Goal: Task Accomplishment & Management: Use online tool/utility

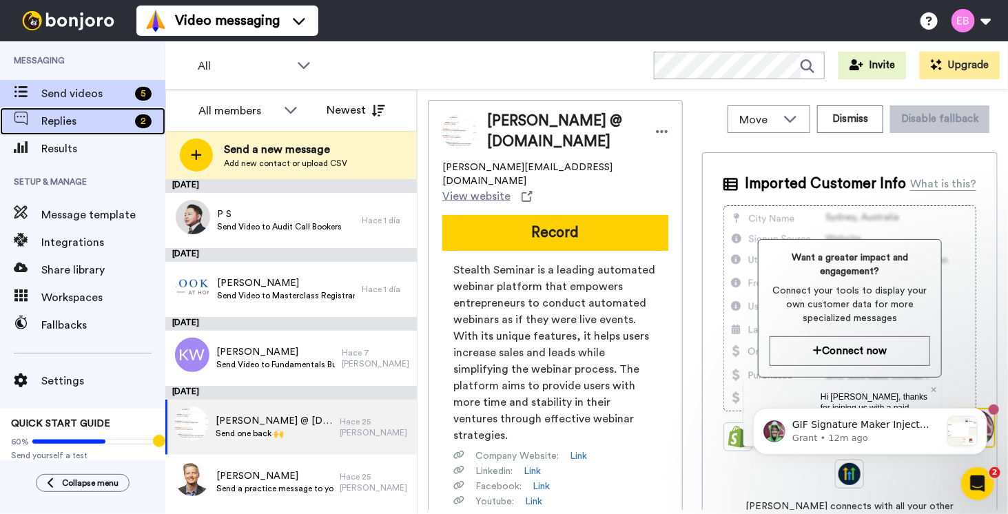
click at [67, 125] on span "Replies" at bounding box center [85, 121] width 88 height 17
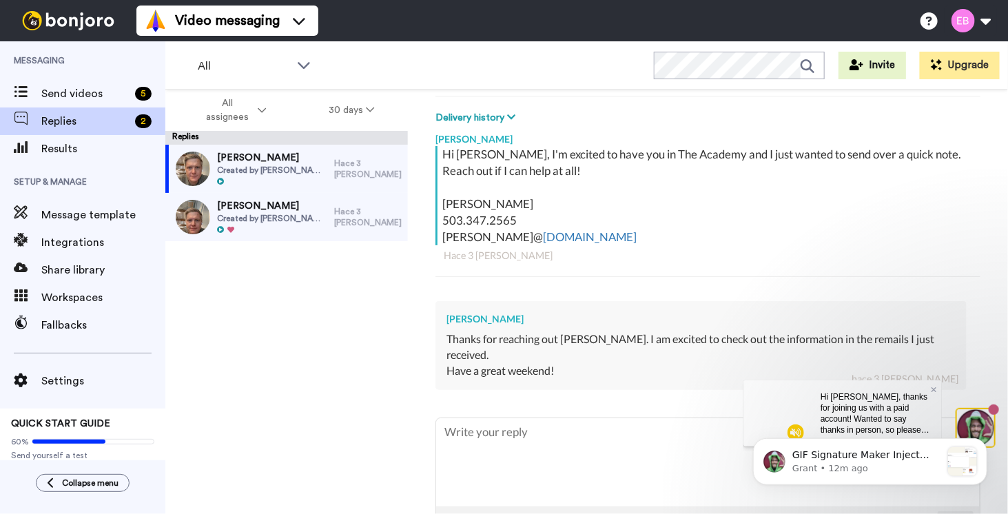
scroll to position [229, 0]
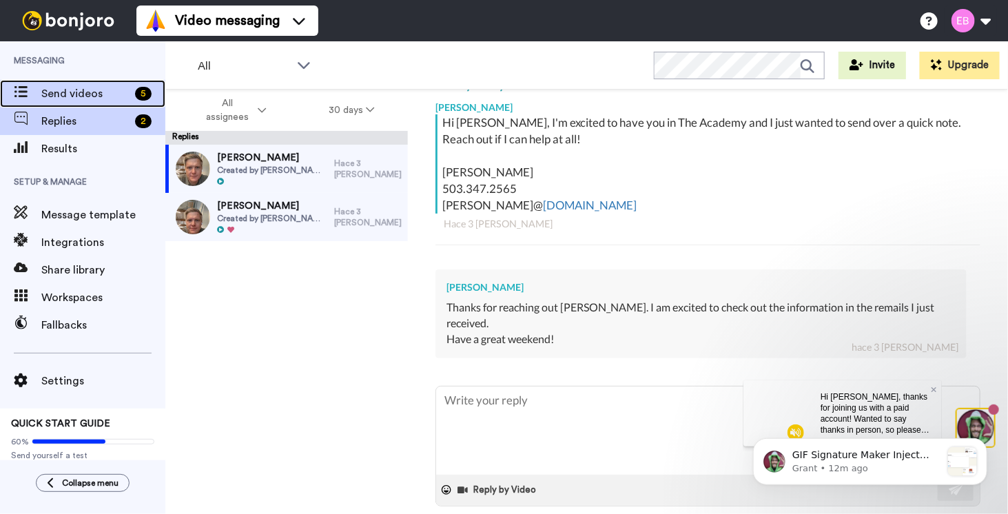
click at [69, 92] on span "Send videos" at bounding box center [85, 93] width 88 height 17
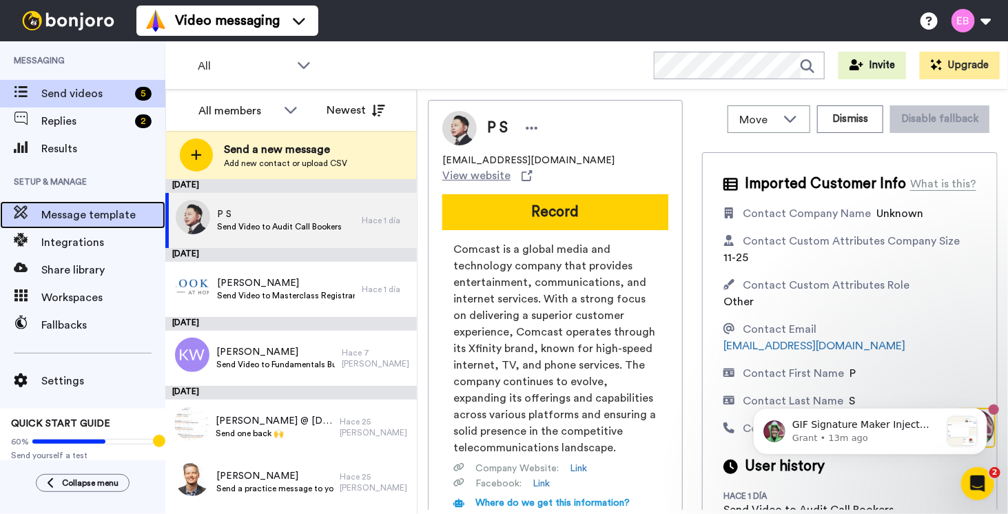
click at [85, 207] on span "Message template" at bounding box center [103, 215] width 124 height 17
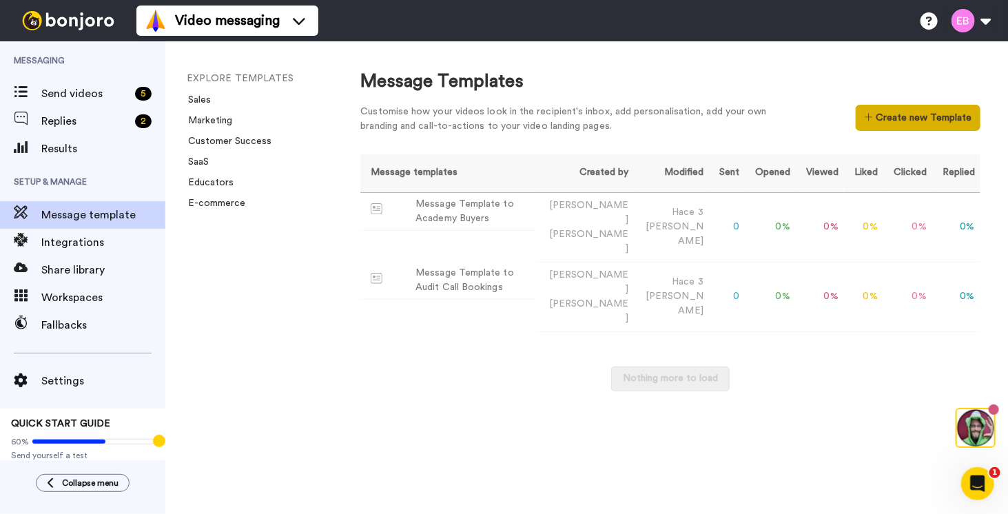
click at [927, 118] on button "Create new Template" at bounding box center [917, 118] width 125 height 26
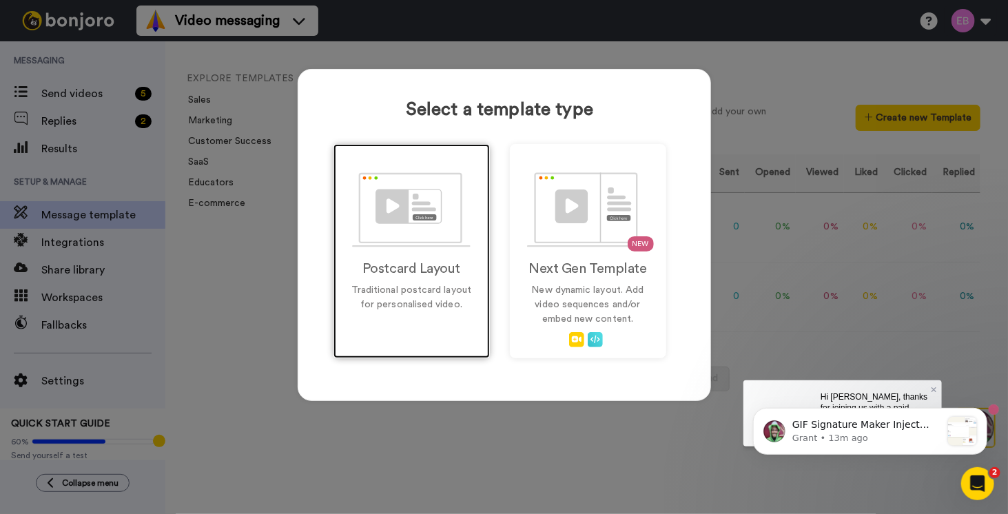
click at [434, 322] on div "Postcard Layout Traditional postcard layout for personalised video." at bounding box center [411, 251] width 156 height 214
click at [392, 233] on img at bounding box center [411, 209] width 118 height 75
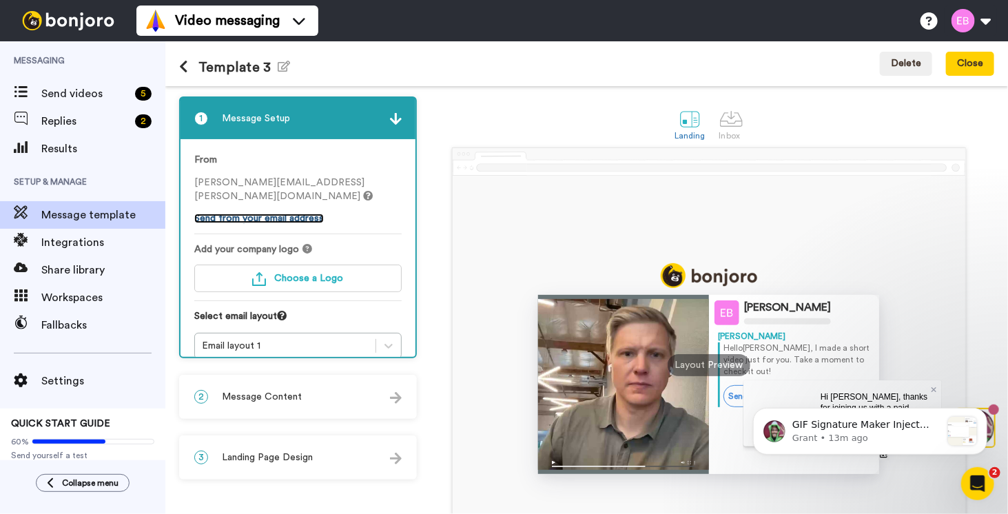
click at [295, 214] on link "Send from your email address" at bounding box center [258, 219] width 129 height 10
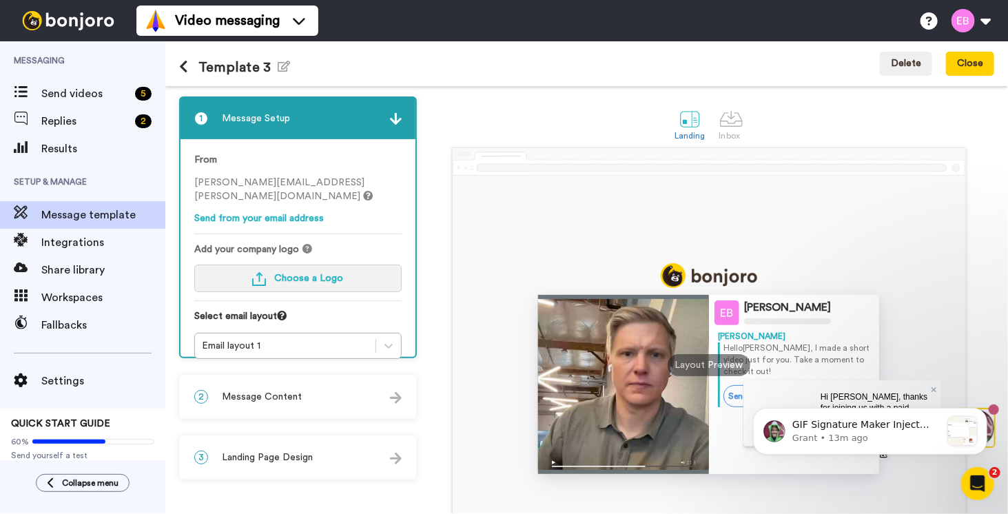
click at [284, 264] on button "Choose a Logo" at bounding box center [297, 278] width 207 height 28
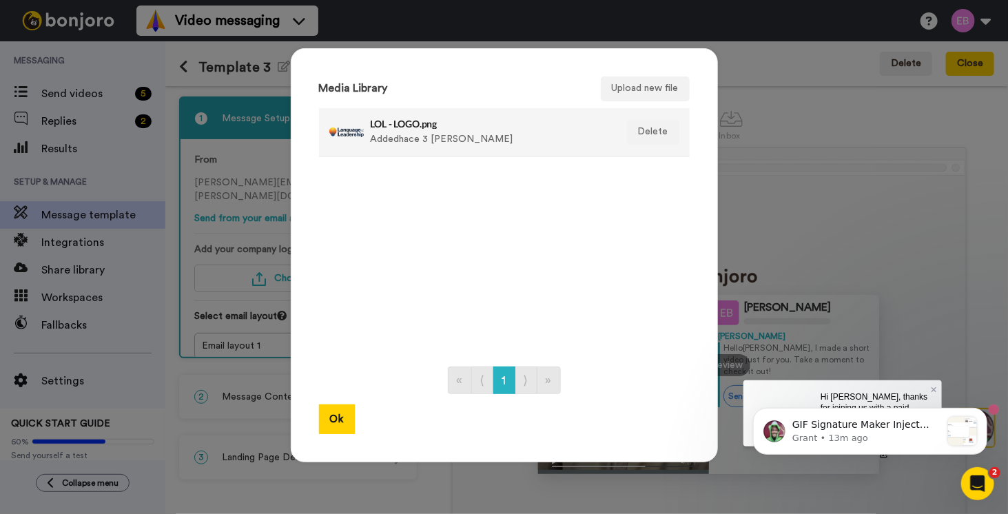
drag, startPoint x: 455, startPoint y: 135, endPoint x: 475, endPoint y: 138, distance: 20.2
click at [455, 135] on div "LOL - LOGO.png Added hace 3 días" at bounding box center [490, 132] width 238 height 34
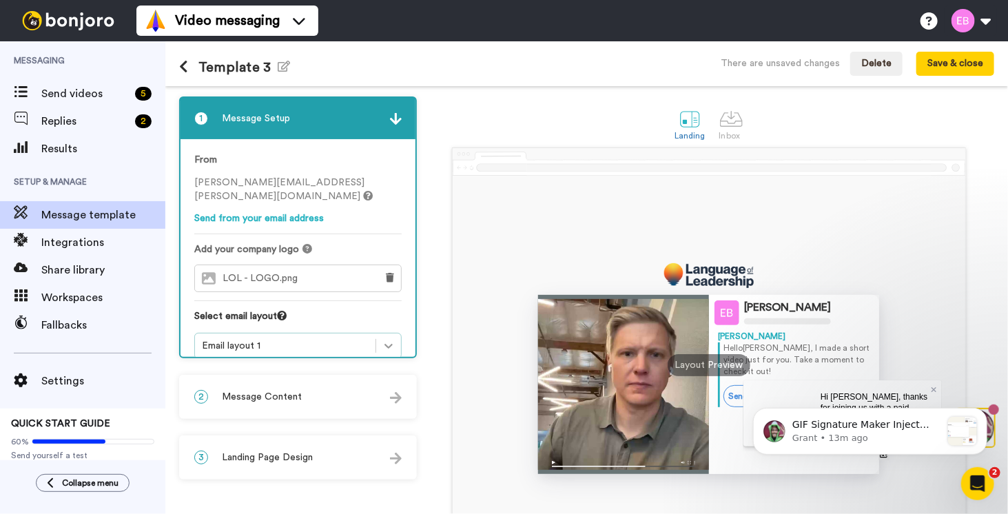
click at [377, 333] on div at bounding box center [388, 345] width 25 height 25
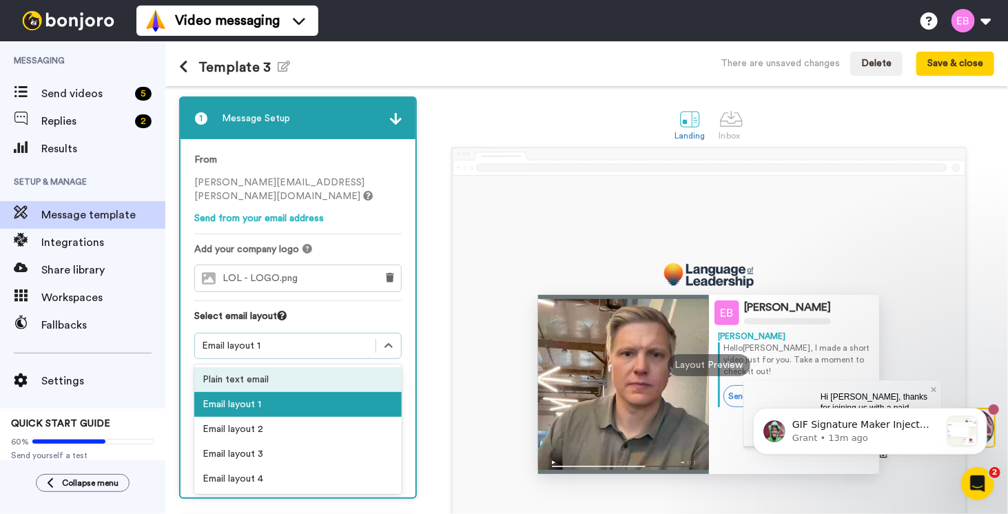
click at [295, 367] on div "Plain text email" at bounding box center [297, 379] width 207 height 25
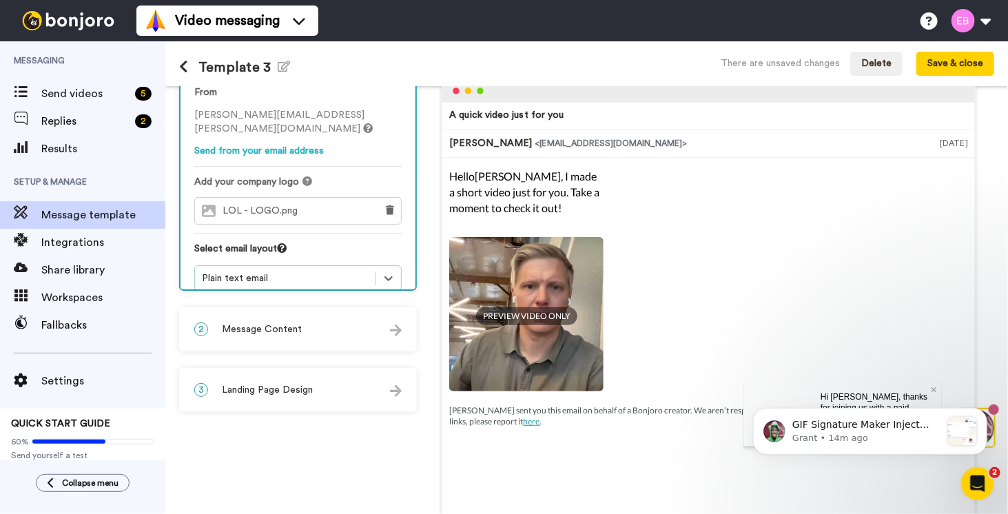
scroll to position [69, 0]
click at [394, 319] on div "2 Message Content" at bounding box center [297, 327] width 235 height 41
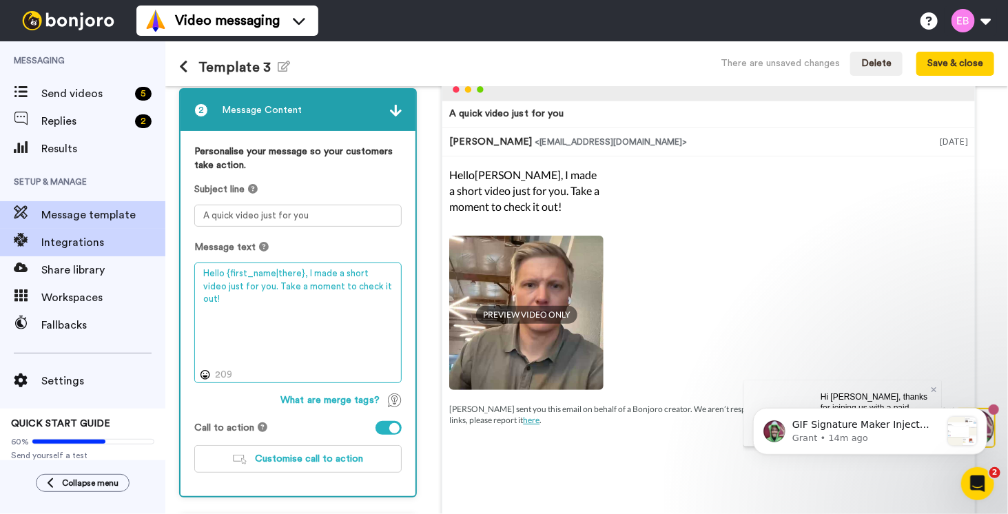
drag, startPoint x: 386, startPoint y: 285, endPoint x: 130, endPoint y: 244, distance: 259.5
click at [130, 244] on div "Messaging Send videos 5 Replies 2 Results Setup & Manage Message template Integ…" at bounding box center [504, 277] width 1008 height 472
paste textarea "i {first_name|there}, I’m excited to have you in The Academy and I just wanted …"
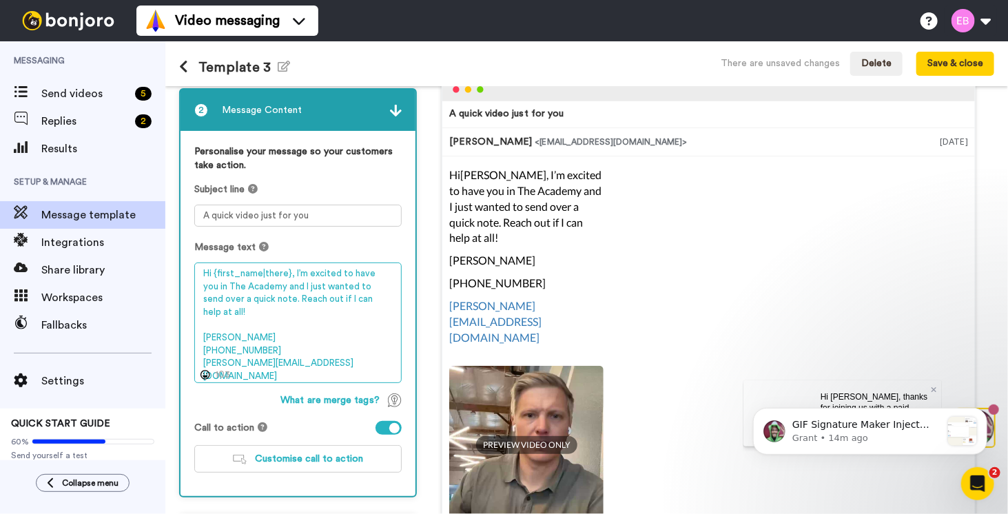
click at [249, 289] on textarea "Hi {first_name|there}, I’m excited to have you in The Academy and I just wanted…" at bounding box center [297, 322] width 207 height 121
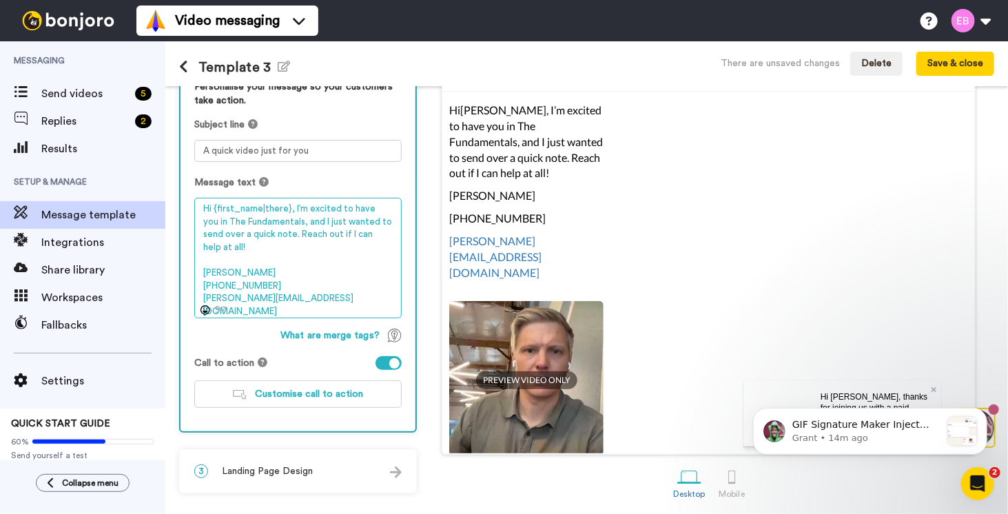
scroll to position [136, 0]
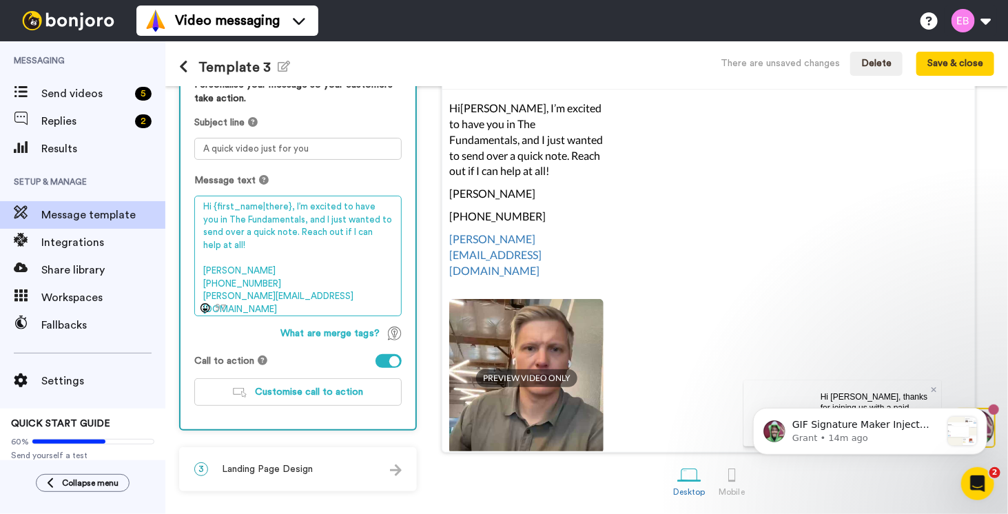
type textarea "Hi {first_name|there}, I’m excited to have you in The Fundamentals, and I just …"
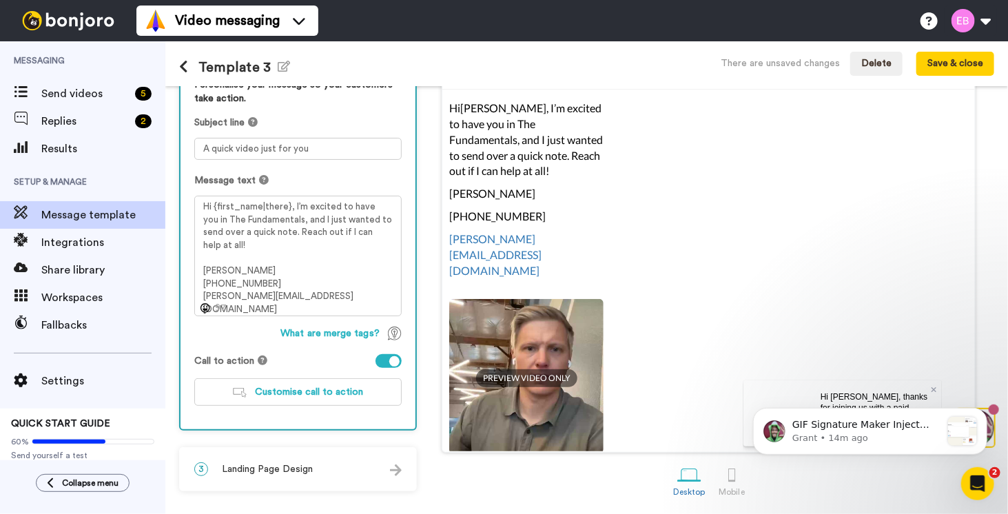
click at [382, 360] on div at bounding box center [388, 361] width 26 height 14
click at [382, 476] on div "3 Landing Page Design" at bounding box center [297, 468] width 235 height 41
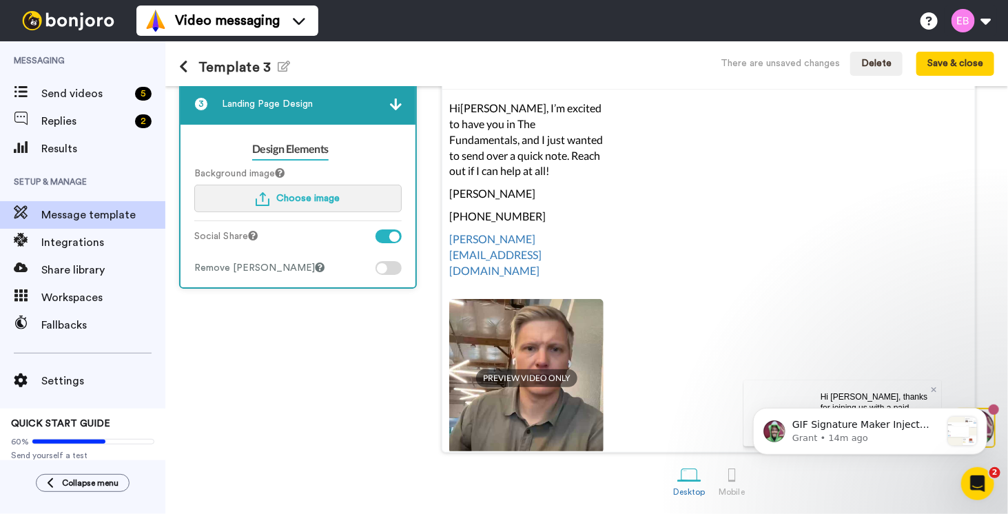
click at [333, 202] on button "Choose image" at bounding box center [297, 199] width 207 height 28
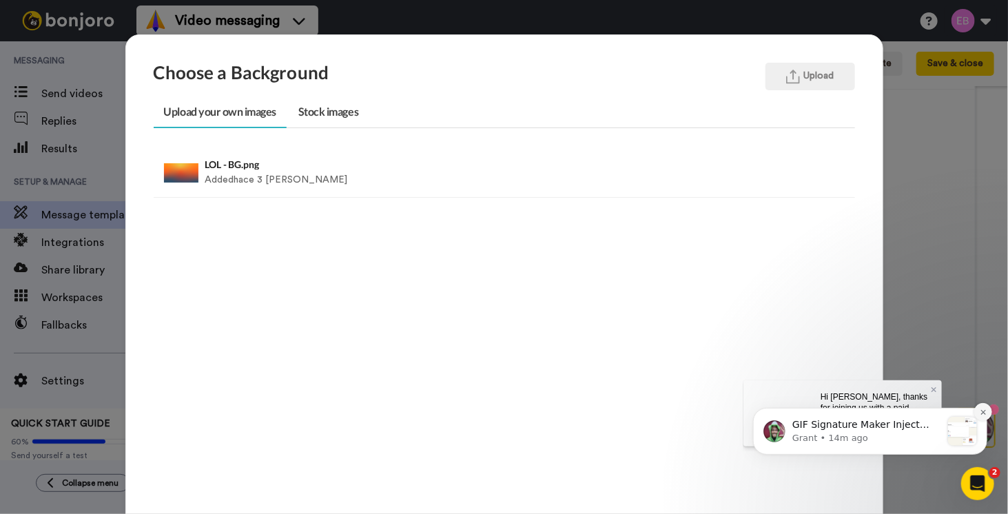
click at [979, 413] on icon "Dismiss notification" at bounding box center [983, 412] width 8 height 8
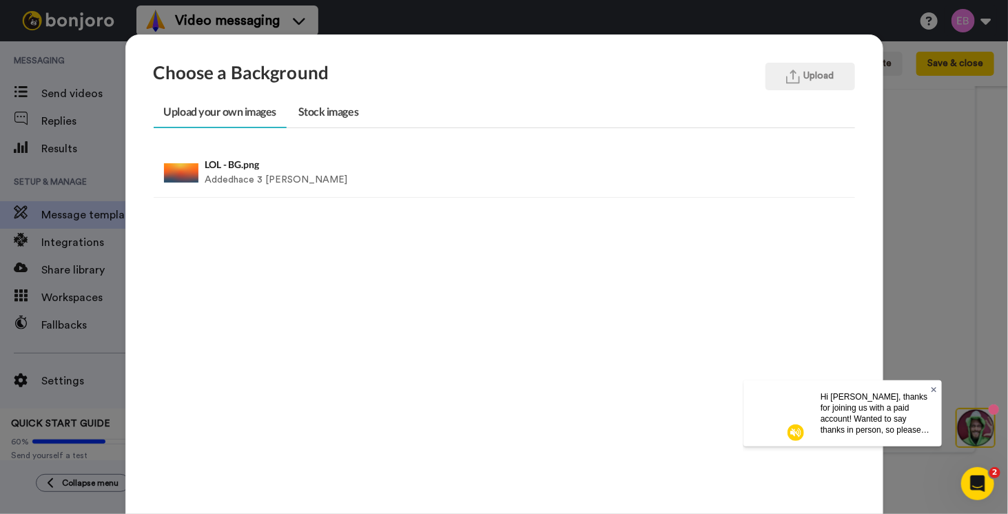
click at [931, 387] on icon at bounding box center [934, 389] width 6 height 8
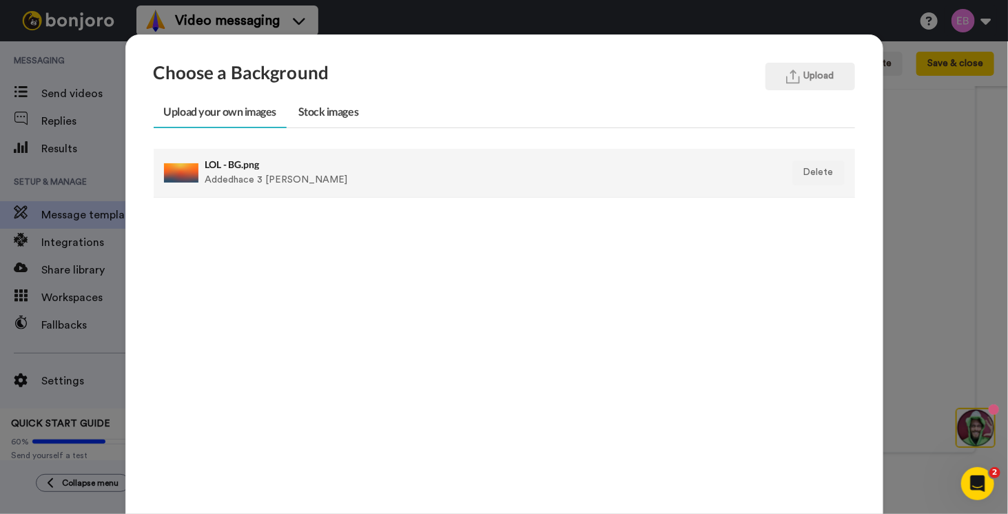
click at [226, 166] on h4 "LOL - BG.png" at bounding box center [436, 164] width 463 height 10
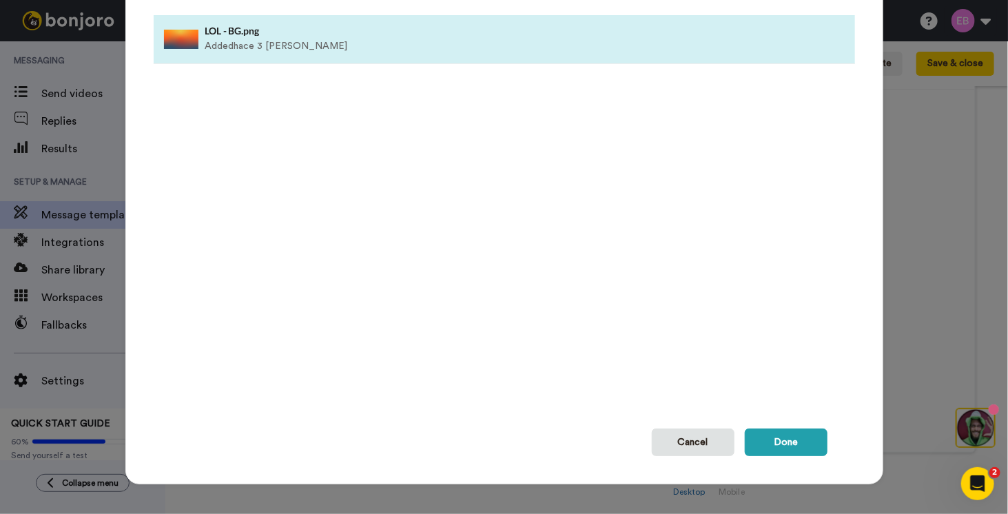
scroll to position [136, 0]
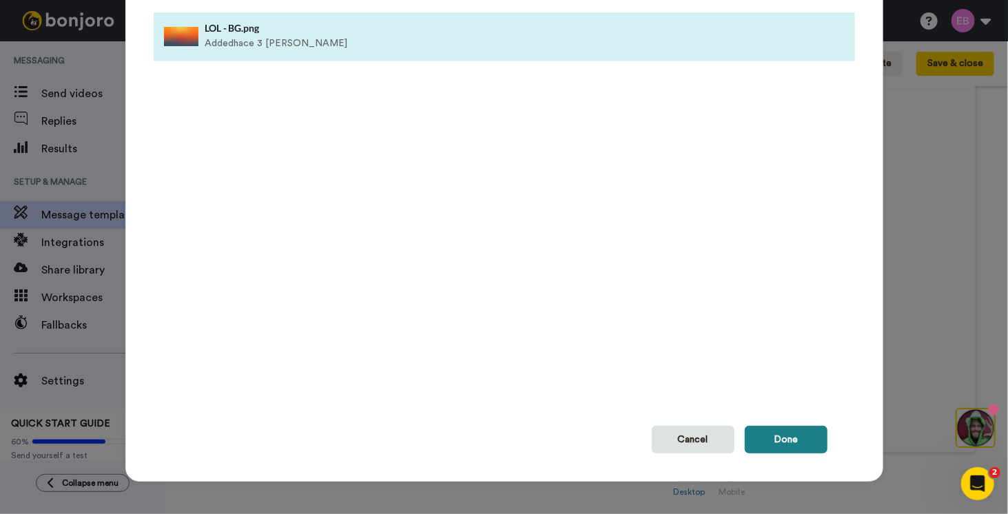
click at [803, 435] on button "Done" at bounding box center [786, 440] width 83 height 28
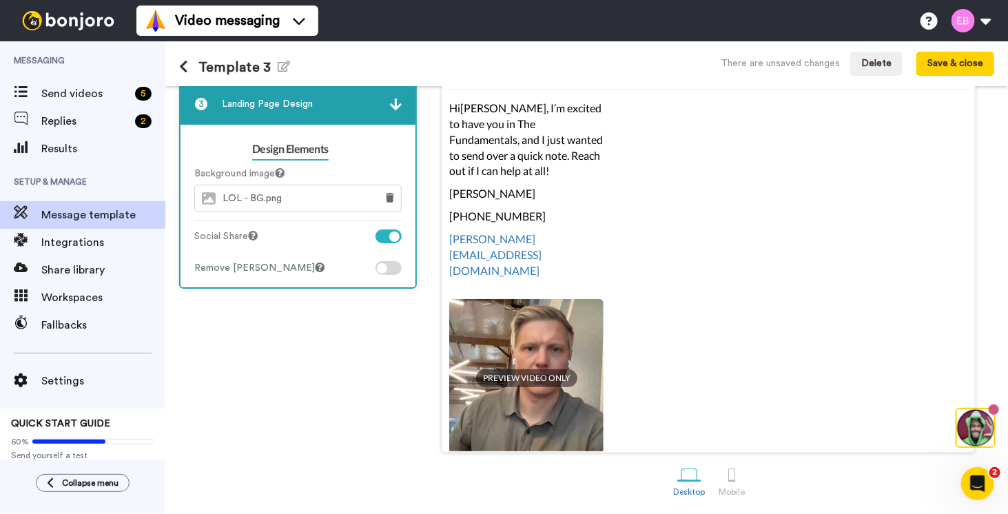
click at [389, 234] on div at bounding box center [394, 236] width 10 height 10
click at [392, 264] on div at bounding box center [388, 268] width 26 height 14
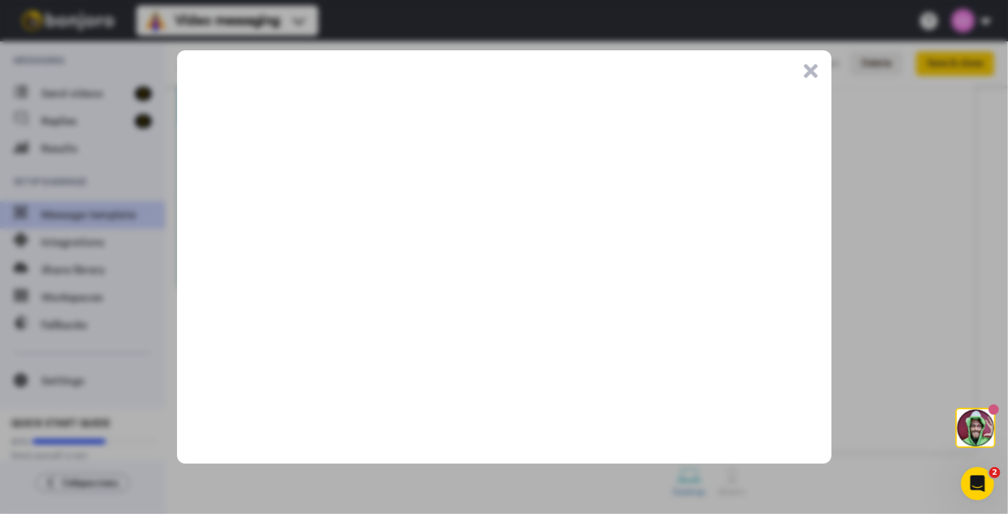
click at [813, 70] on button ".cls-1{stroke-width:0px;}" at bounding box center [811, 71] width 14 height 14
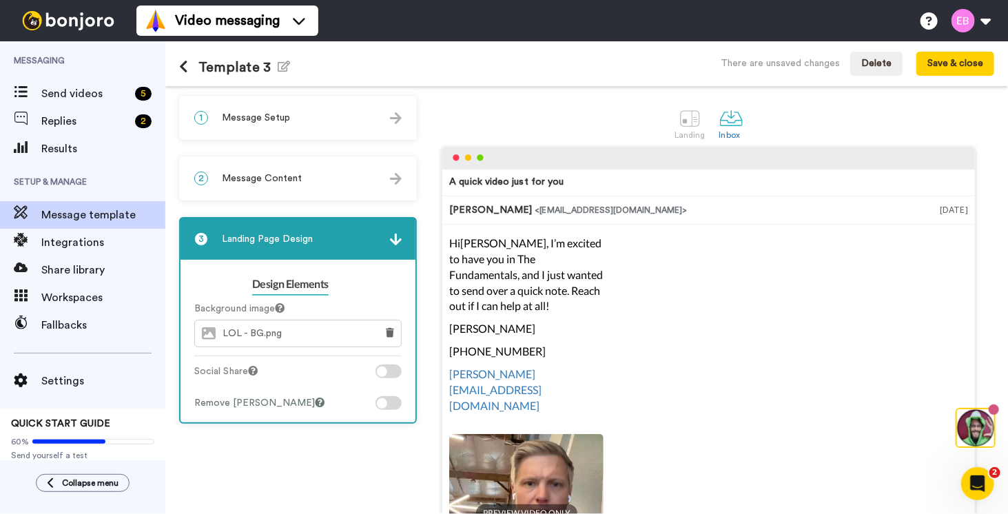
scroll to position [0, 0]
click at [681, 121] on div at bounding box center [690, 119] width 24 height 24
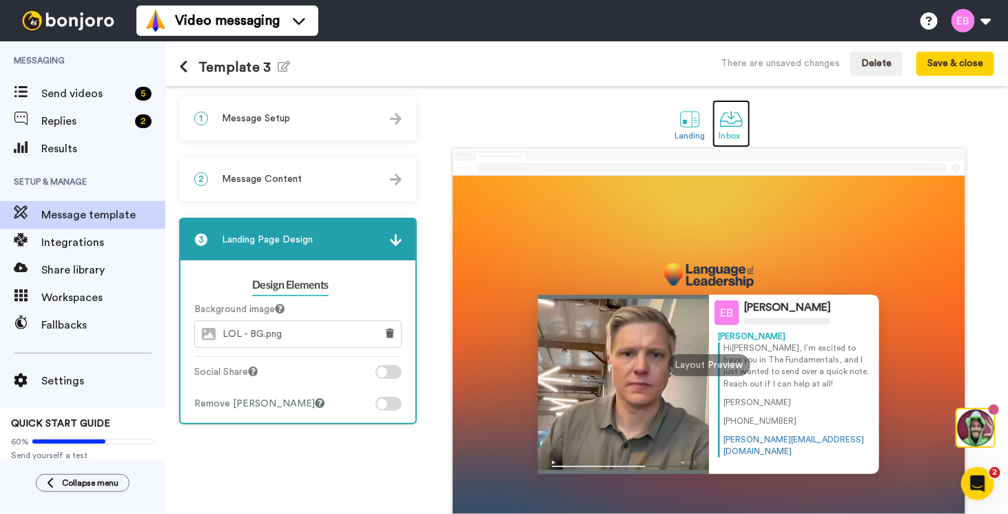
click at [738, 124] on link "Inbox" at bounding box center [731, 124] width 38 height 48
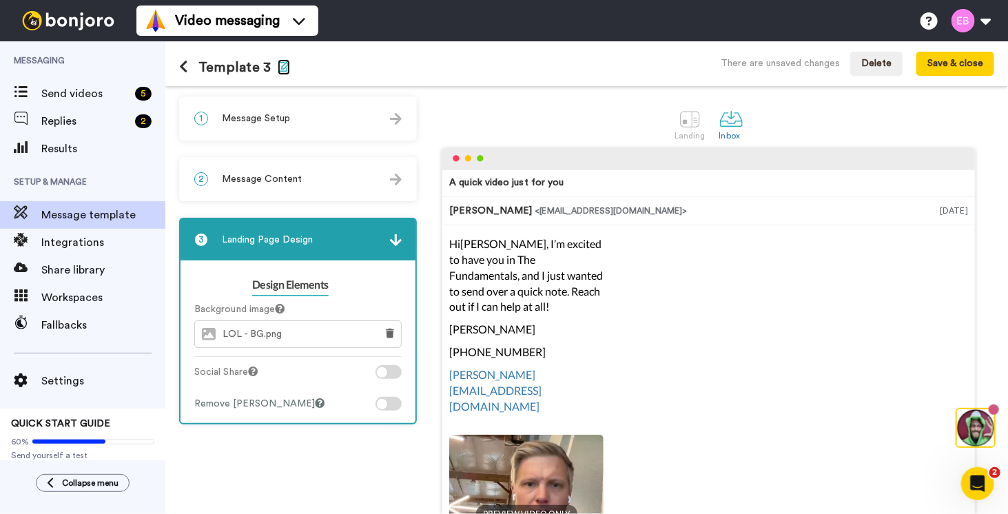
click at [278, 63] on icon "button" at bounding box center [284, 66] width 12 height 11
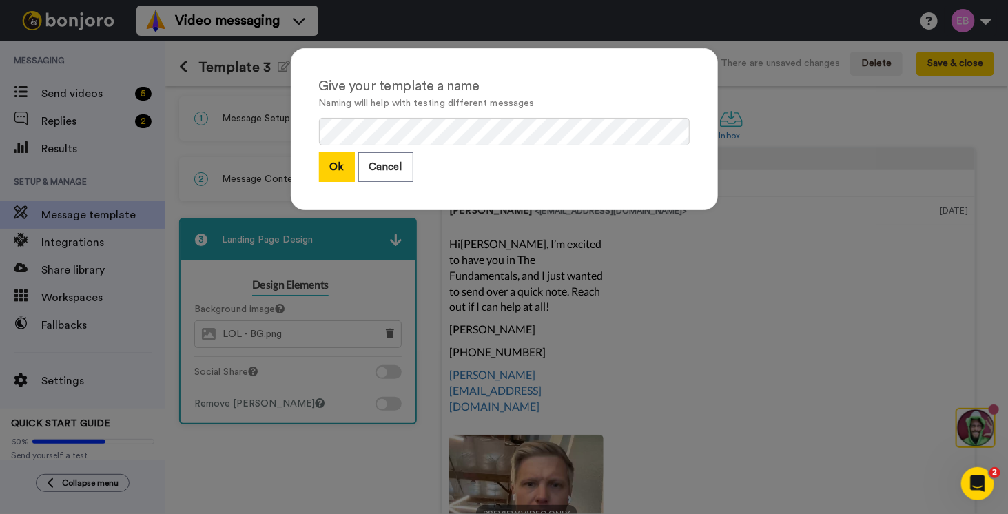
click at [343, 167] on button "Ok" at bounding box center [337, 167] width 36 height 30
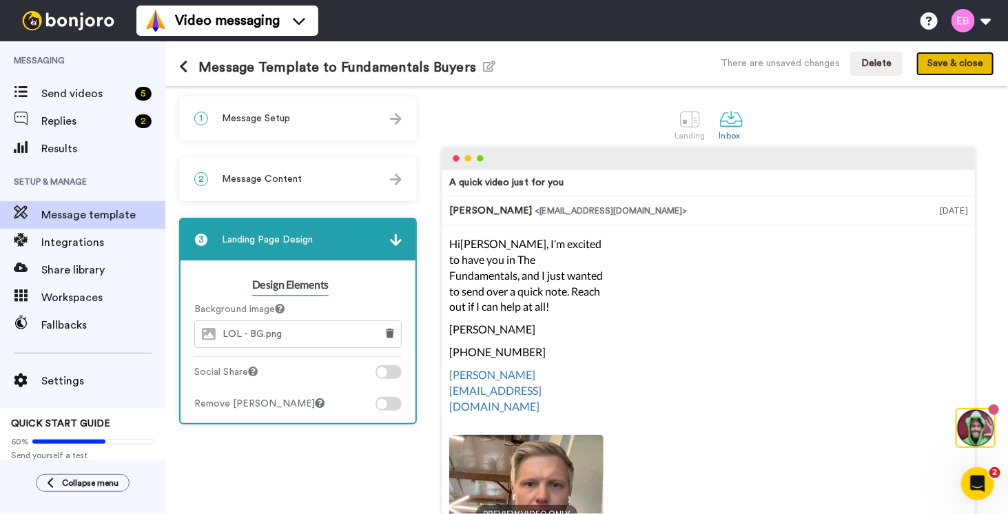
click at [950, 65] on button "Save & close" at bounding box center [955, 64] width 78 height 25
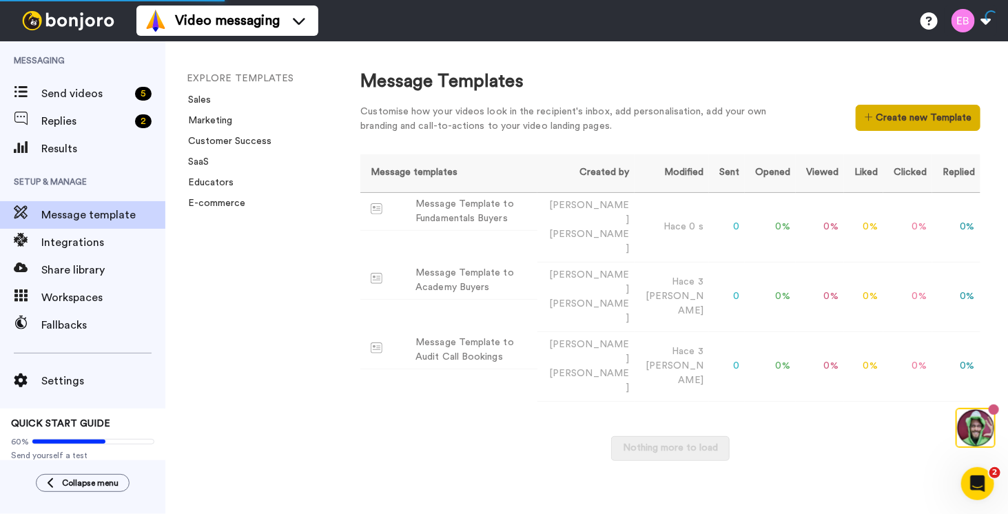
click at [933, 120] on button "Create new Template" at bounding box center [917, 118] width 125 height 26
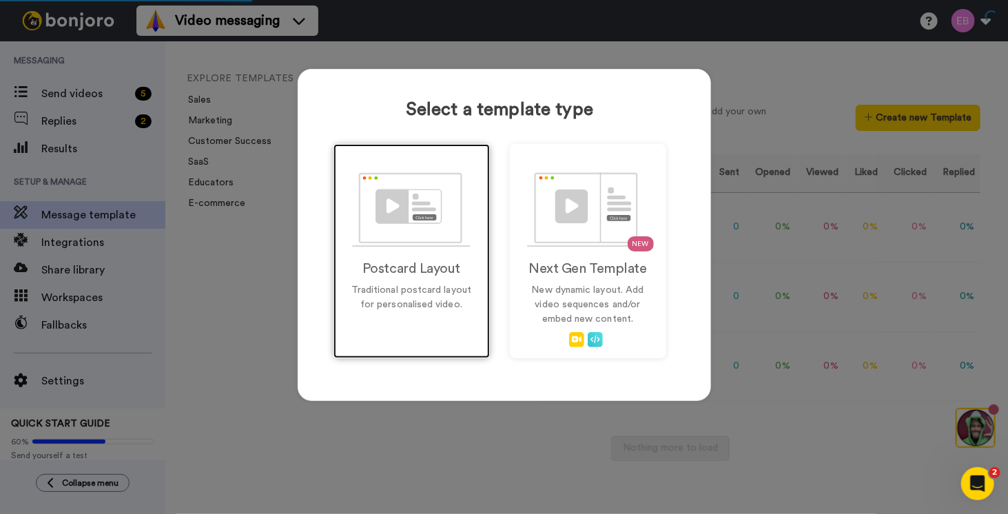
click at [364, 268] on h2 "Postcard Layout" at bounding box center [411, 268] width 127 height 15
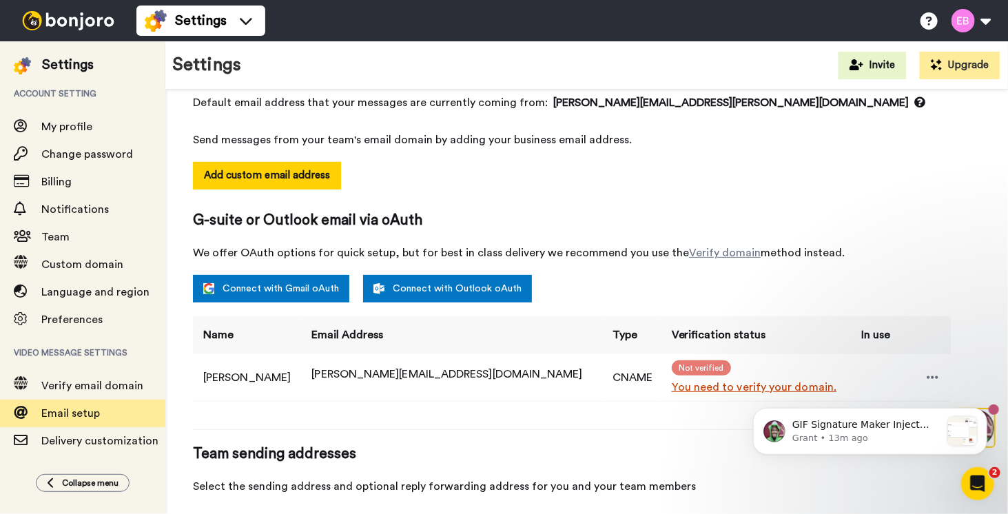
scroll to position [207, 0]
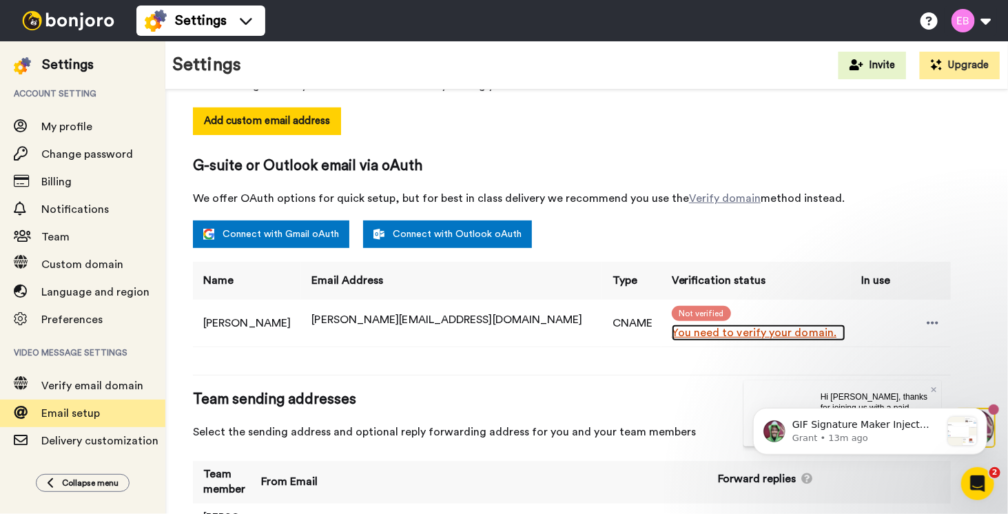
click at [711, 333] on link "You need to verify your domain." at bounding box center [759, 332] width 174 height 17
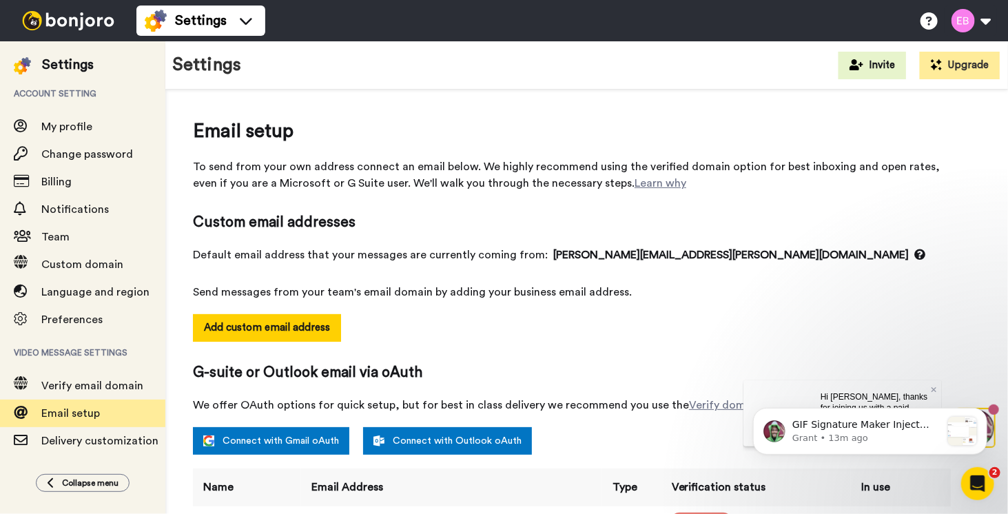
click at [20, 70] on img at bounding box center [22, 65] width 17 height 17
click at [41, 9] on div at bounding box center [68, 20] width 136 height 41
click at [45, 17] on img at bounding box center [68, 20] width 103 height 19
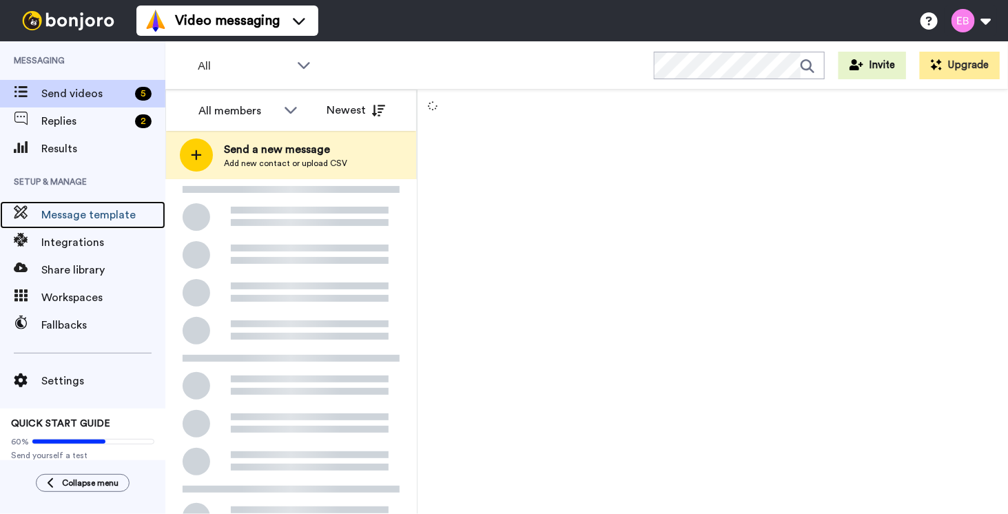
click at [34, 220] on span at bounding box center [20, 215] width 41 height 14
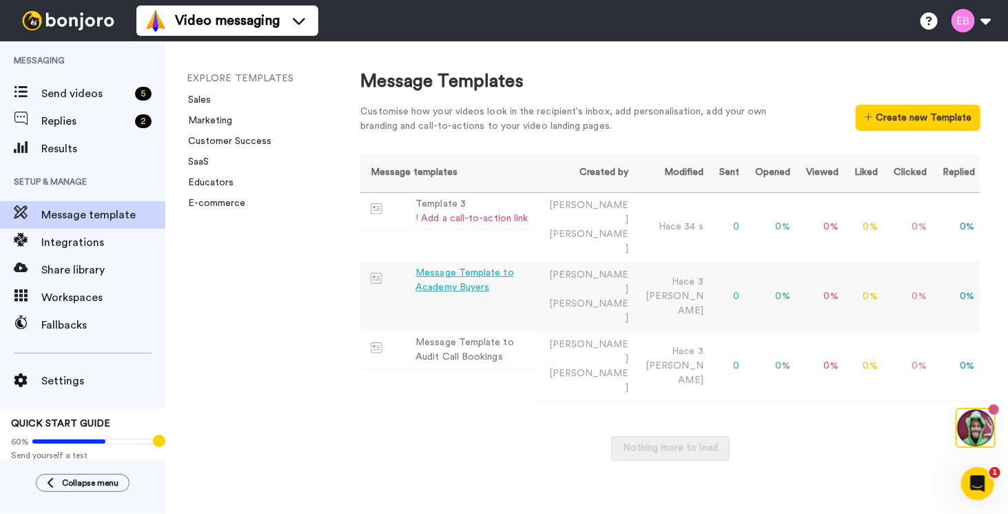
click at [510, 266] on div "Message Template to Academy Buyers" at bounding box center [472, 280] width 115 height 29
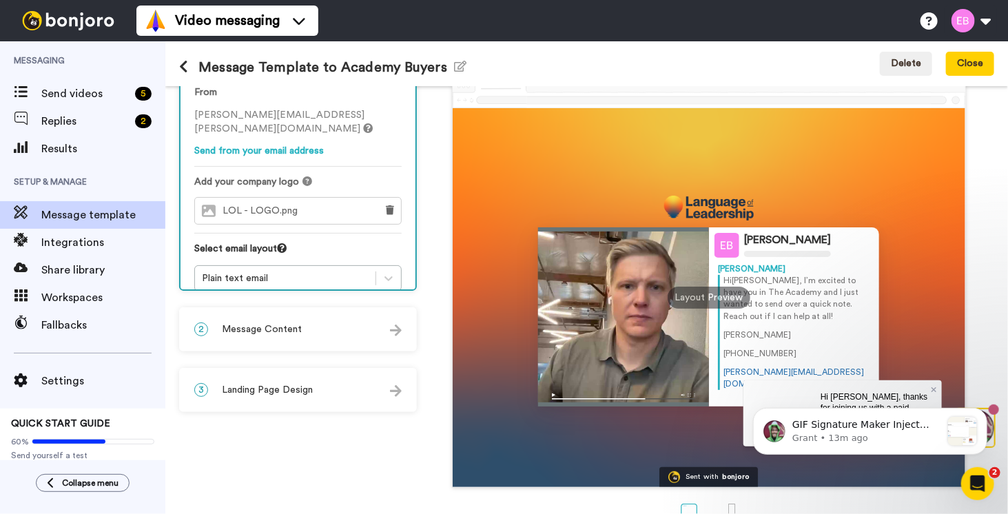
scroll to position [69, 0]
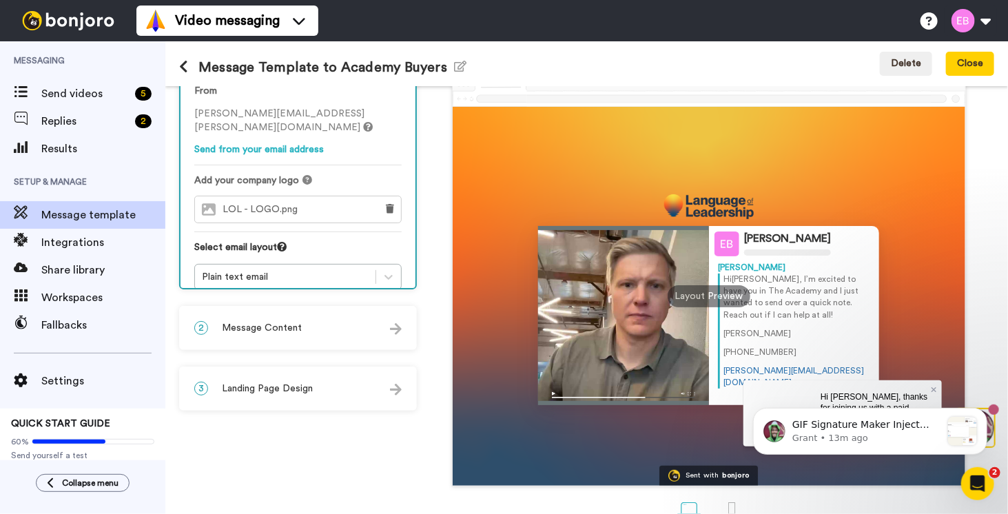
click at [397, 326] on img at bounding box center [396, 329] width 12 height 12
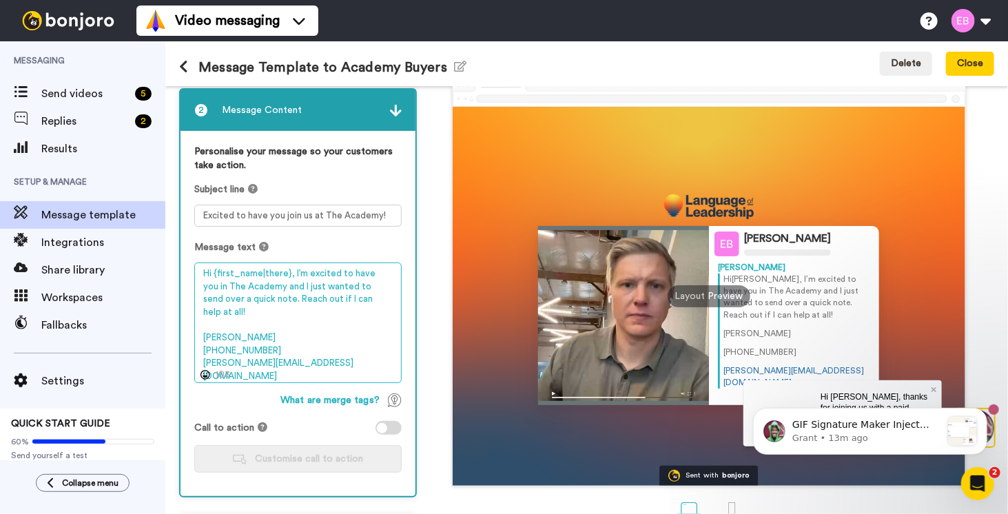
drag, startPoint x: 338, startPoint y: 352, endPoint x: 228, endPoint y: 216, distance: 175.3
click at [188, 240] on div "Personalise your message so your customers take action. Subject line Excited to…" at bounding box center [297, 314] width 235 height 366
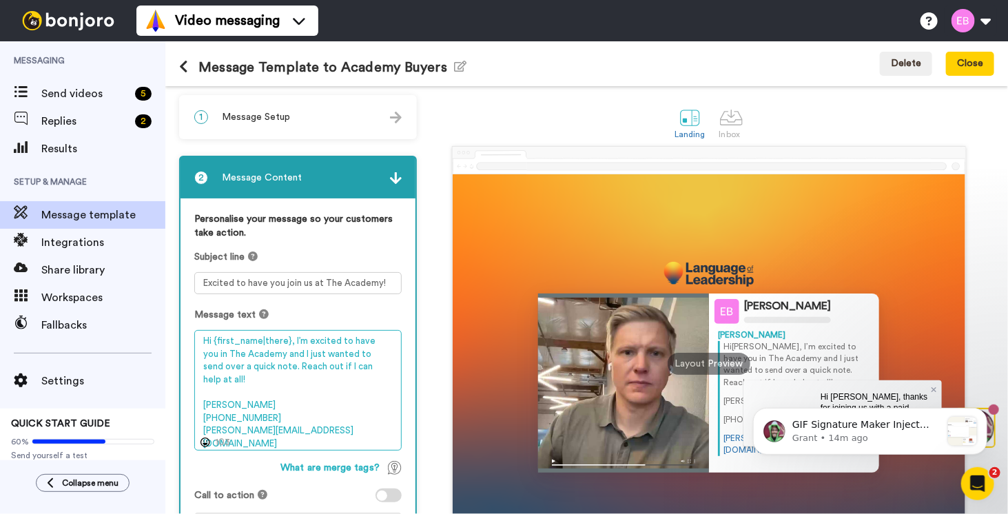
scroll to position [0, 0]
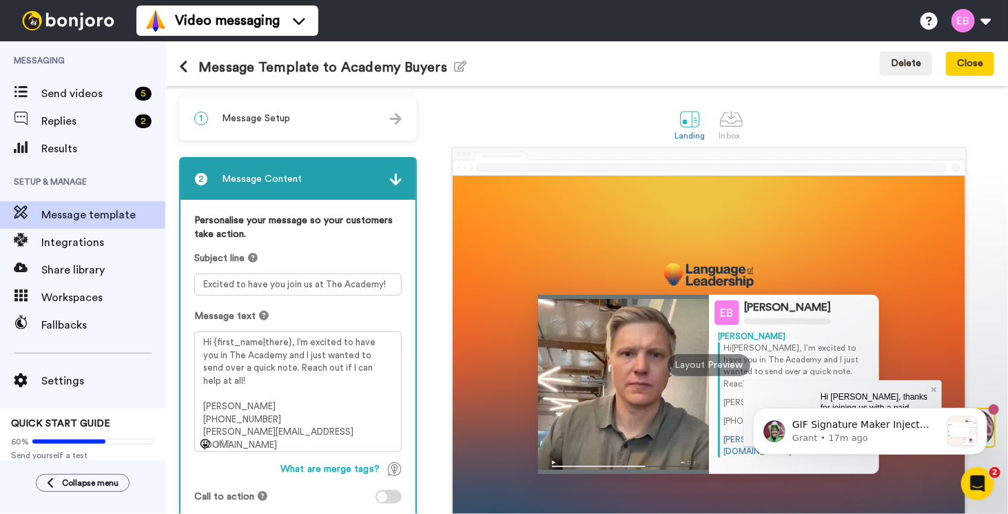
click at [191, 69] on button at bounding box center [188, 67] width 19 height 15
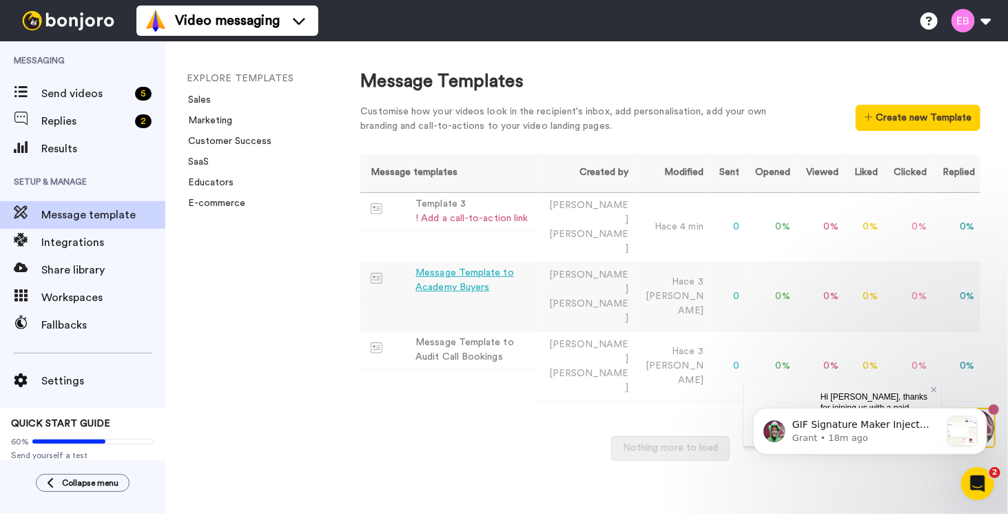
click at [463, 266] on div "Message Template to Academy Buyers" at bounding box center [472, 280] width 115 height 29
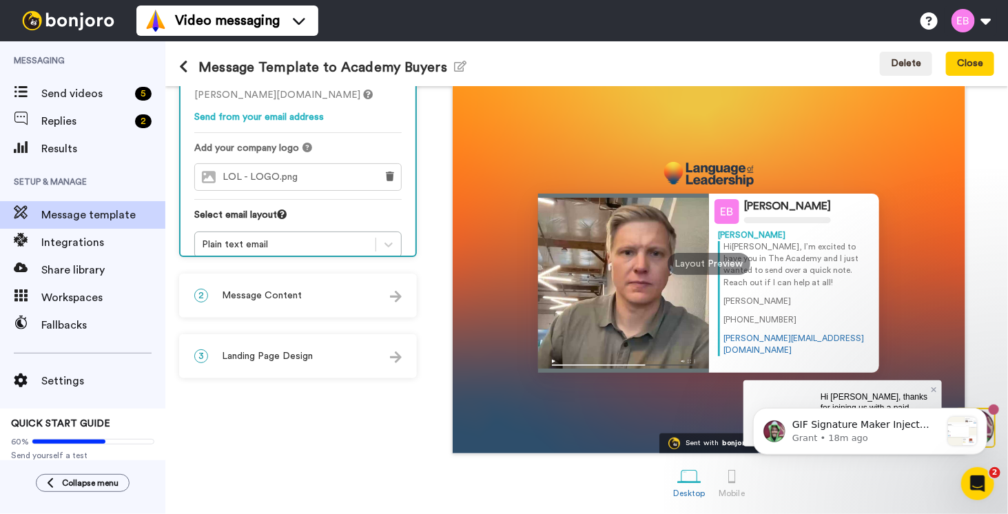
scroll to position [102, 0]
click at [384, 289] on div "2 Message Content" at bounding box center [297, 294] width 235 height 41
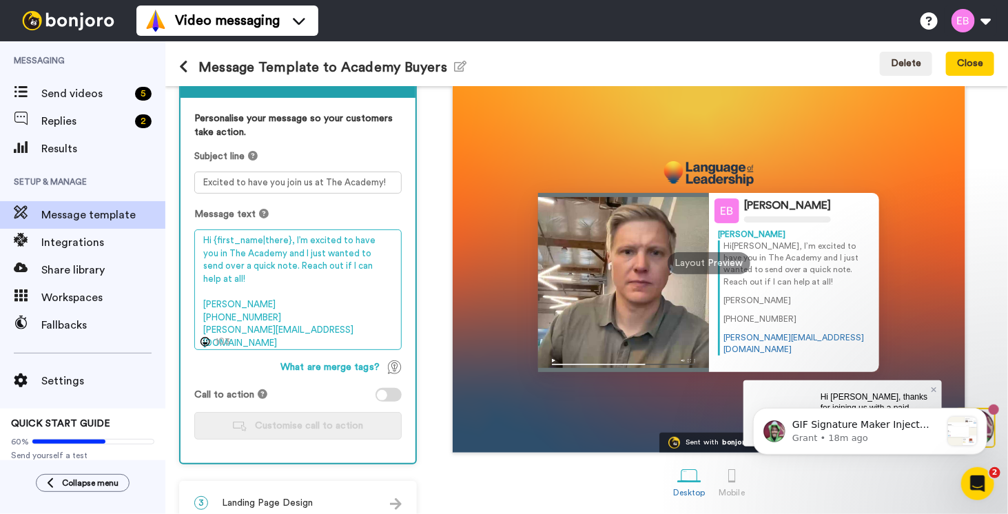
drag, startPoint x: 337, startPoint y: 320, endPoint x: 176, endPoint y: 213, distance: 193.7
click at [176, 213] on div "1 Message Setup From erik.berglund@inbound.bonjoromail.com Send from your email…" at bounding box center [586, 300] width 842 height 428
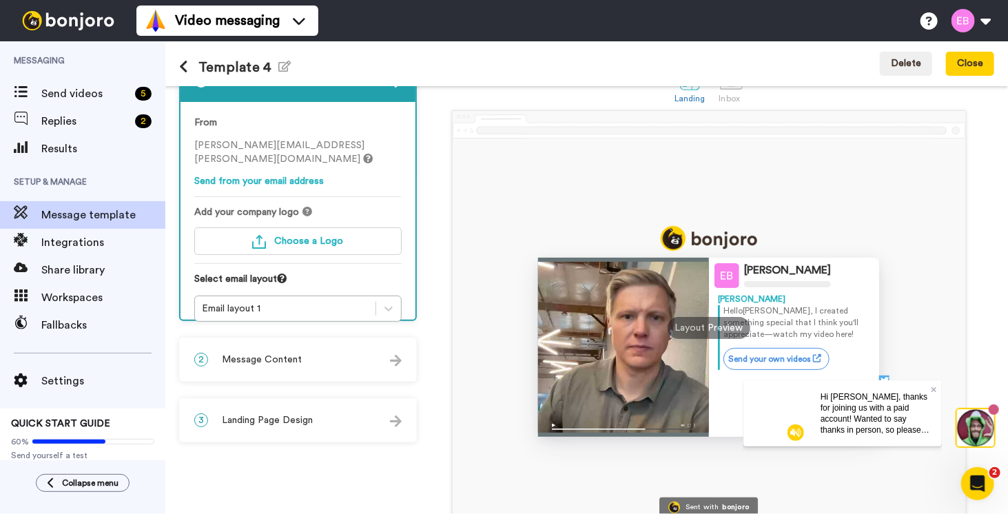
scroll to position [33, 0]
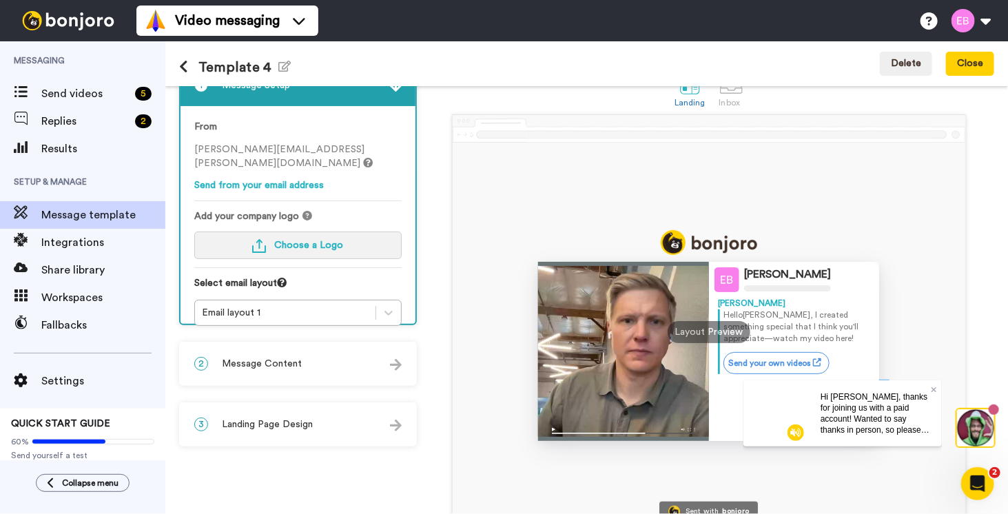
click at [275, 240] on span "Choose a Logo" at bounding box center [308, 245] width 69 height 10
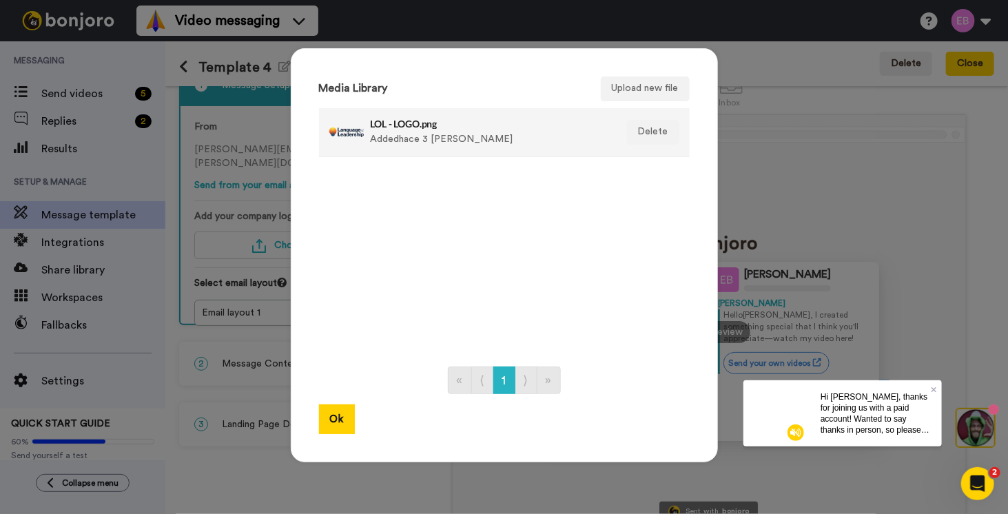
click at [406, 134] on div "LOL - LOGO.png Added hace 3 [PERSON_NAME]" at bounding box center [490, 132] width 238 height 34
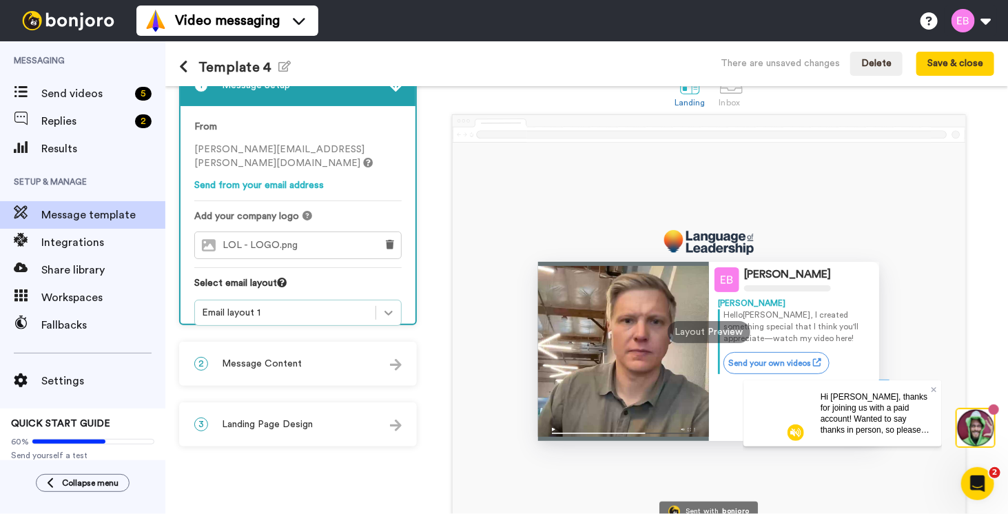
click at [389, 300] on div at bounding box center [388, 312] width 25 height 25
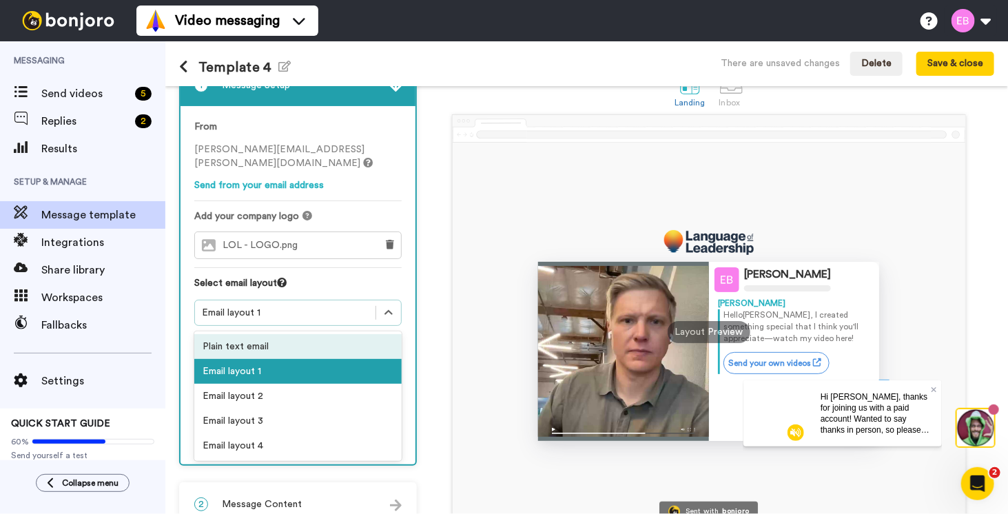
click at [258, 334] on div "Plain text email" at bounding box center [297, 346] width 207 height 25
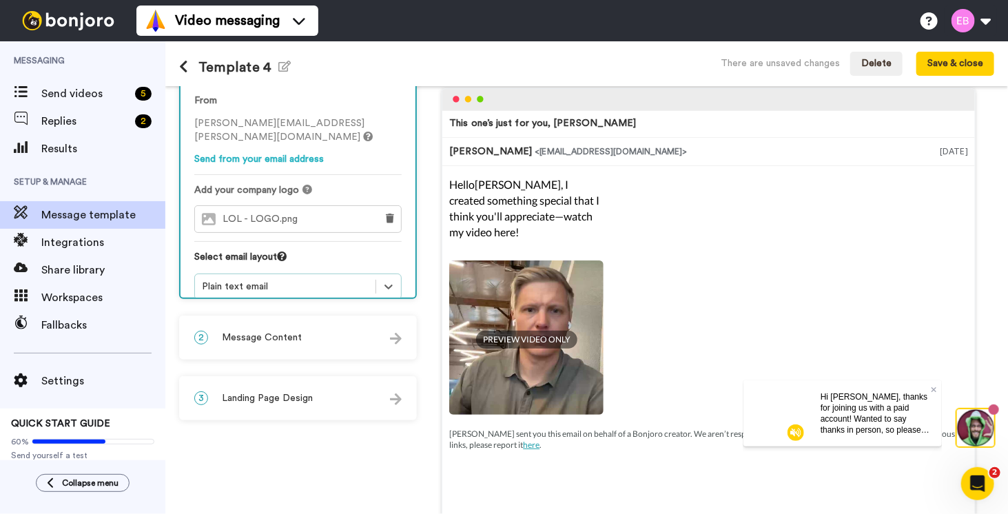
scroll to position [102, 0]
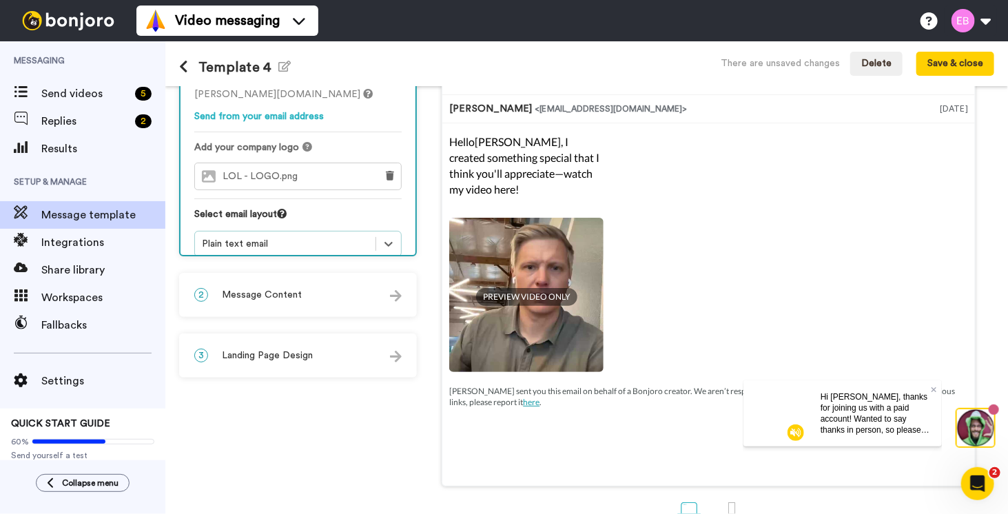
click at [404, 286] on div "2 Message Content" at bounding box center [297, 294] width 235 height 41
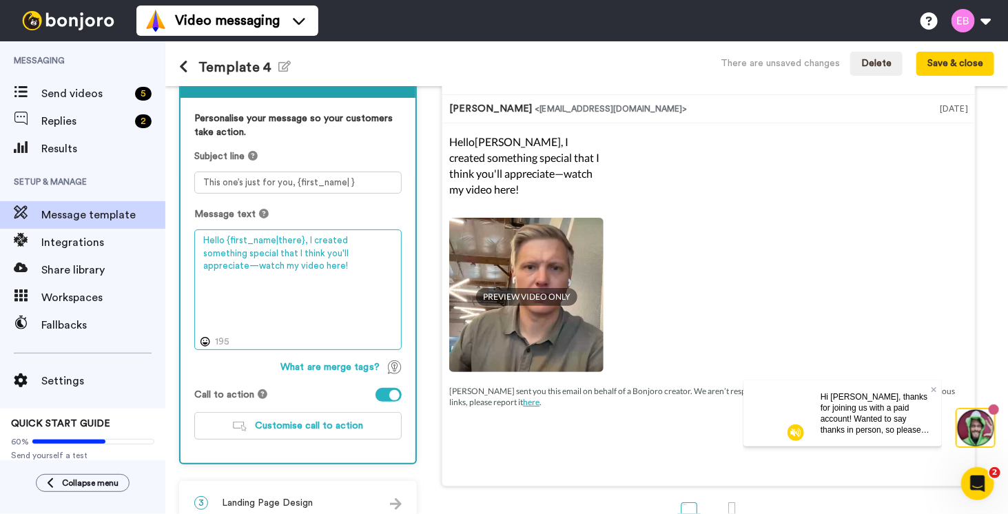
drag, startPoint x: 277, startPoint y: 265, endPoint x: 159, endPoint y: 224, distance: 124.8
click at [159, 224] on div "Messaging Send videos 5 Replies 2 Results Setup & Manage Message template Integ…" at bounding box center [504, 277] width 1008 height 472
paste textarea "i {first_name|there}, I’m excited to have you in The Academy and I just wanted …"
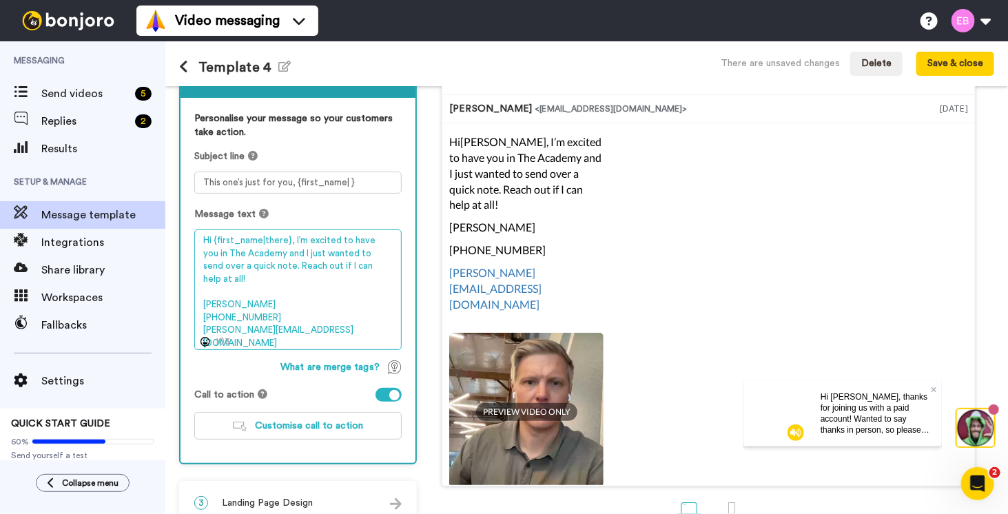
click at [371, 240] on textarea "Hi {first_name|there}, I’m excited to have you in The Academy and I just wanted…" at bounding box center [297, 289] width 207 height 121
drag, startPoint x: 369, startPoint y: 240, endPoint x: 267, endPoint y: 254, distance: 103.5
click at [267, 254] on textarea "Hi {first_name|there}, I’m excited to have you in The Academy and I just wanted…" at bounding box center [297, 289] width 207 height 121
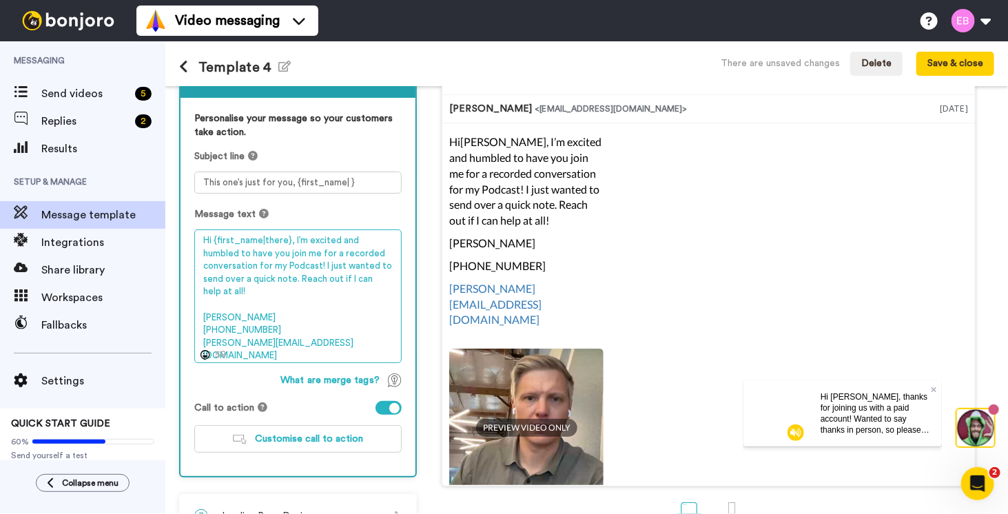
click at [318, 284] on textarea "Hi {first_name|there}, I’m excited and humbled to have you join me for a record…" at bounding box center [297, 296] width 207 height 134
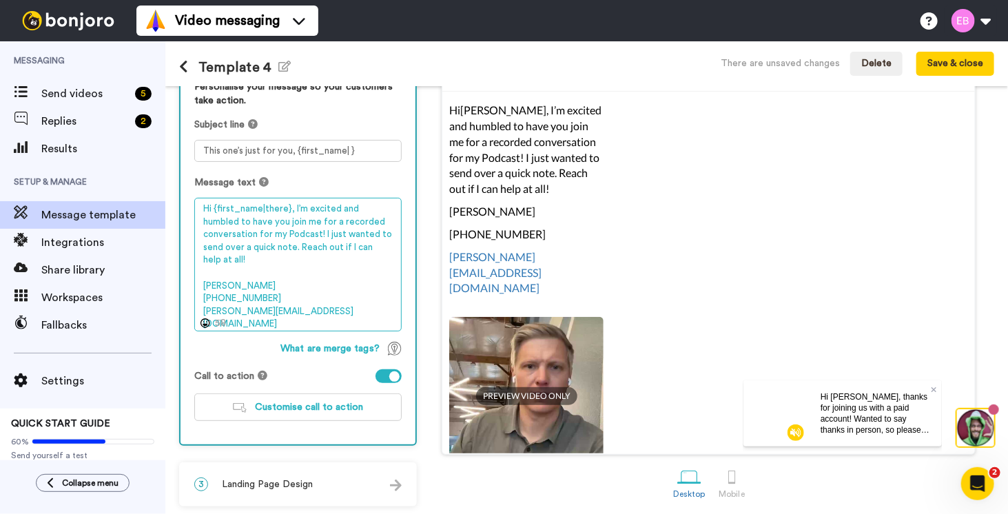
scroll to position [136, 0]
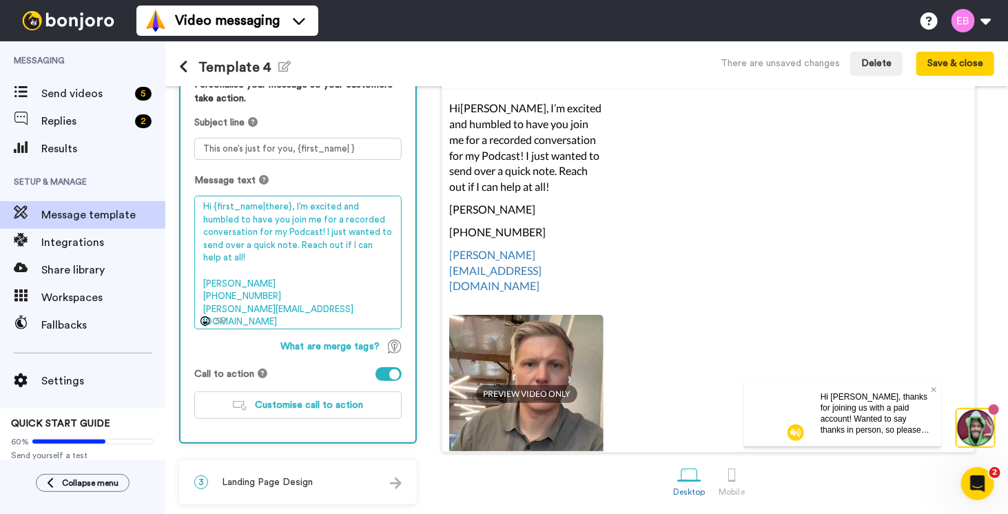
type textarea "Hi {first_name|there}, I’m excited and humbled to have you join me for a record…"
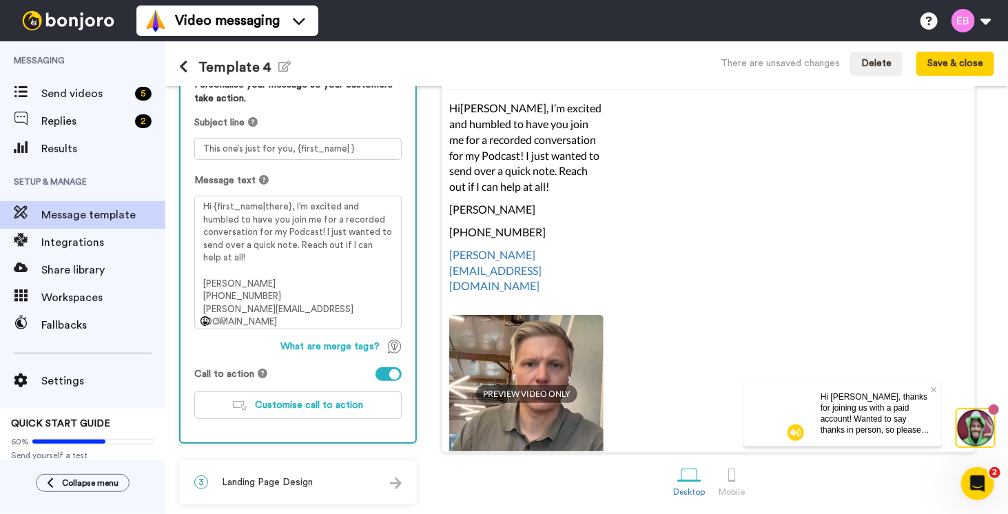
click at [380, 373] on div at bounding box center [388, 374] width 26 height 14
click at [393, 478] on img at bounding box center [396, 483] width 12 height 12
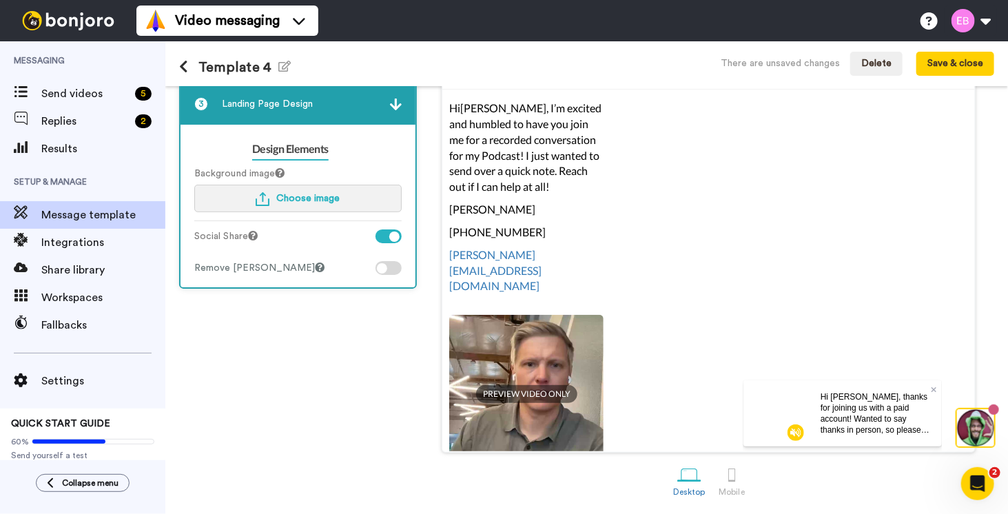
click at [315, 188] on button "Choose image" at bounding box center [297, 199] width 207 height 28
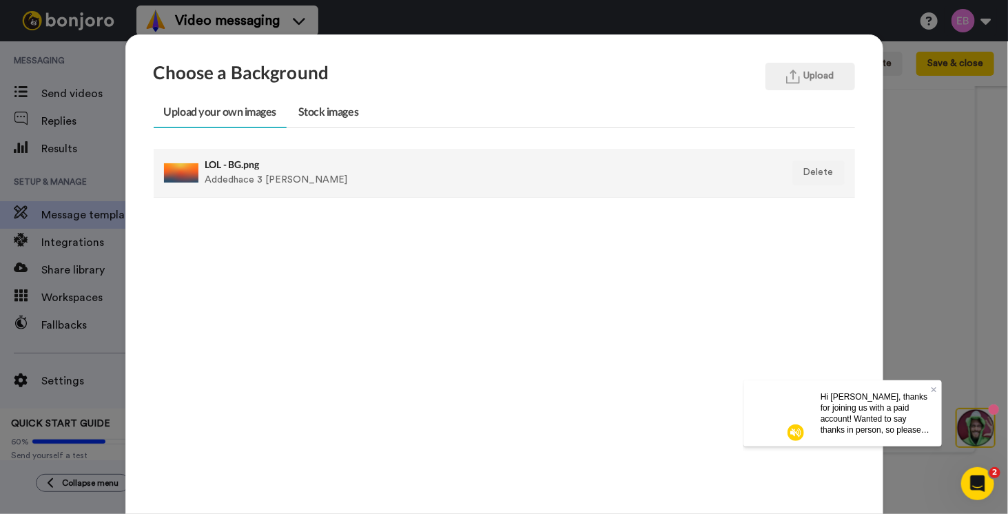
click at [262, 182] on div "LOL - BG.png Added hace 3 [PERSON_NAME]" at bounding box center [436, 173] width 463 height 34
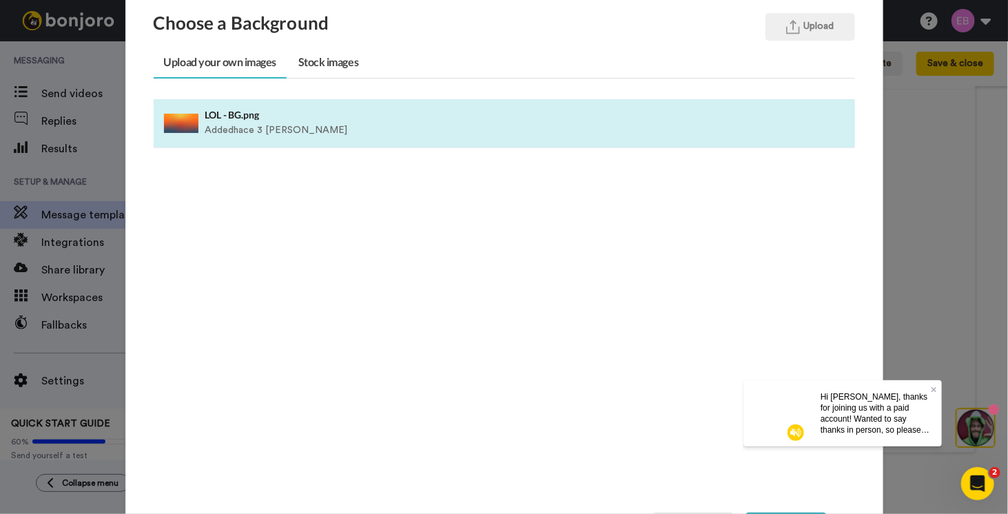
scroll to position [136, 0]
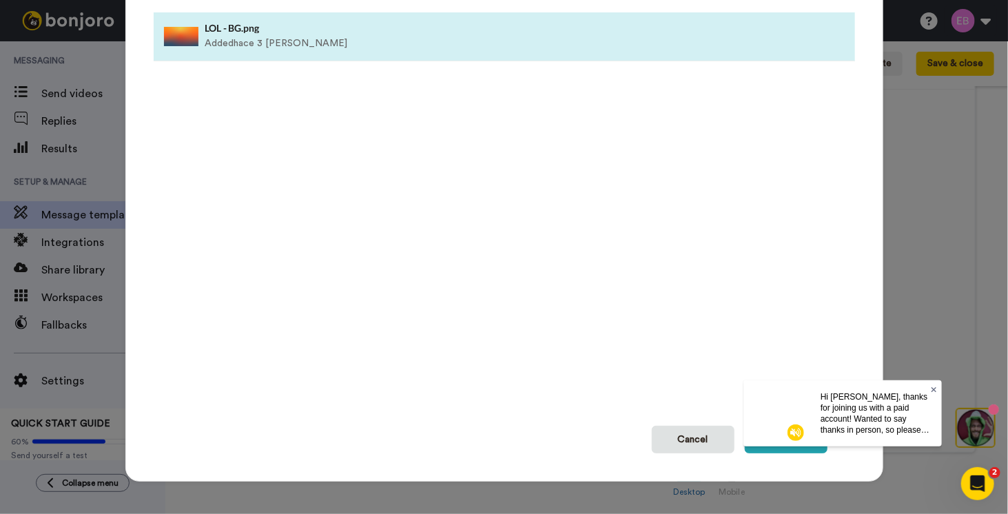
click at [933, 387] on icon at bounding box center [934, 389] width 6 height 8
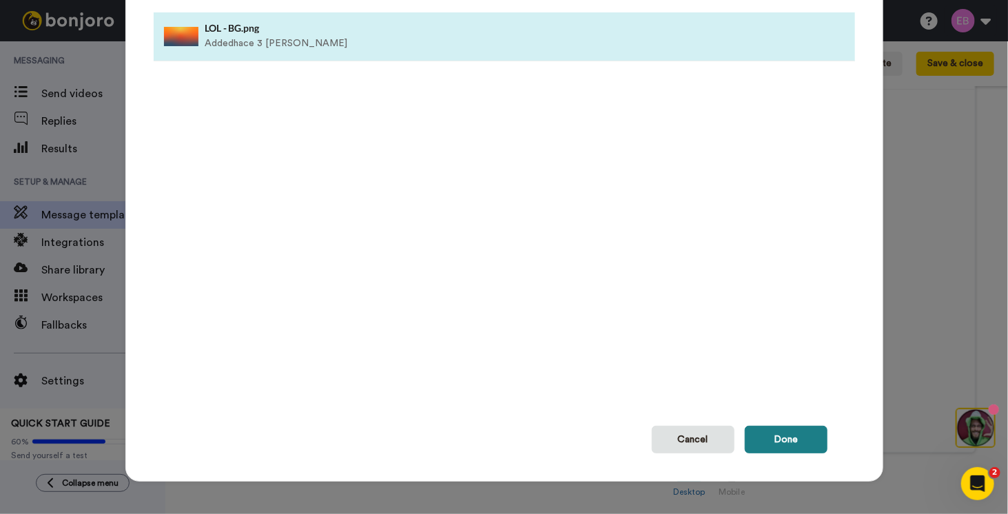
click at [804, 435] on button "Done" at bounding box center [786, 440] width 83 height 28
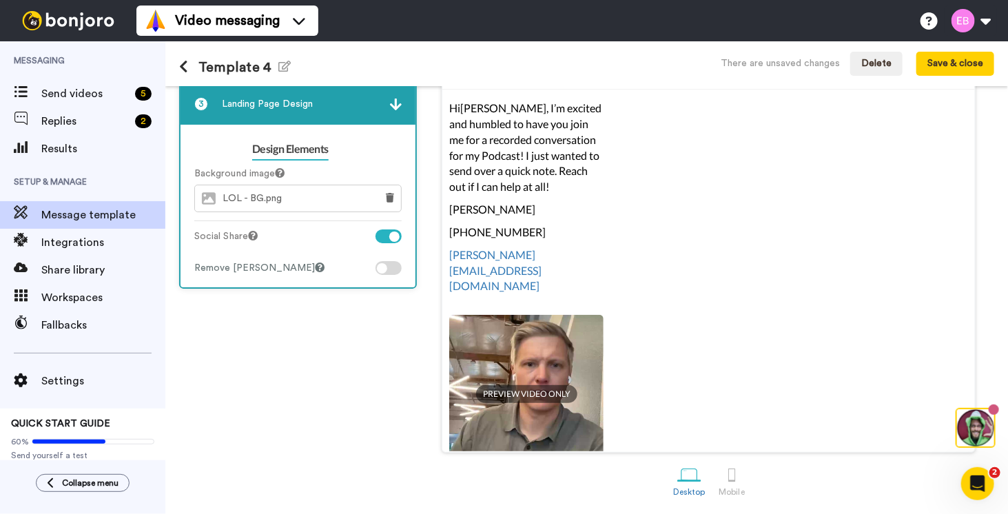
click at [382, 238] on div at bounding box center [388, 236] width 26 height 14
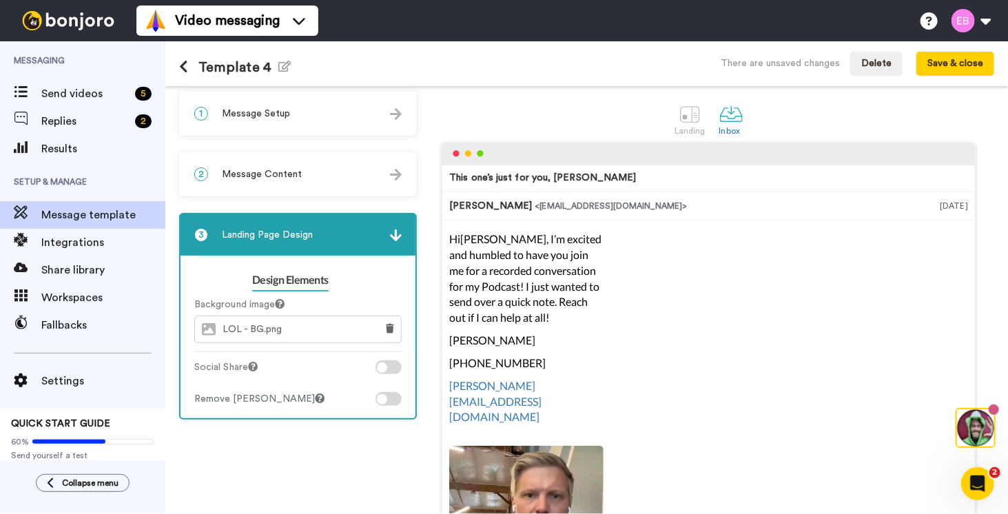
scroll to position [0, 0]
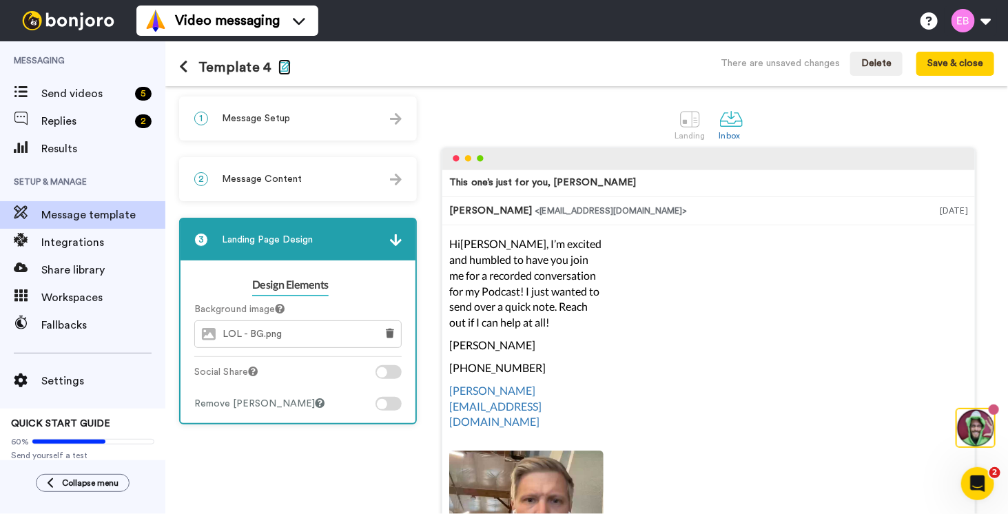
click at [284, 71] on icon "button" at bounding box center [284, 66] width 12 height 11
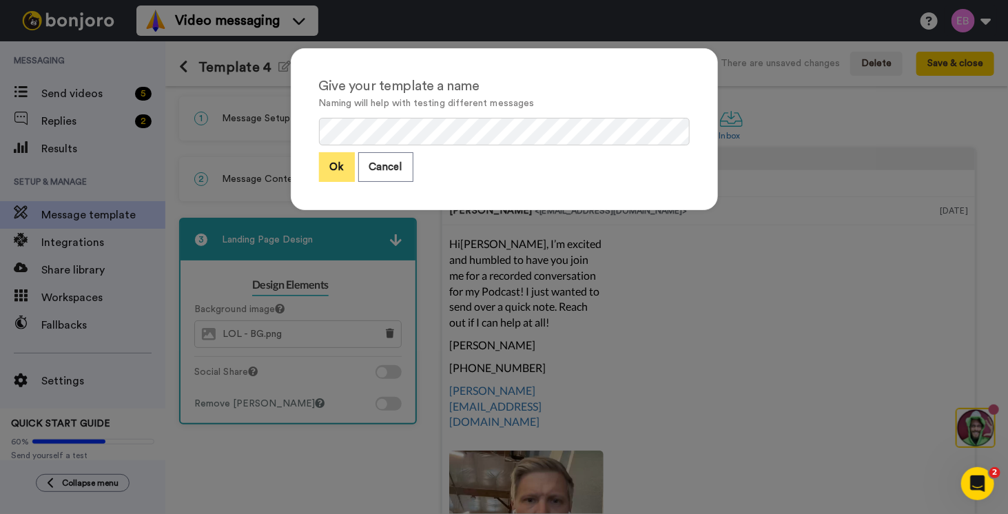
click at [321, 173] on button "Ok" at bounding box center [337, 167] width 36 height 30
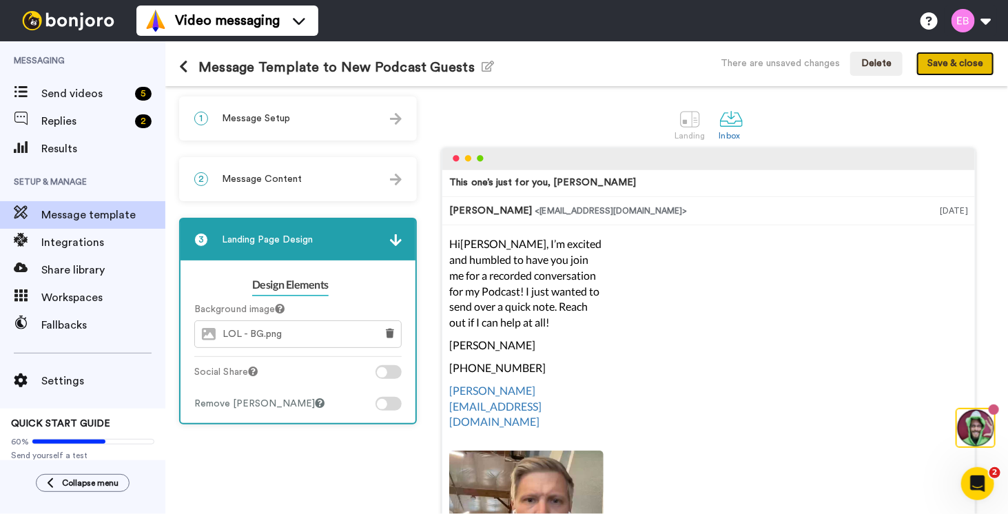
click at [955, 67] on button "Save & close" at bounding box center [955, 64] width 78 height 25
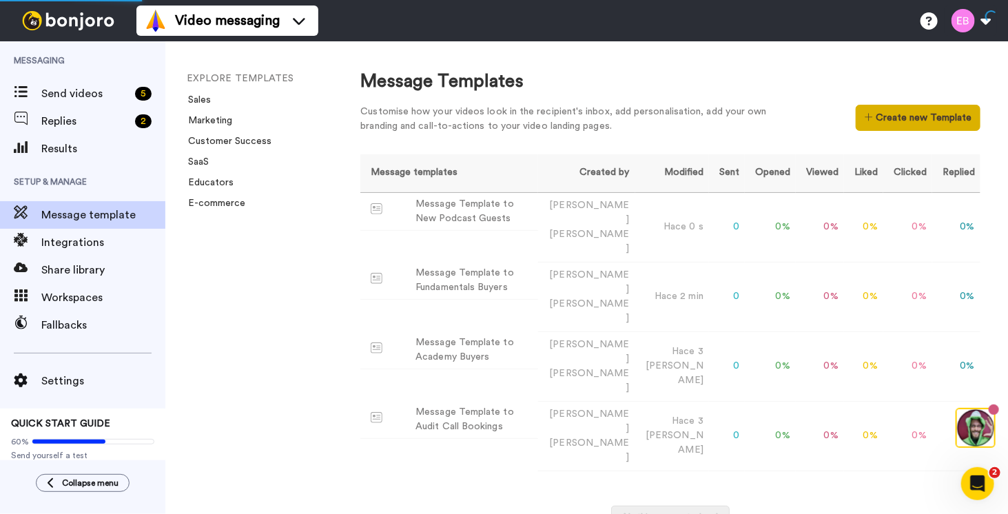
click at [915, 121] on button "Create new Template" at bounding box center [917, 118] width 125 height 26
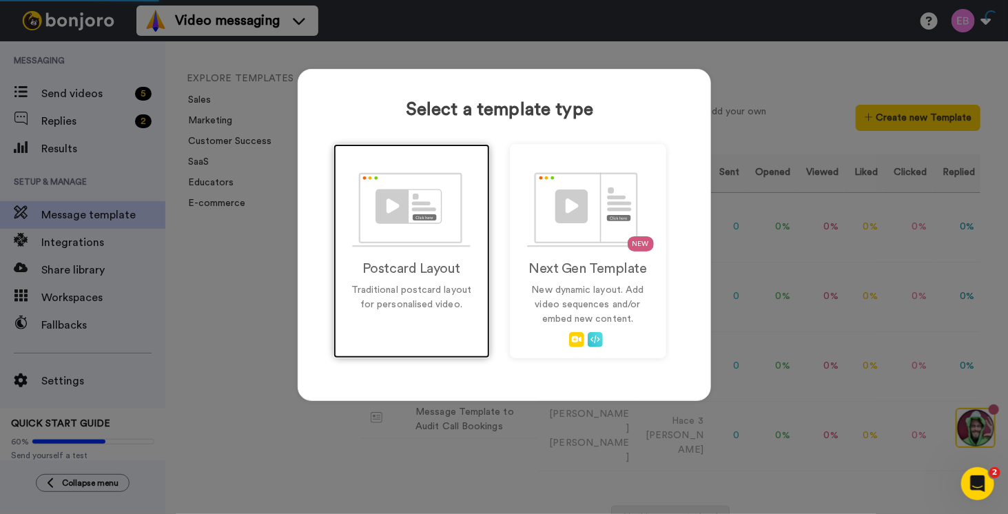
click at [415, 253] on div "Postcard Layout Traditional postcard layout for personalised video." at bounding box center [411, 251] width 156 height 214
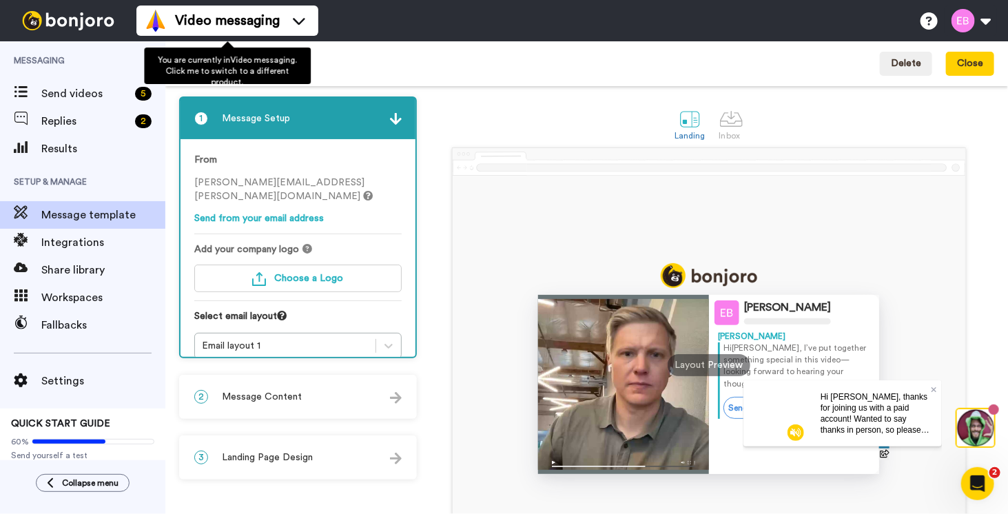
click at [421, 53] on div "Template 5 Edit name Delete Close" at bounding box center [586, 63] width 842 height 45
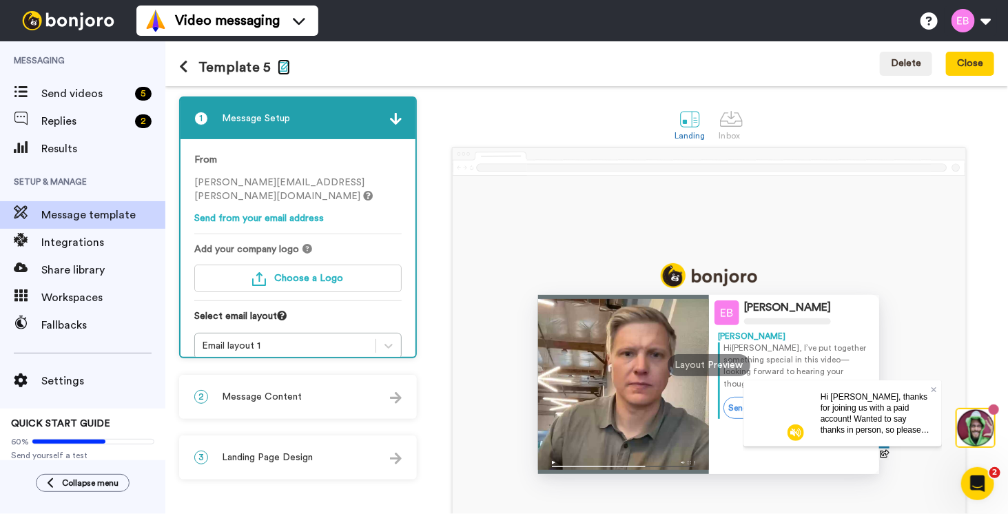
click at [278, 68] on icon "button" at bounding box center [284, 66] width 12 height 11
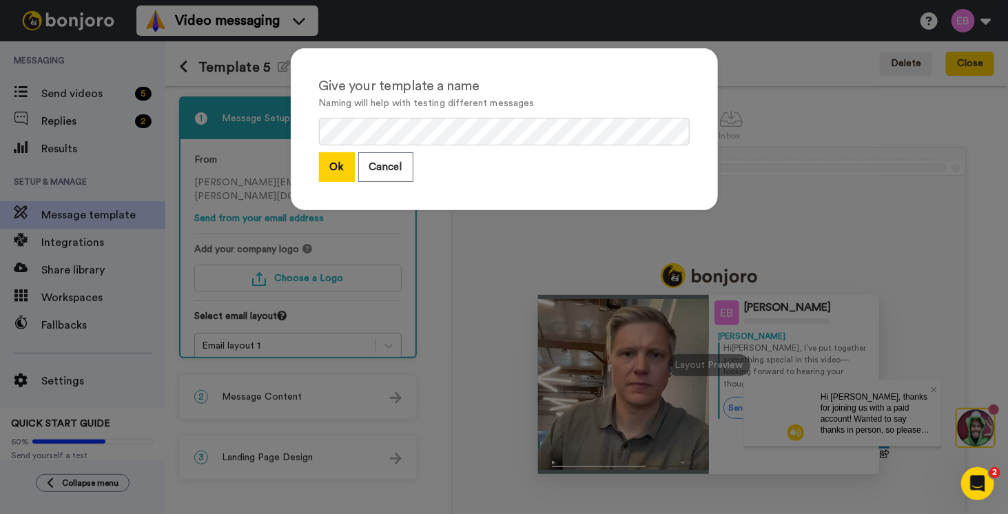
click at [342, 169] on button "Ok" at bounding box center [337, 167] width 36 height 30
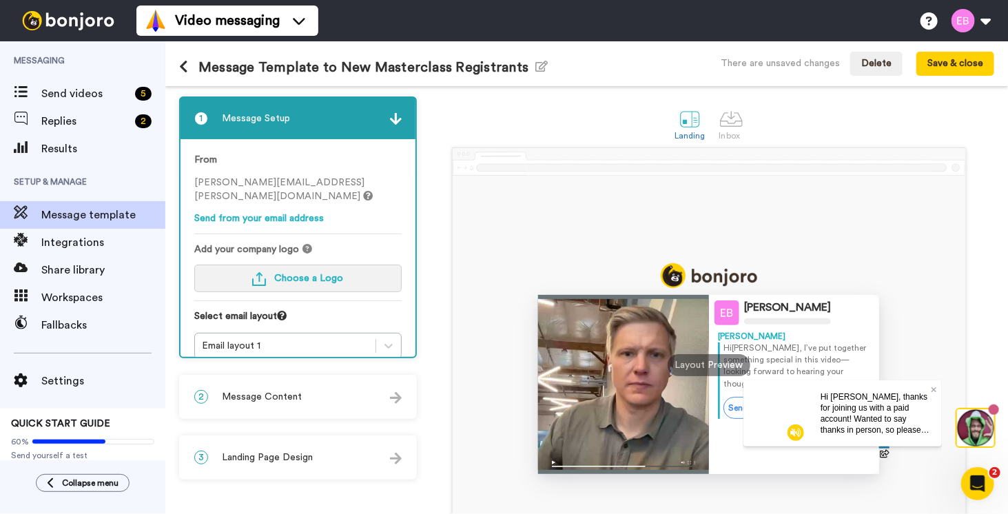
click at [265, 272] on img "button" at bounding box center [259, 279] width 14 height 14
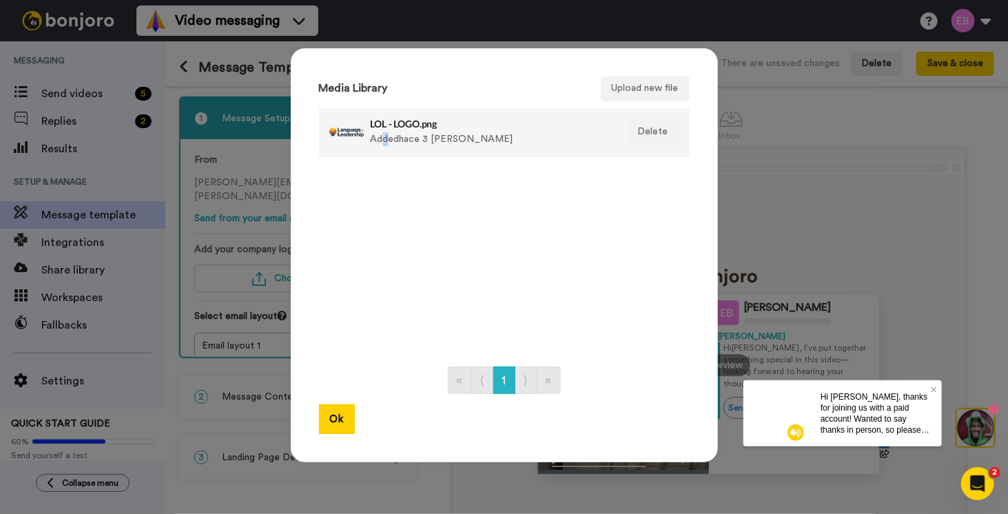
click at [380, 133] on div "LOL - LOGO.png Added hace 3 días" at bounding box center [490, 132] width 238 height 34
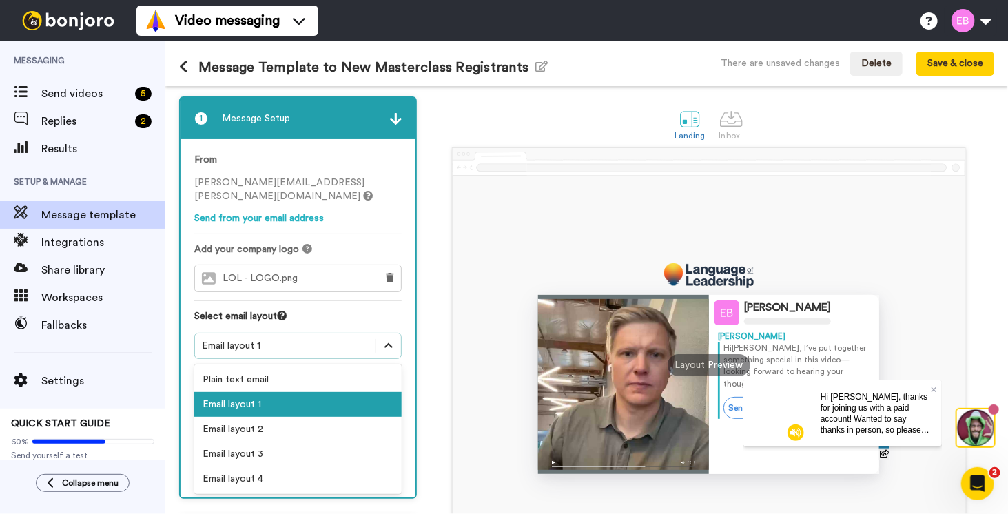
click at [390, 339] on icon at bounding box center [389, 346] width 14 height 14
click at [255, 367] on div "Plain text email" at bounding box center [297, 379] width 207 height 25
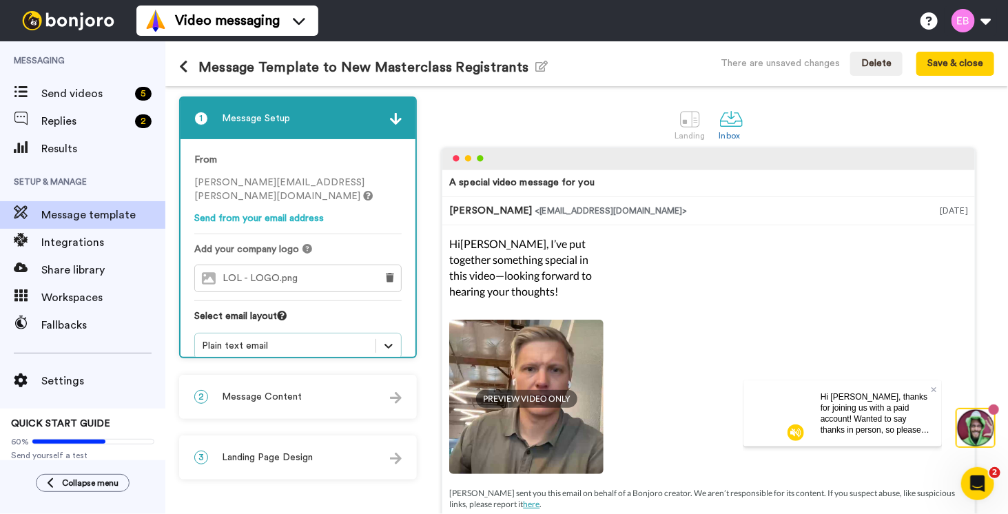
click at [384, 339] on icon at bounding box center [389, 346] width 14 height 14
click at [395, 394] on img at bounding box center [396, 398] width 12 height 12
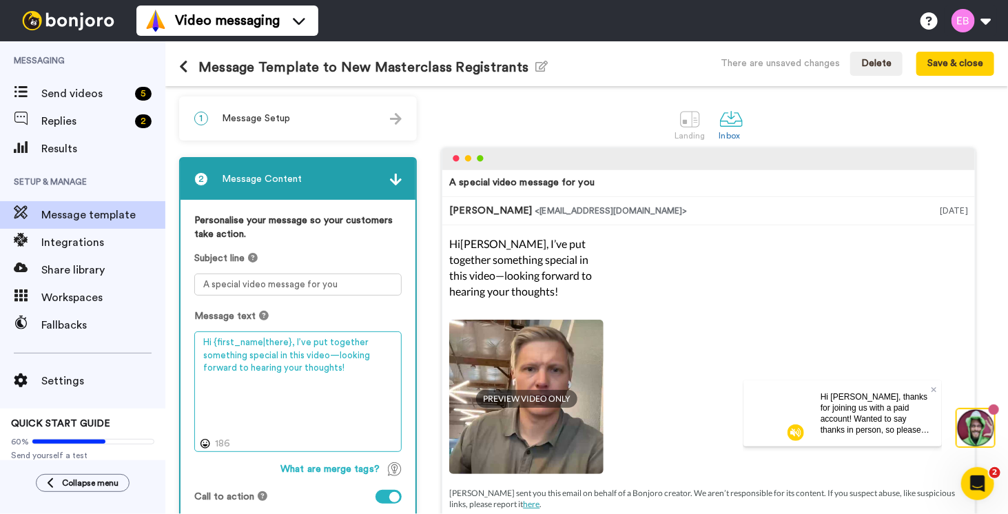
drag, startPoint x: 362, startPoint y: 375, endPoint x: 198, endPoint y: 309, distance: 176.8
click at [198, 309] on div "Message text Hi {first_name|there}, I’ve put together something special in this…" at bounding box center [297, 380] width 207 height 143
paste textarea "m excited to have you in The Academy and I just wanted to send over a quick not…"
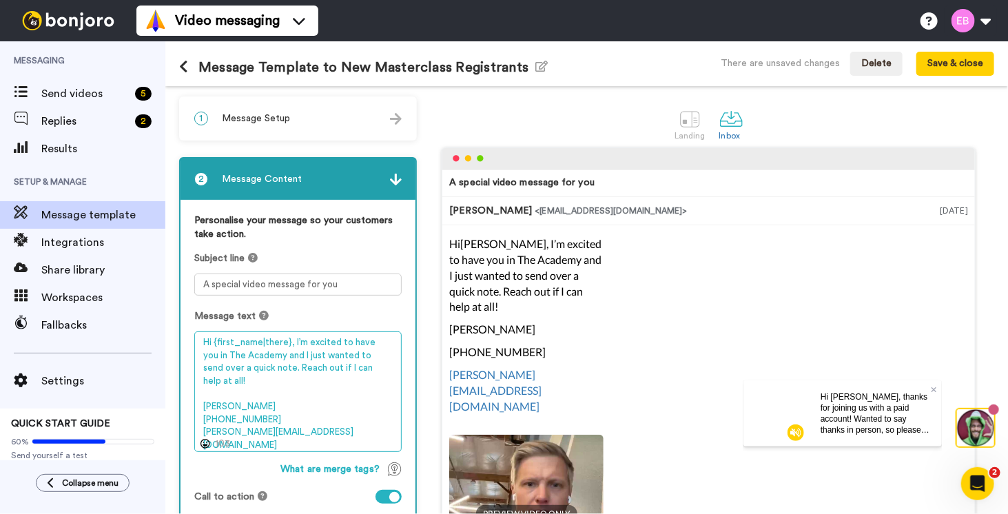
drag, startPoint x: 203, startPoint y: 356, endPoint x: 268, endPoint y: 358, distance: 64.8
click at [268, 358] on textarea "Hi {first_name|there}, I’m excited to have you in The Academy and I just wanted…" at bounding box center [297, 391] width 207 height 121
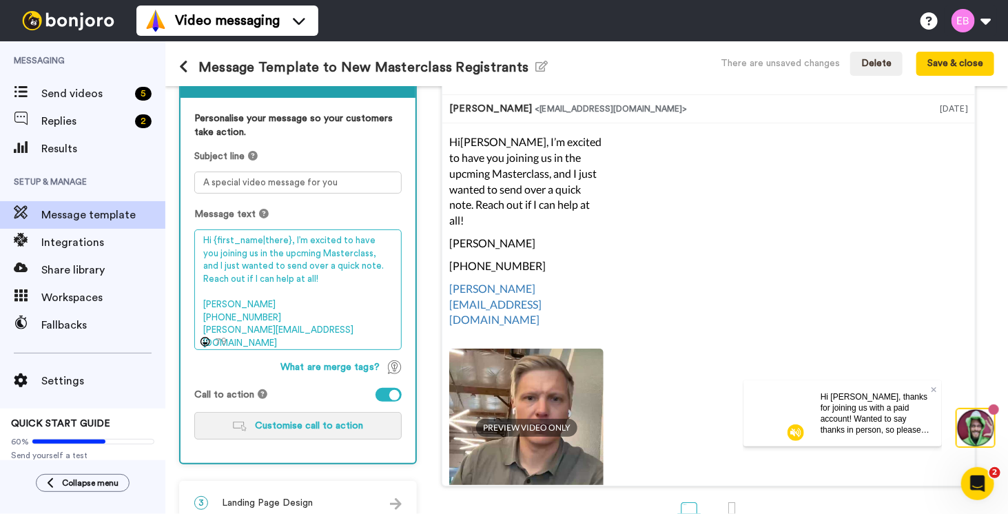
scroll to position [136, 0]
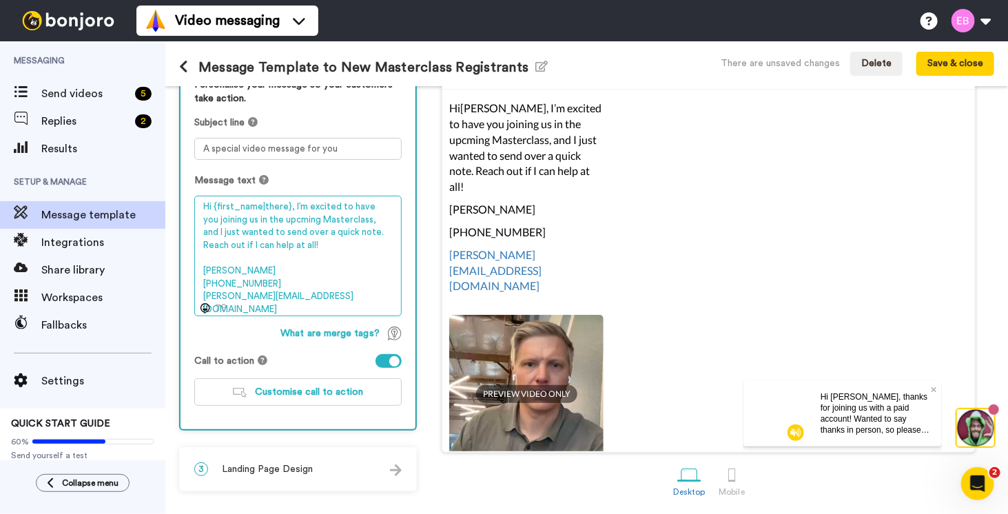
type textarea "Hi {first_name|there}, I’m excited to have you joining us in the upcming Master…"
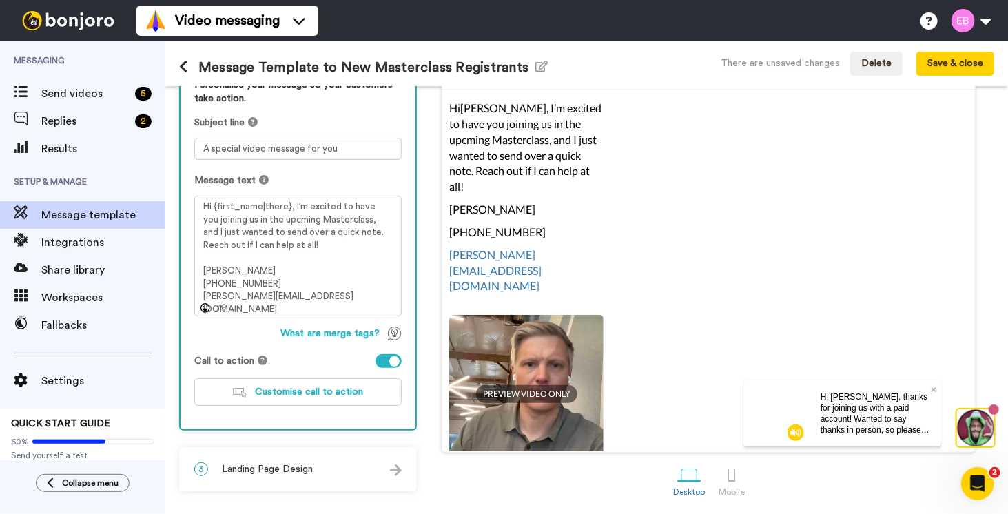
click at [381, 358] on div at bounding box center [388, 361] width 26 height 14
click at [375, 466] on div "3 Landing Page Design" at bounding box center [297, 468] width 235 height 41
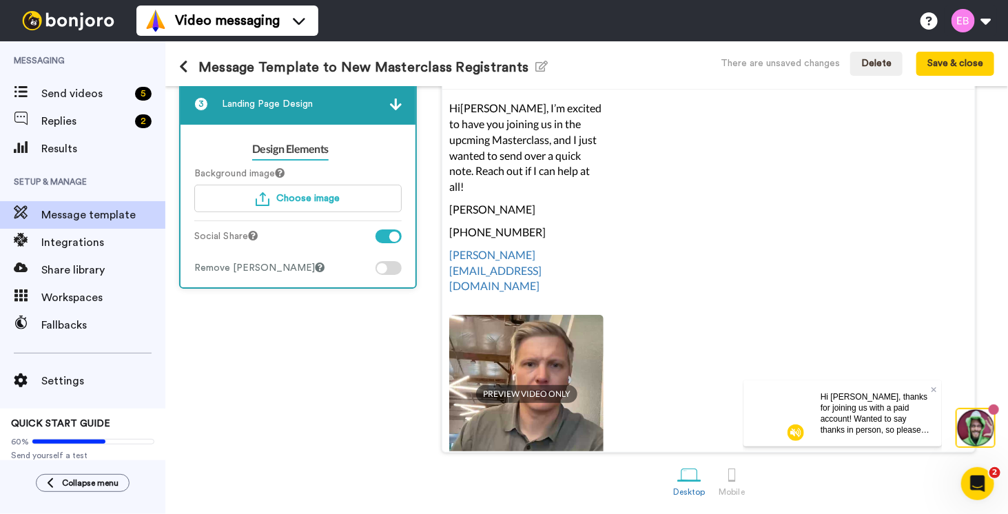
click at [391, 232] on div at bounding box center [394, 236] width 10 height 10
click at [316, 205] on button "Choose image" at bounding box center [297, 199] width 207 height 28
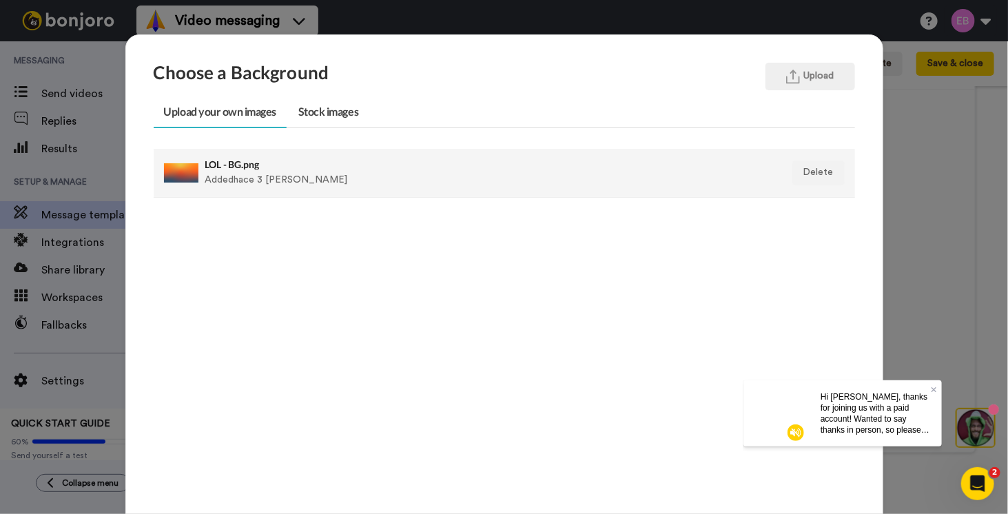
click at [282, 174] on div "LOL - BG.png Added hace 3 días" at bounding box center [436, 173] width 463 height 34
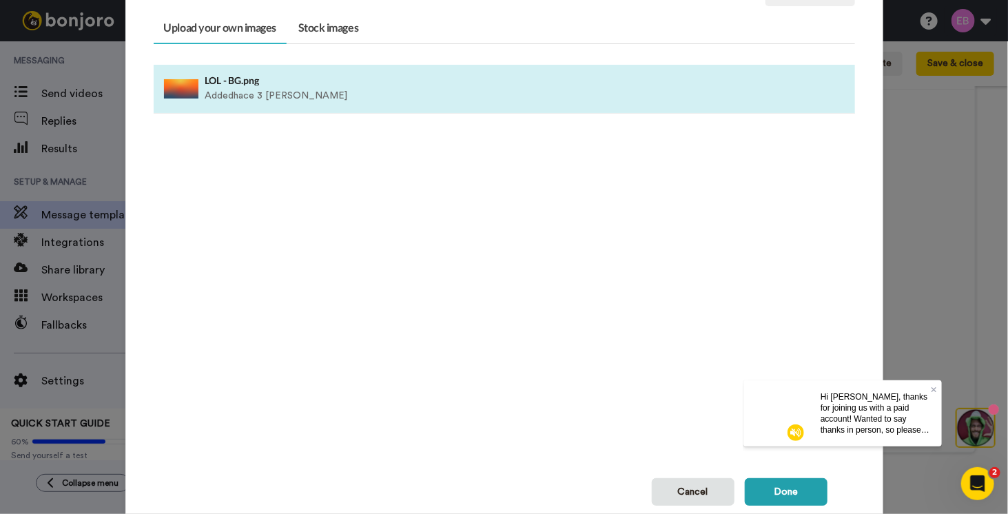
scroll to position [136, 0]
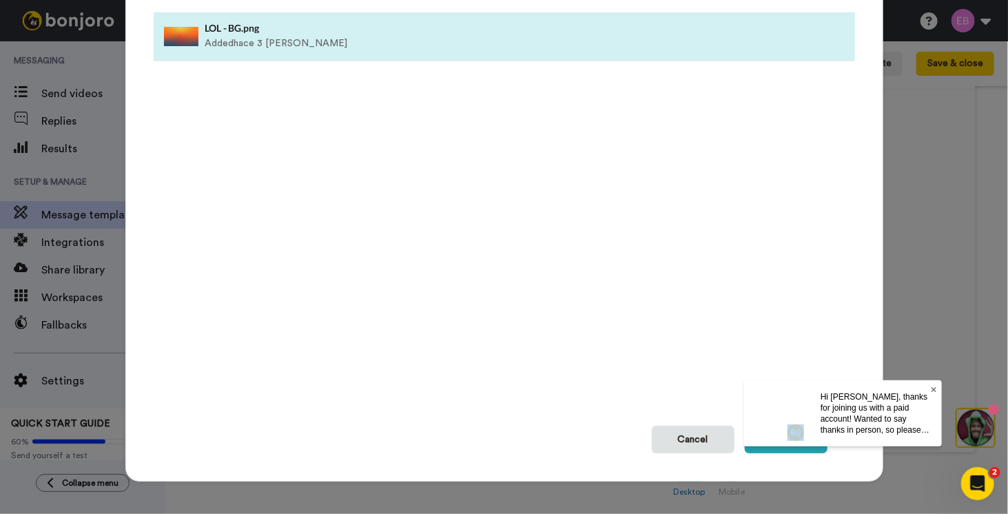
click at [931, 388] on icon at bounding box center [934, 389] width 6 height 8
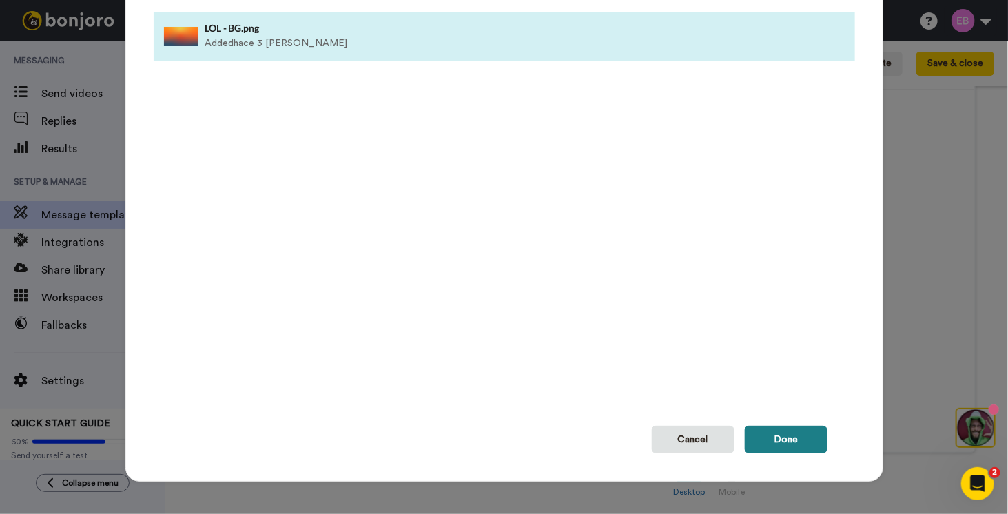
click at [779, 436] on button "Done" at bounding box center [786, 440] width 83 height 28
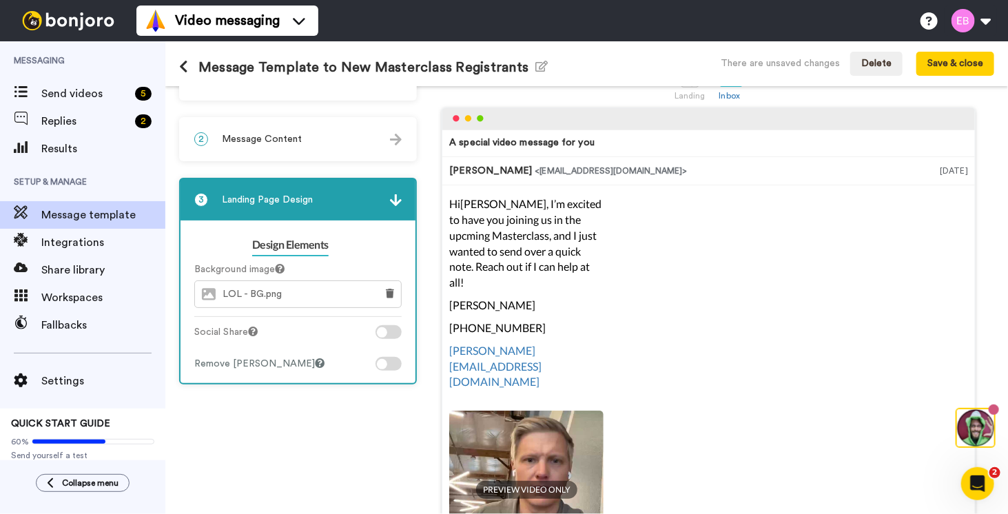
scroll to position [0, 0]
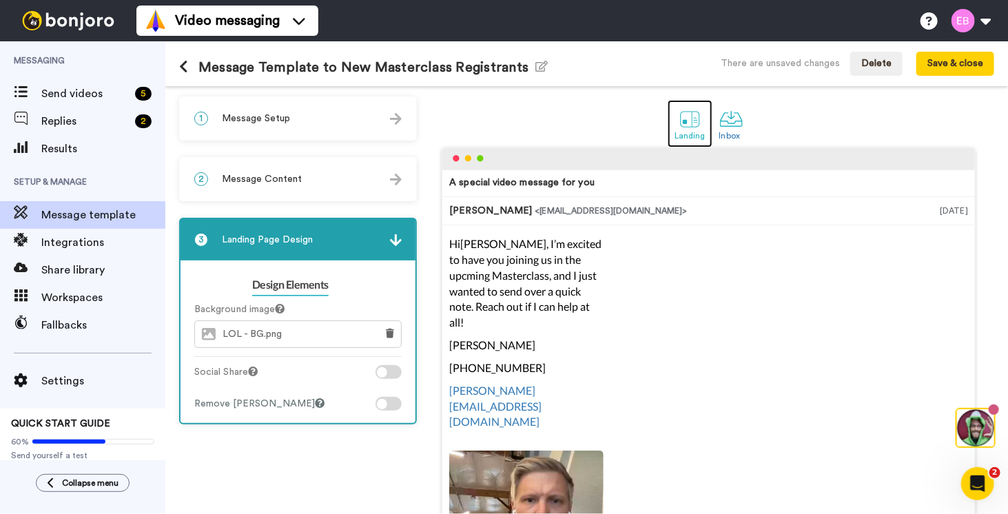
click at [687, 132] on div "Landing" at bounding box center [689, 136] width 31 height 10
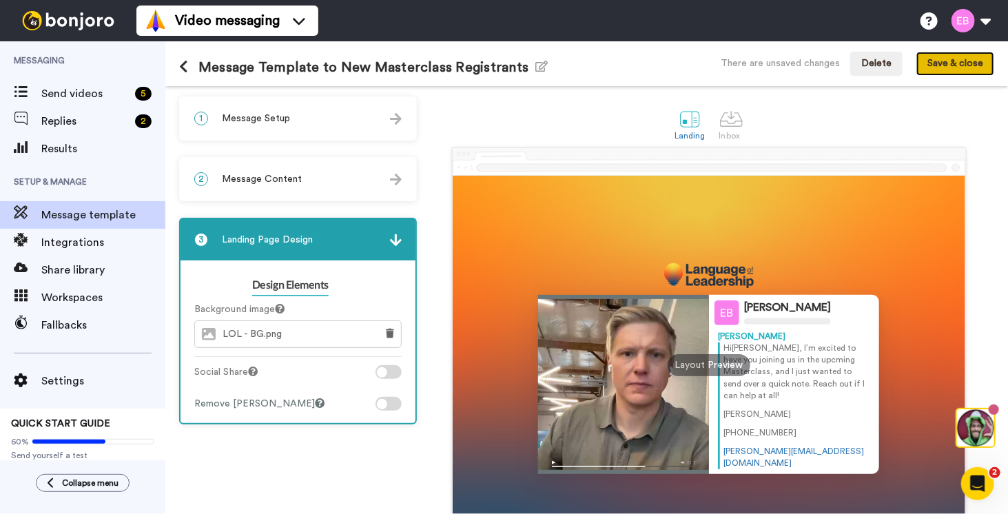
click at [941, 59] on button "Save & close" at bounding box center [955, 64] width 78 height 25
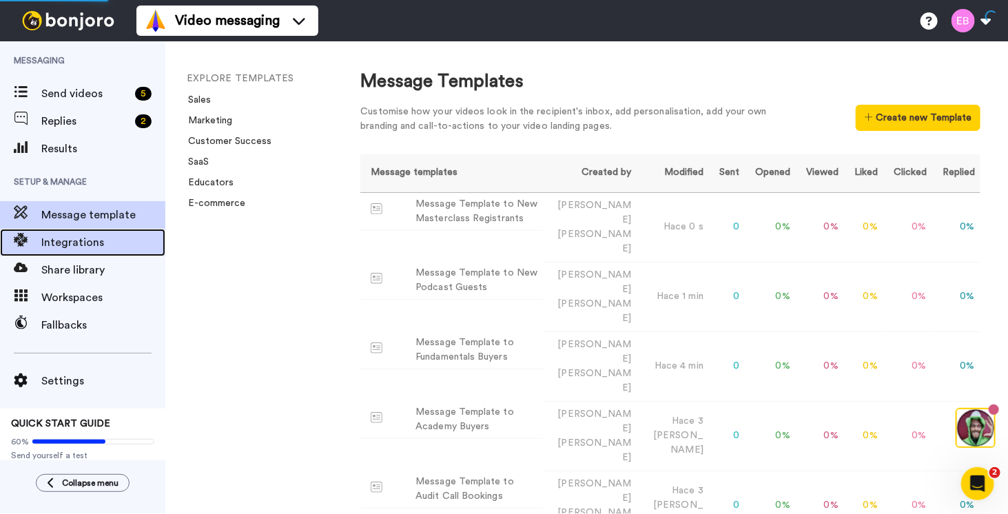
click at [58, 241] on span "Integrations" at bounding box center [103, 242] width 124 height 17
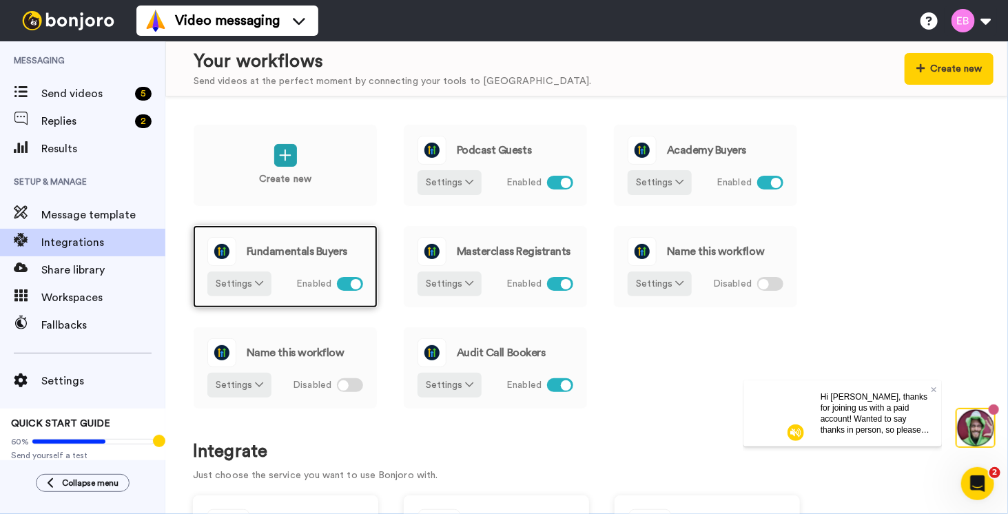
click at [309, 260] on div "Fundamentals Buyers" at bounding box center [285, 251] width 156 height 29
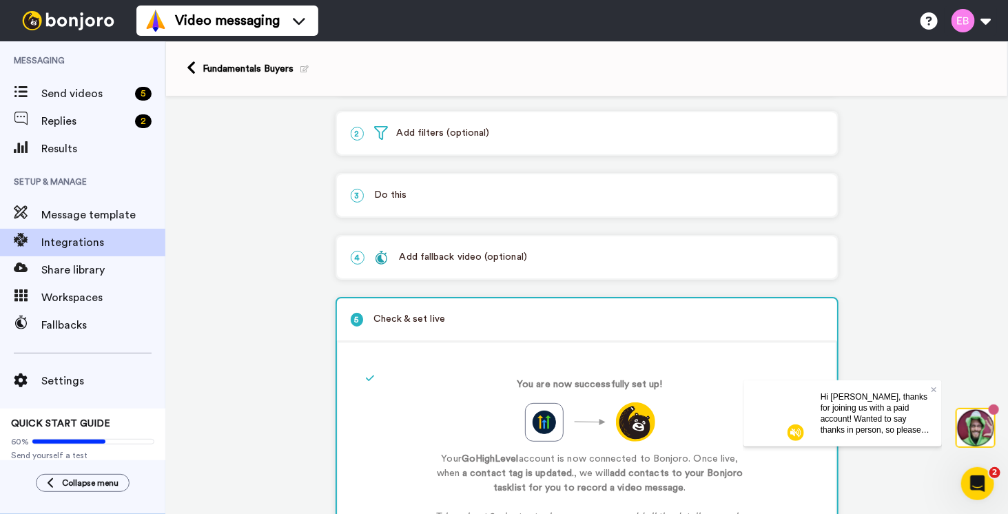
scroll to position [48, 0]
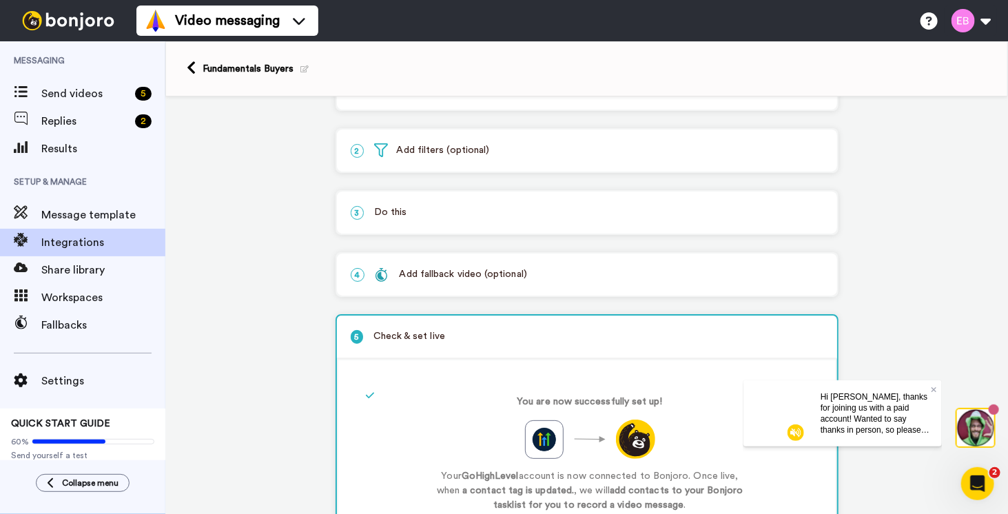
click at [452, 216] on p "3 Do this" at bounding box center [587, 212] width 472 height 14
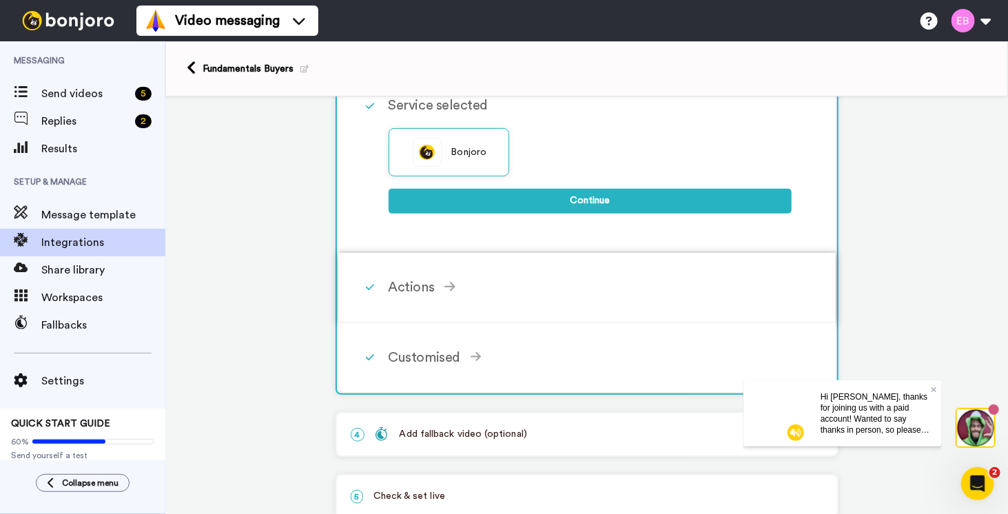
scroll to position [249, 0]
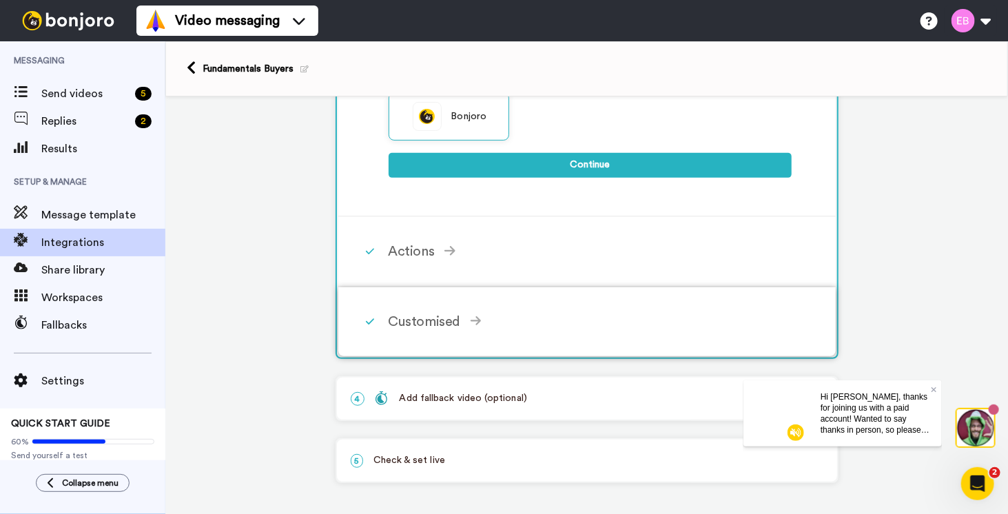
click at [453, 308] on div "Customised Add fields Start typing to add a Custom Field... What are custom fie…" at bounding box center [604, 321] width 433 height 41
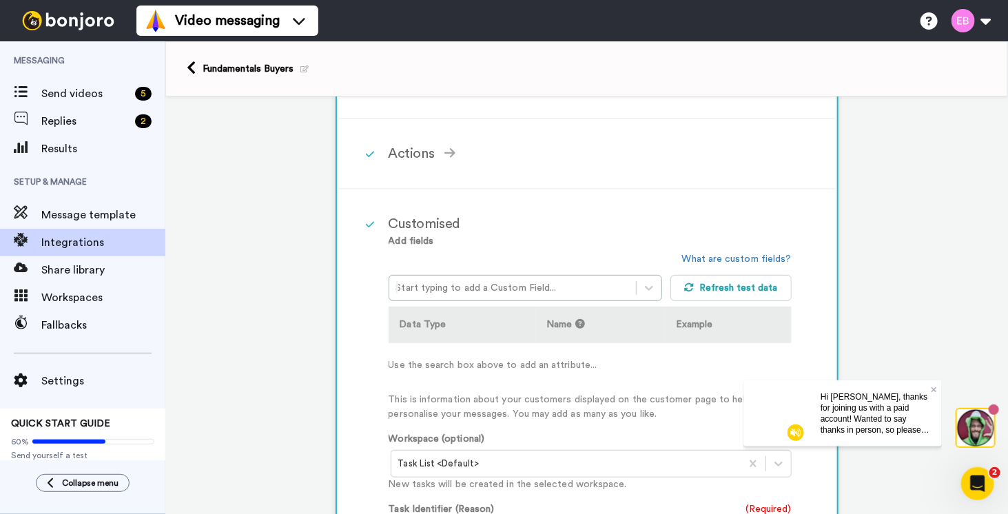
scroll to position [248, 0]
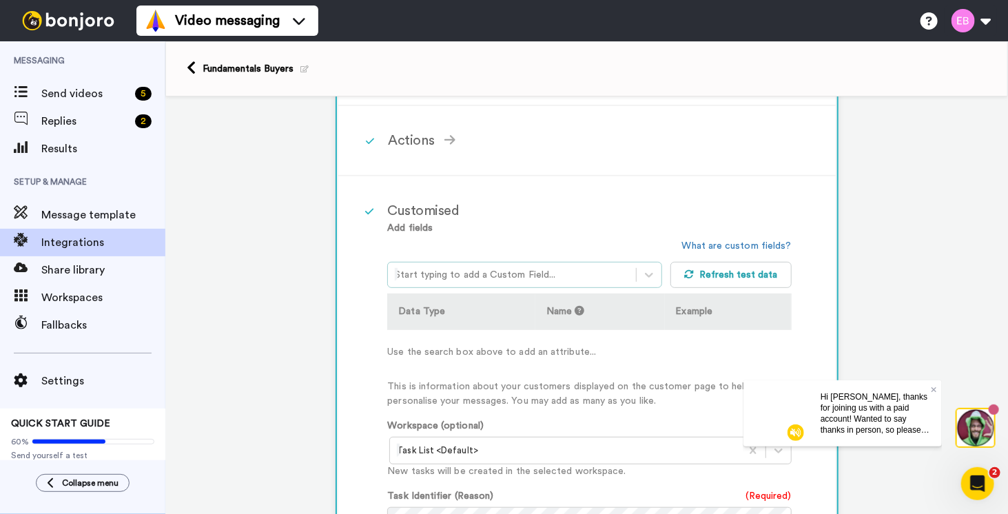
click at [500, 273] on div at bounding box center [511, 275] width 233 height 17
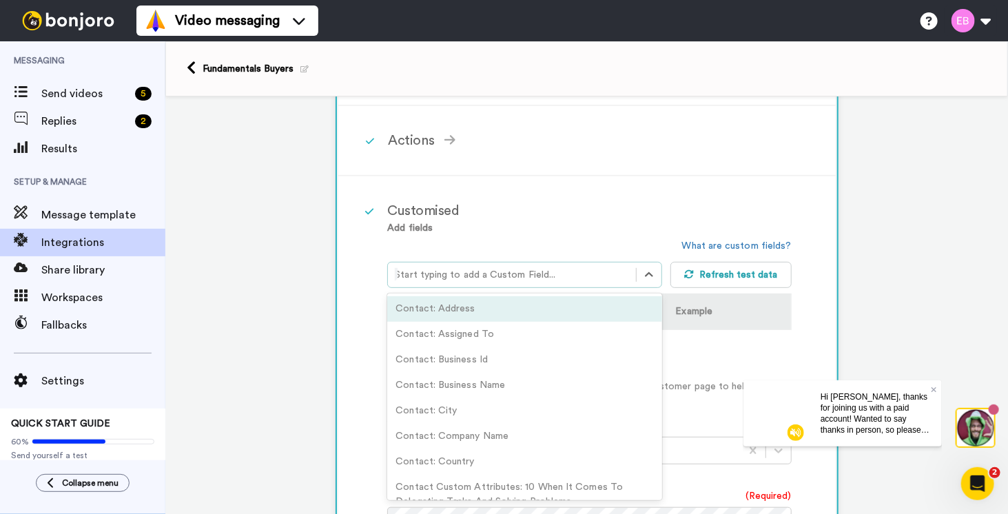
click at [500, 273] on div at bounding box center [511, 275] width 233 height 17
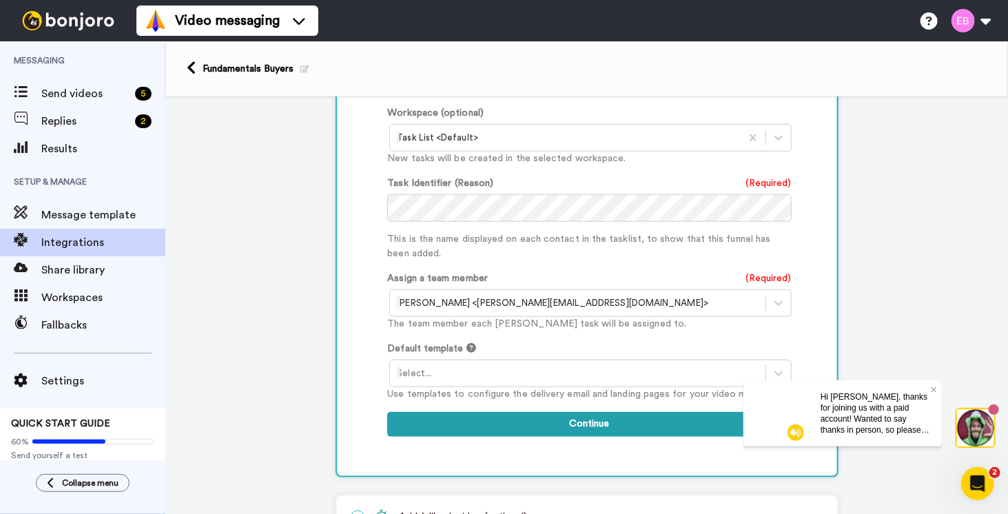
scroll to position [592, 0]
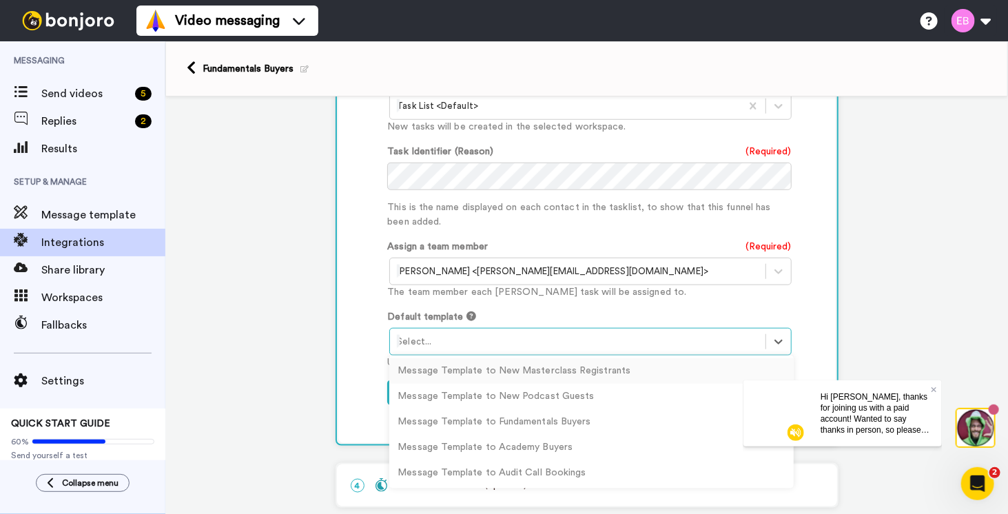
click at [573, 336] on div at bounding box center [577, 341] width 361 height 17
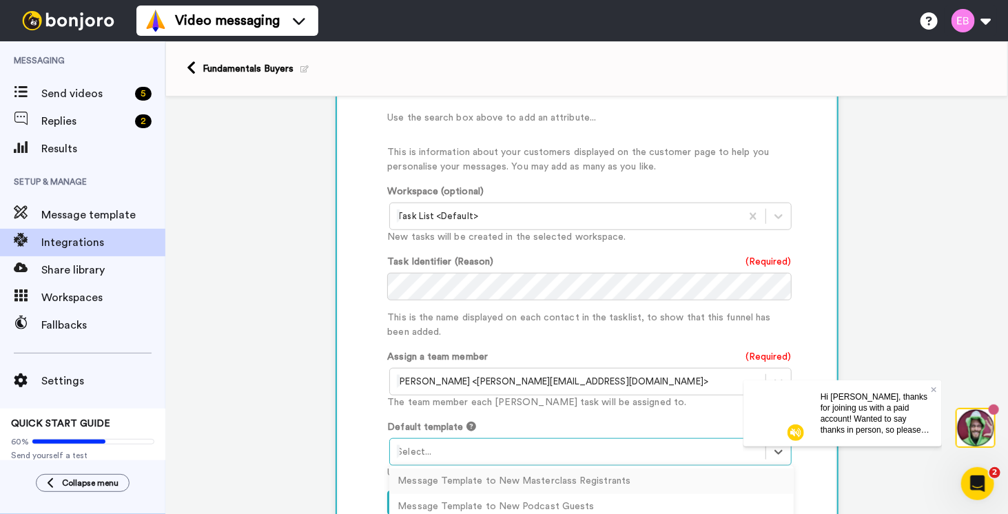
scroll to position [678, 0]
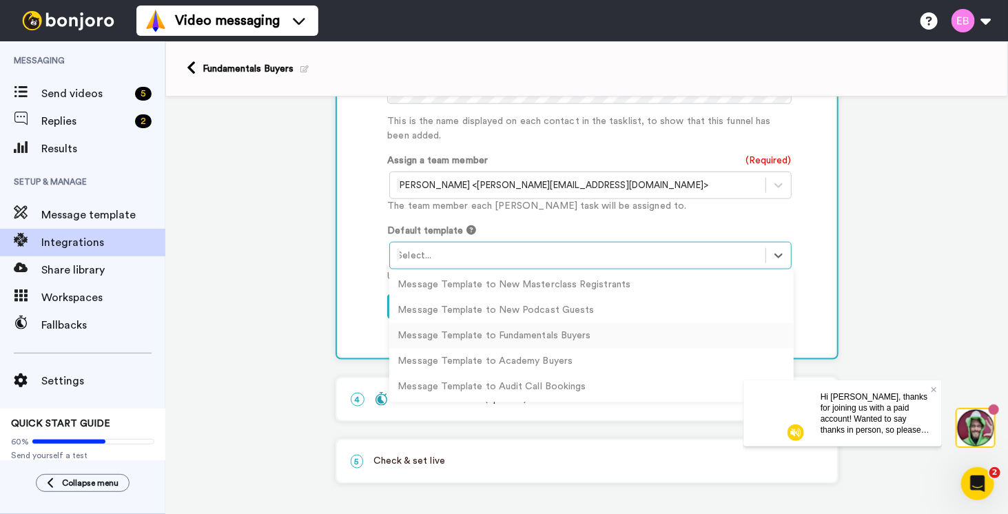
click at [512, 336] on div "Message Template to Fundamentals Buyers" at bounding box center [591, 335] width 404 height 25
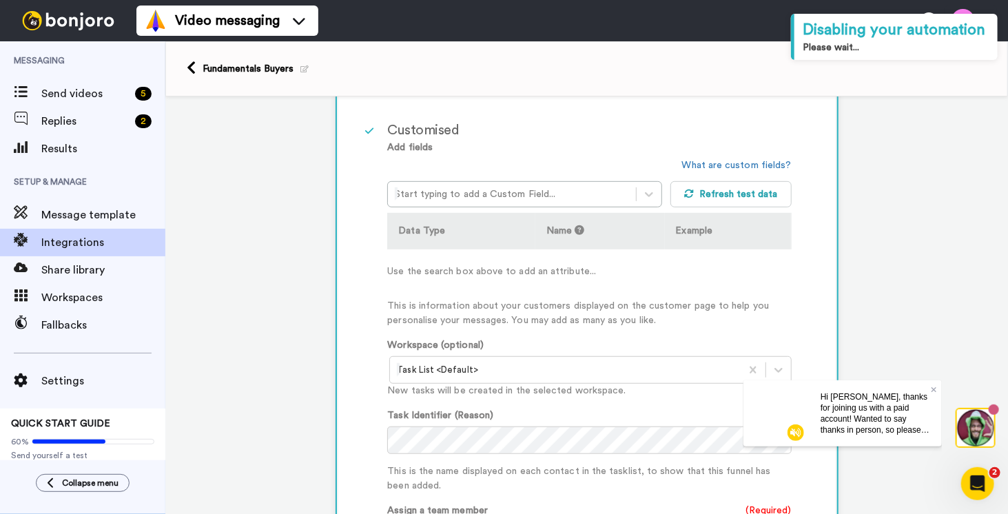
scroll to position [334, 0]
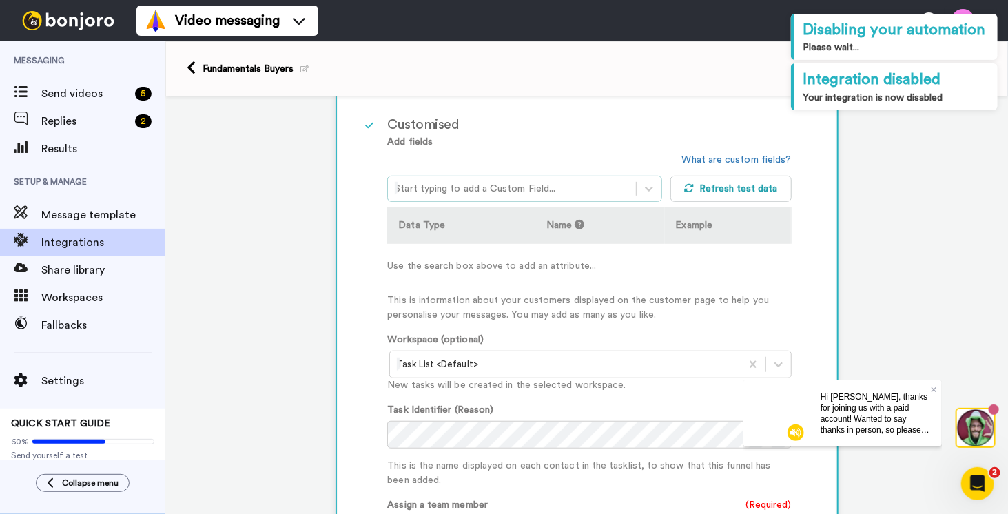
click at [558, 187] on div at bounding box center [511, 188] width 233 height 17
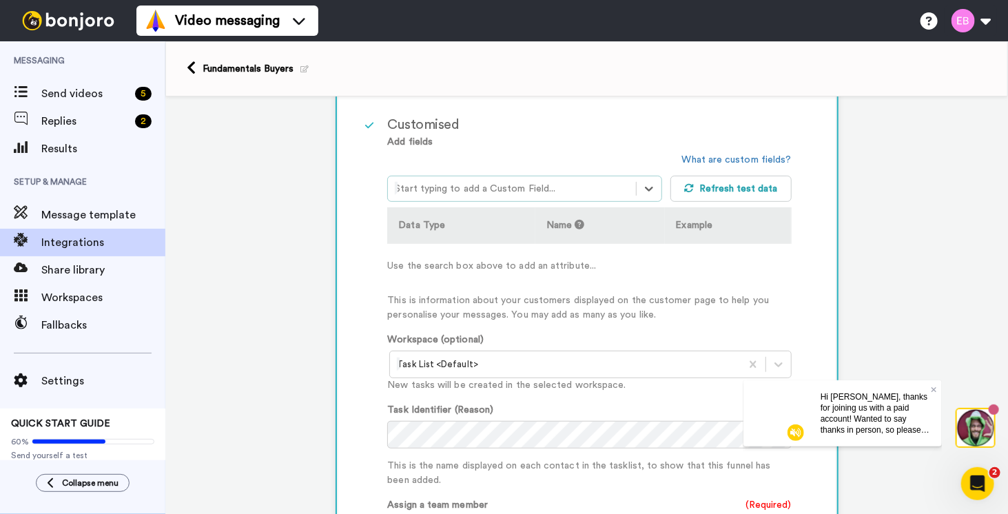
click at [448, 187] on div at bounding box center [511, 188] width 233 height 17
click at [447, 188] on div at bounding box center [511, 188] width 233 height 17
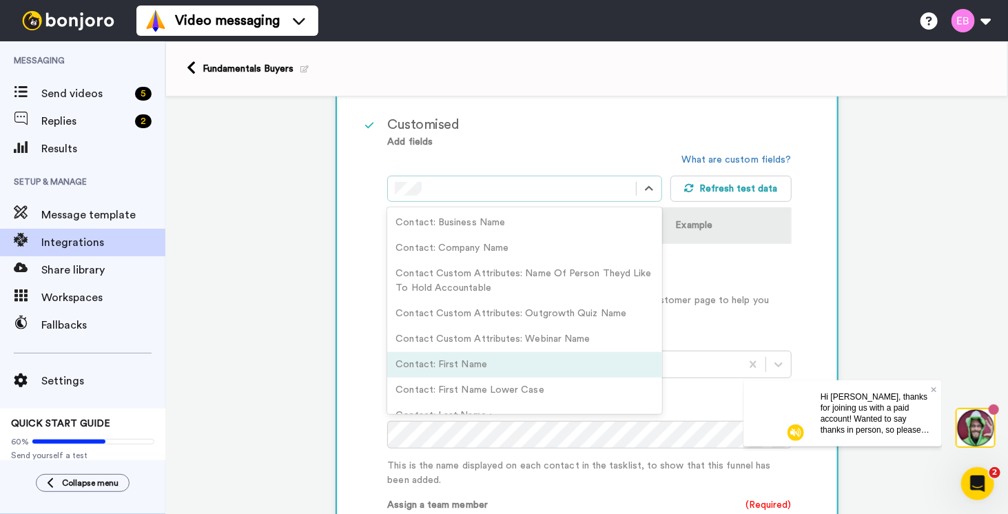
click at [439, 357] on div "Contact: First Name" at bounding box center [524, 364] width 274 height 25
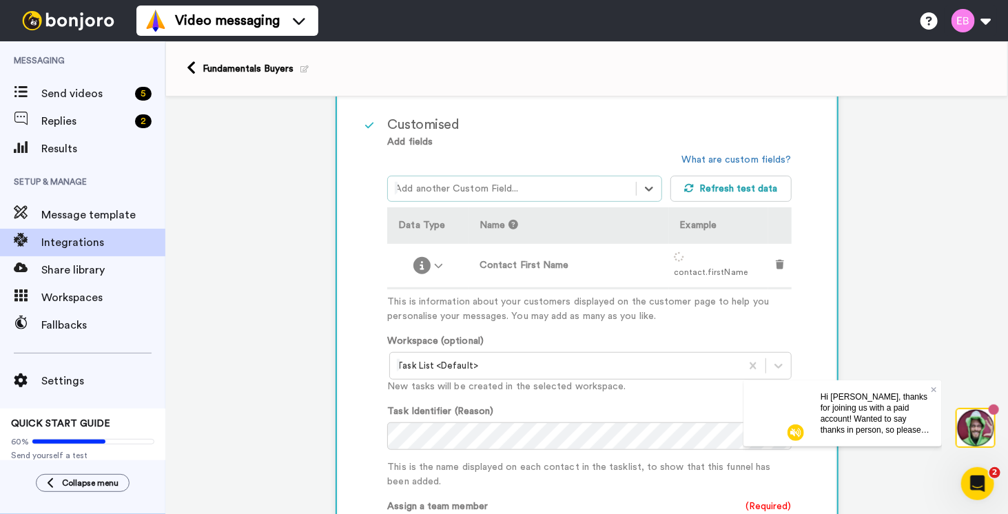
click at [511, 189] on div at bounding box center [511, 188] width 233 height 17
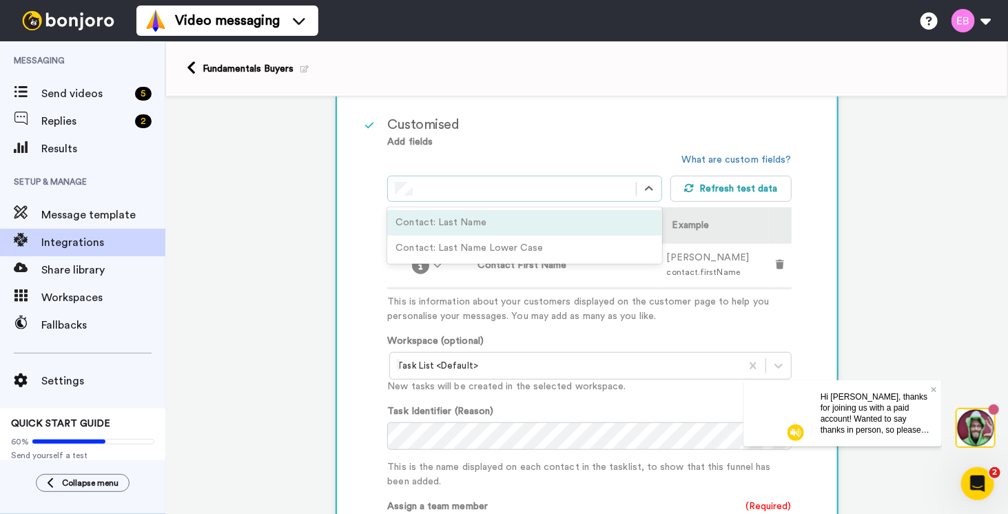
click at [477, 220] on div "Contact: Last Name" at bounding box center [524, 222] width 274 height 25
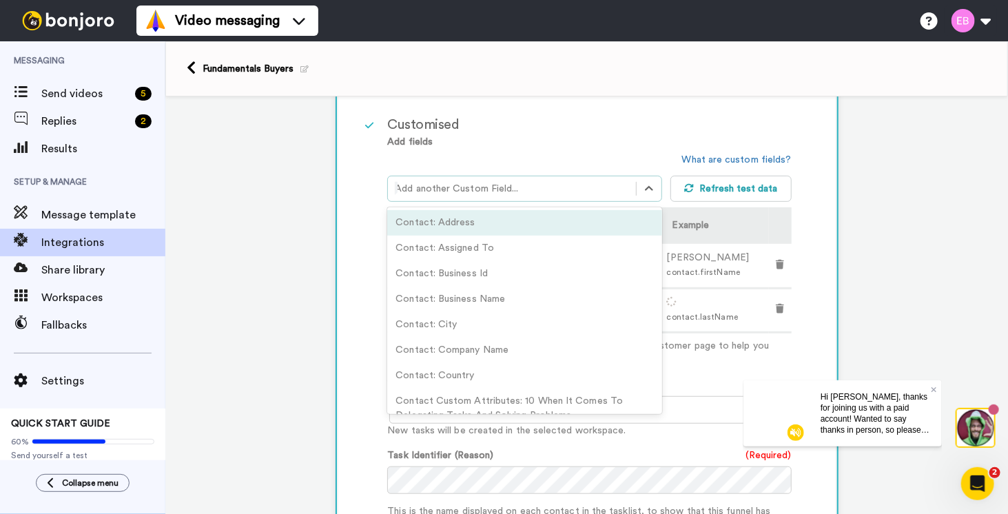
click at [517, 180] on div at bounding box center [511, 188] width 233 height 17
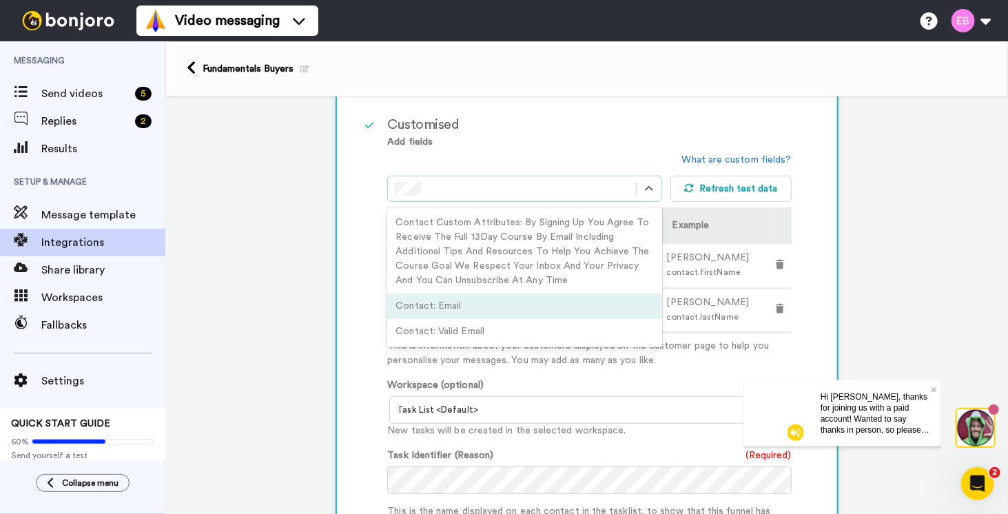
click at [457, 294] on div "Contact: Email" at bounding box center [524, 305] width 274 height 25
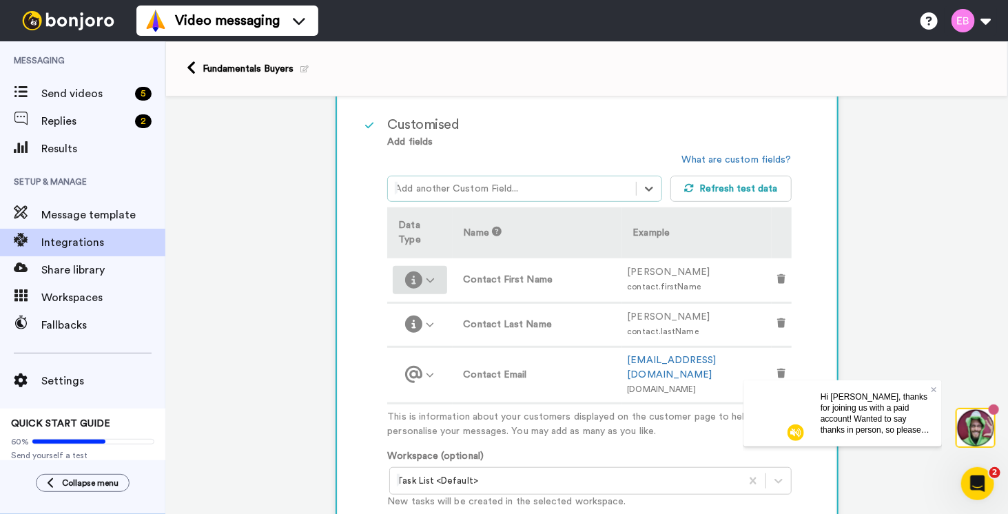
click at [422, 271] on div at bounding box center [419, 279] width 43 height 17
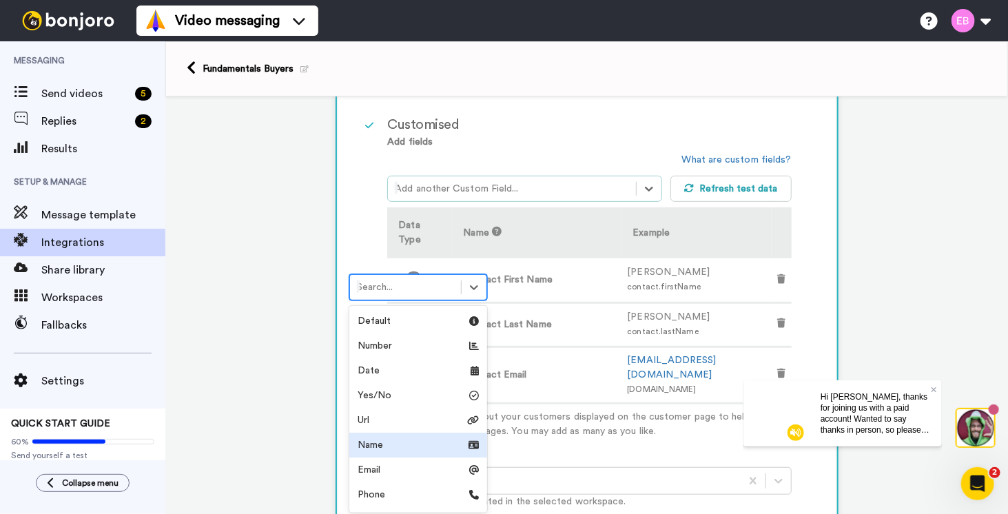
click at [413, 441] on div "Name" at bounding box center [417, 445] width 121 height 14
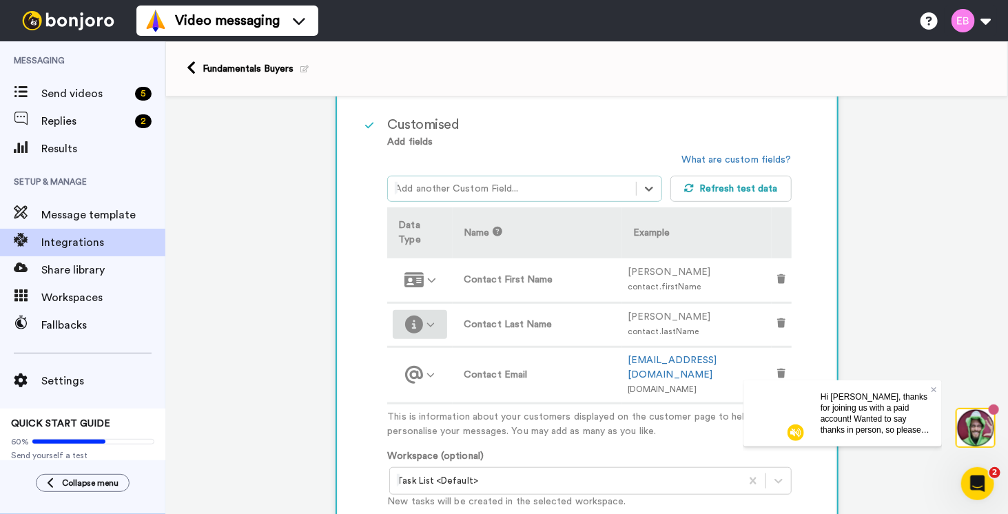
click at [431, 320] on icon at bounding box center [430, 324] width 9 height 9
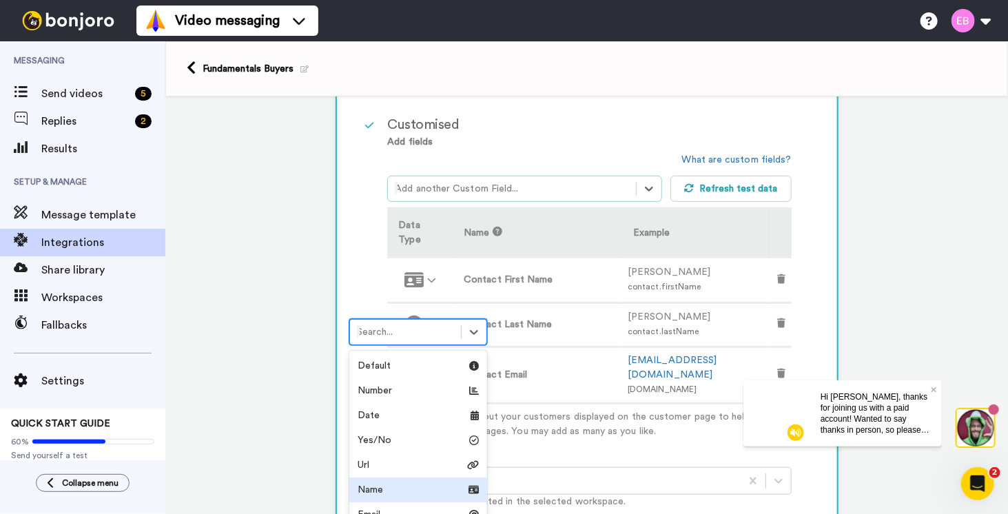
click at [389, 489] on div "Name" at bounding box center [417, 490] width 121 height 14
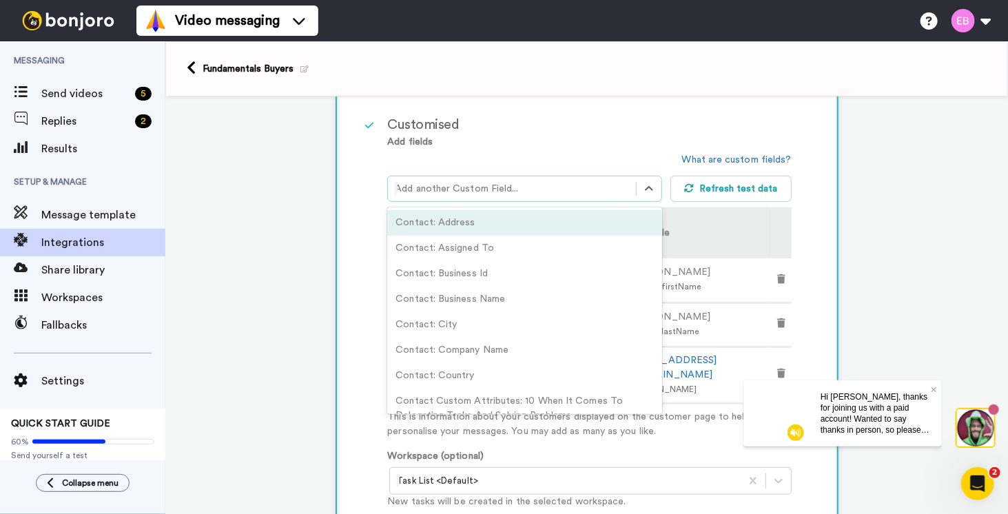
click at [486, 193] on div at bounding box center [511, 188] width 233 height 17
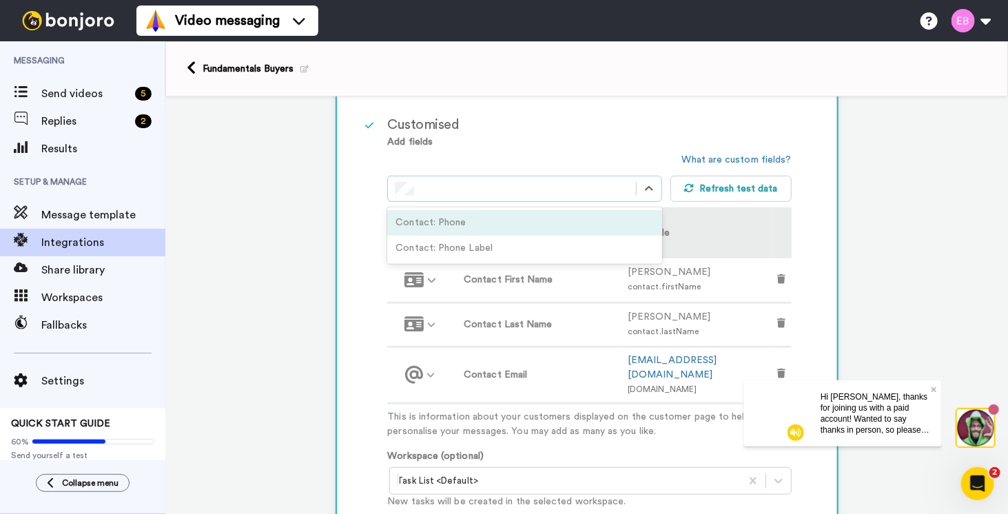
click at [477, 218] on div "Contact: Phone" at bounding box center [524, 222] width 274 height 25
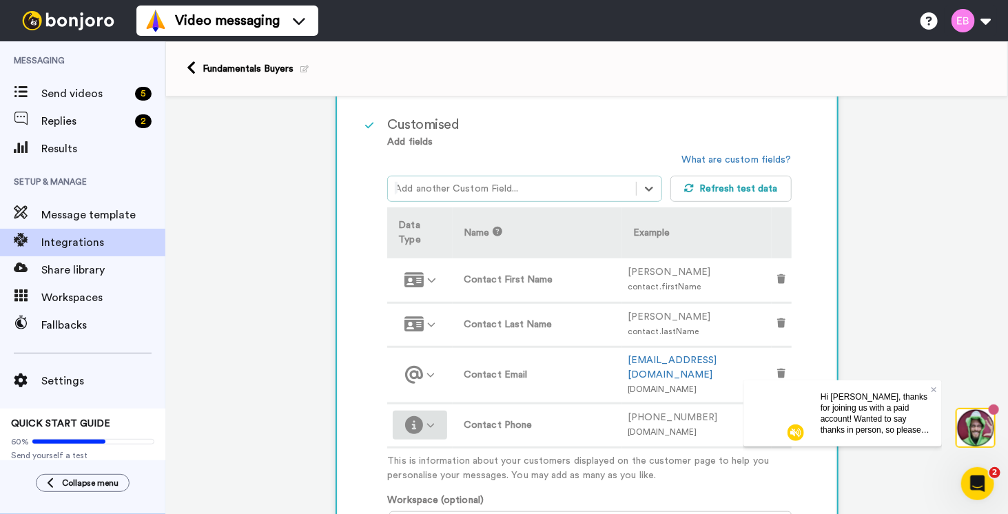
click at [430, 416] on div at bounding box center [419, 424] width 43 height 17
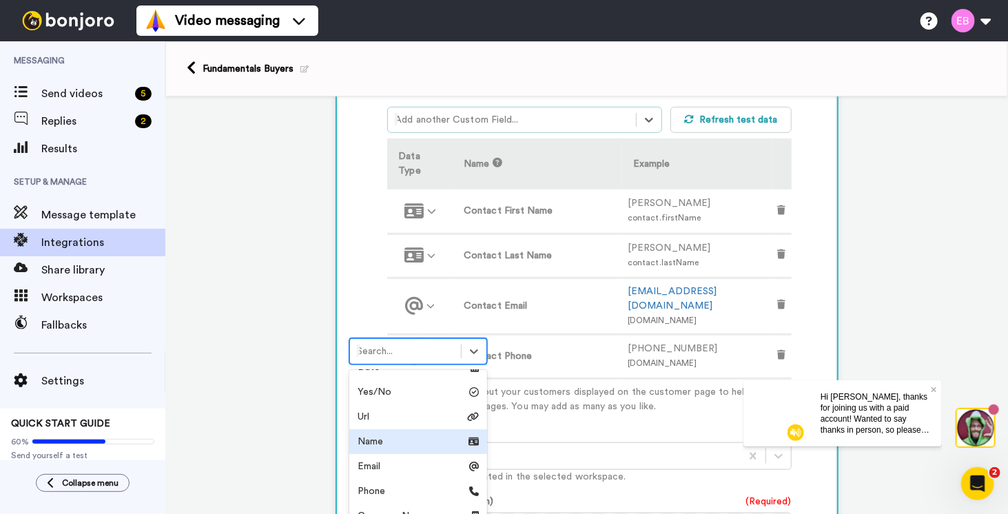
scroll to position [69, 0]
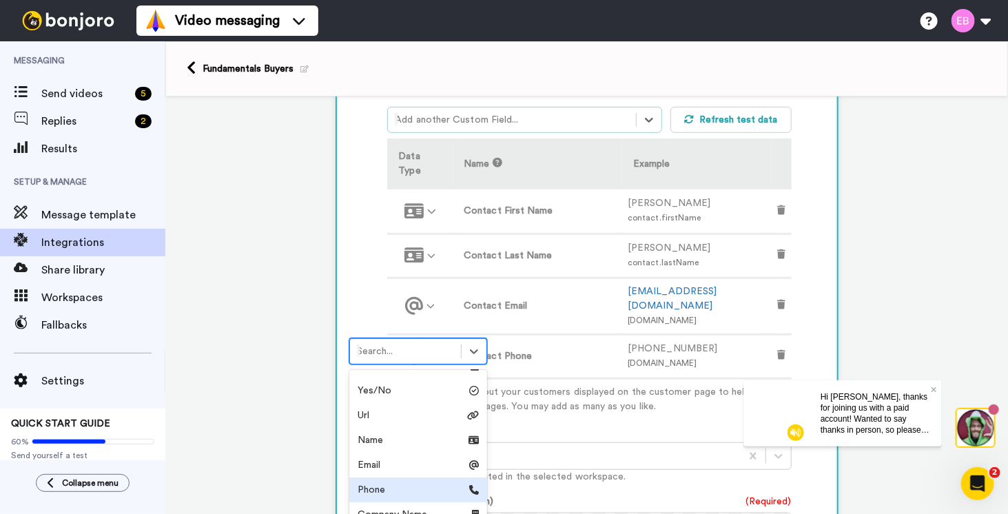
click at [399, 484] on div "Phone" at bounding box center [417, 490] width 121 height 14
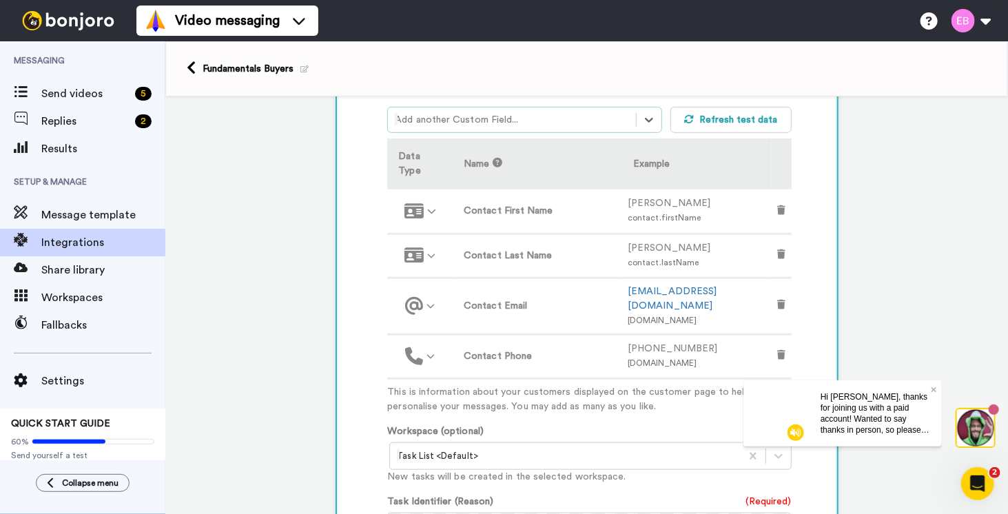
click at [320, 324] on div "1 Contact Tag Updated GoHighLevel Service selected ActiveCampaign AWeber Bonjor…" at bounding box center [586, 324] width 842 height 1260
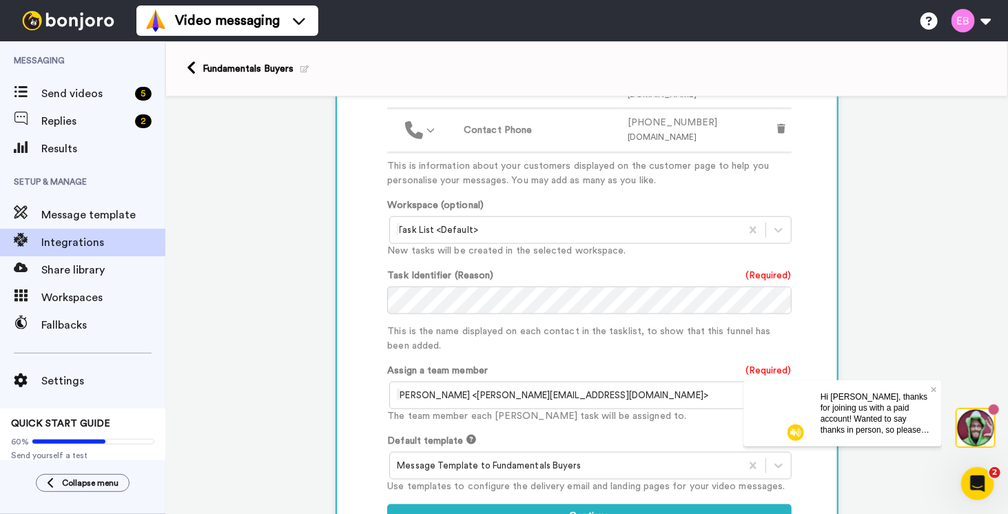
scroll to position [811, 0]
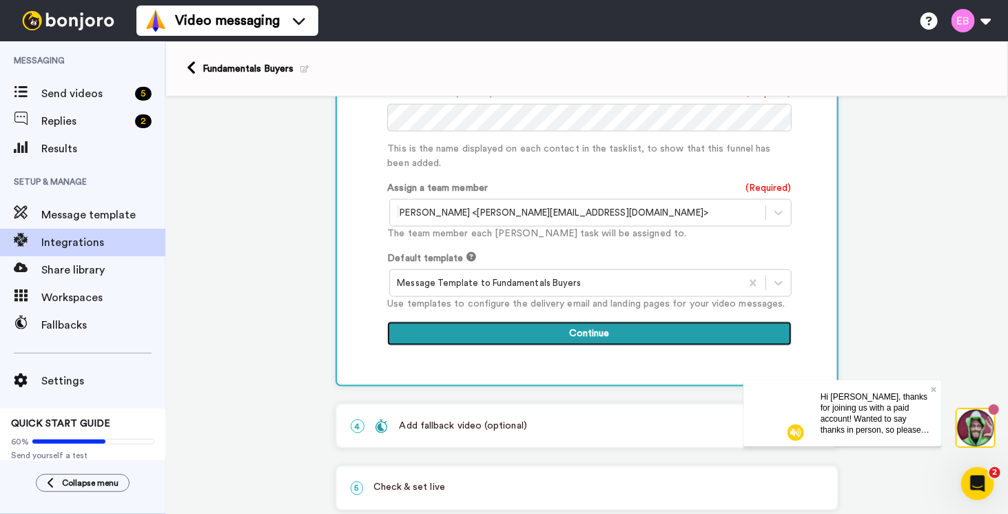
click at [590, 322] on button "Continue" at bounding box center [589, 334] width 404 height 25
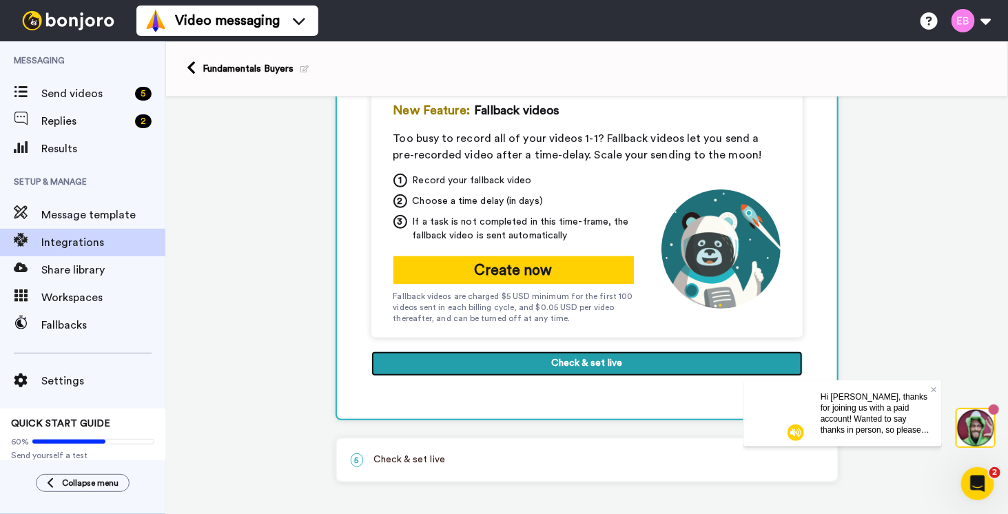
click at [549, 369] on button "Check & set live" at bounding box center [586, 363] width 431 height 25
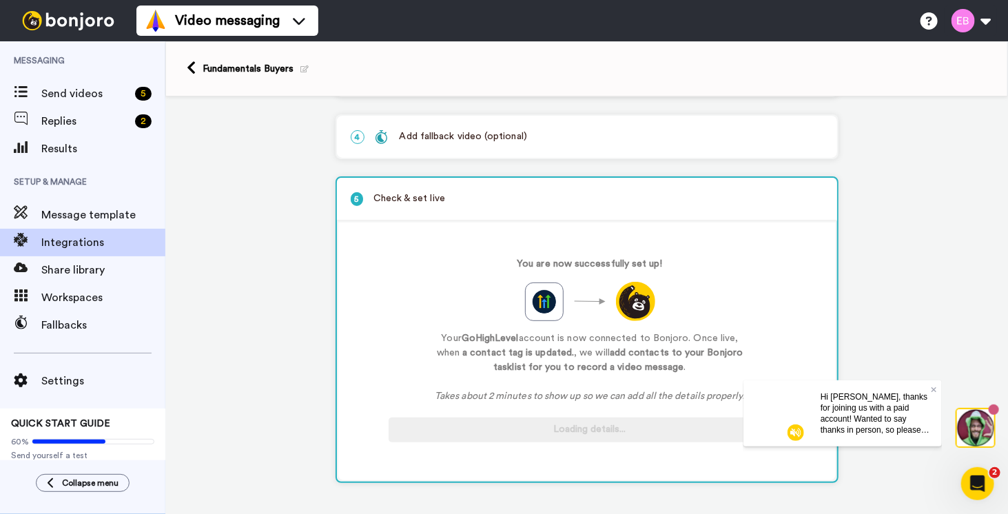
scroll to position [185, 0]
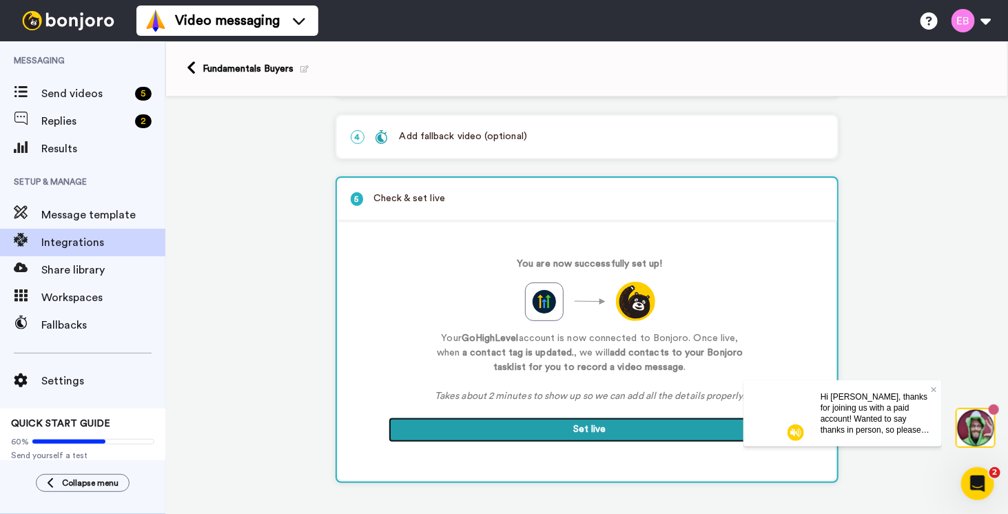
click at [559, 424] on button "Set live" at bounding box center [589, 429] width 403 height 25
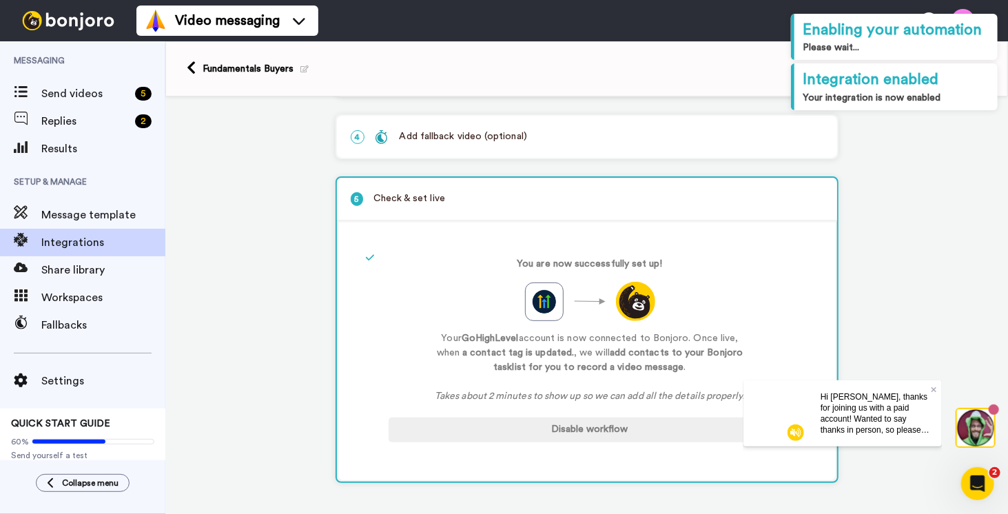
click at [936, 388] on div "Hi Erik, thanks for joining us with a paid account! Wanted to say thanks in per…" at bounding box center [875, 413] width 132 height 66
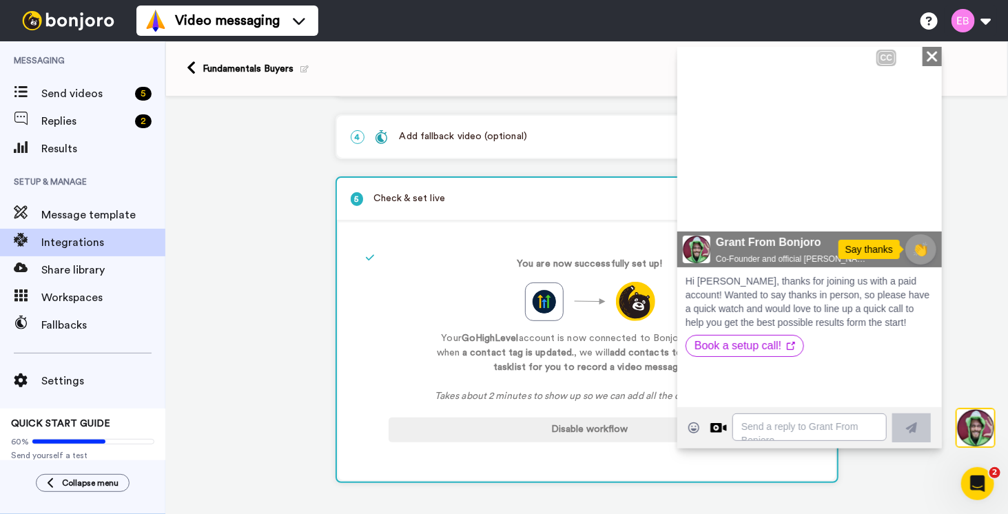
click at [702, 205] on icon at bounding box center [697, 207] width 20 height 23
click at [933, 58] on icon at bounding box center [931, 55] width 10 height 10
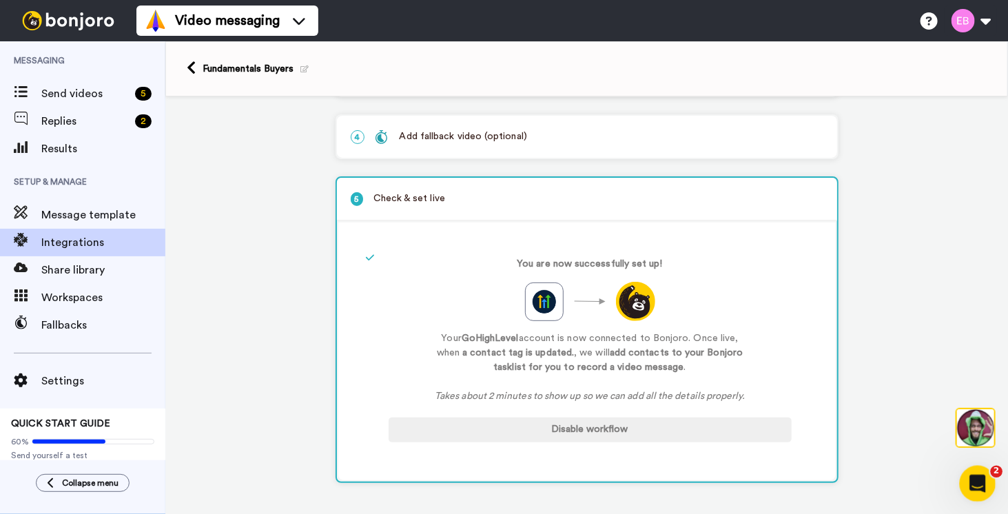
click at [985, 478] on icon "Open Intercom Messenger" at bounding box center [975, 481] width 23 height 23
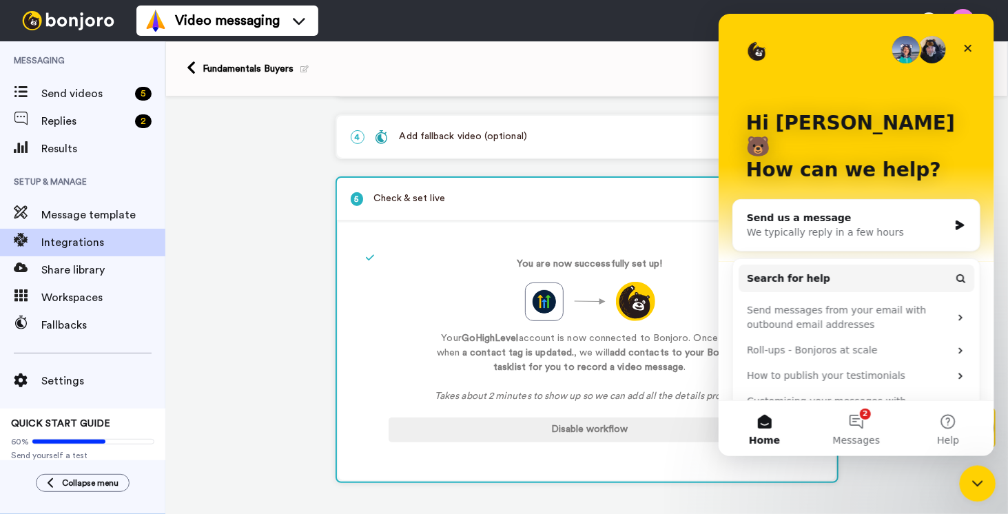
scroll to position [0, 0]
click at [859, 422] on button "2 Messages" at bounding box center [855, 428] width 92 height 55
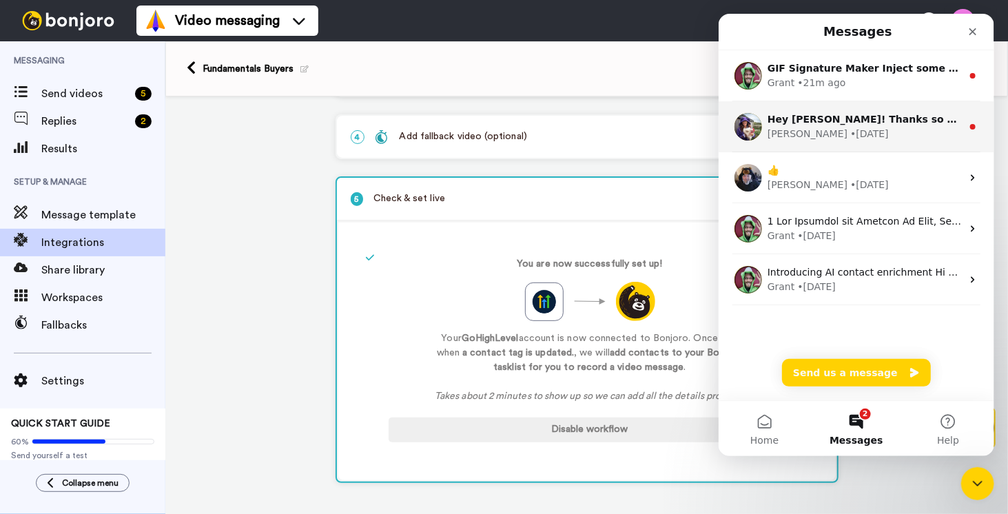
click at [871, 129] on div "Amy • 3d ago" at bounding box center [864, 134] width 194 height 14
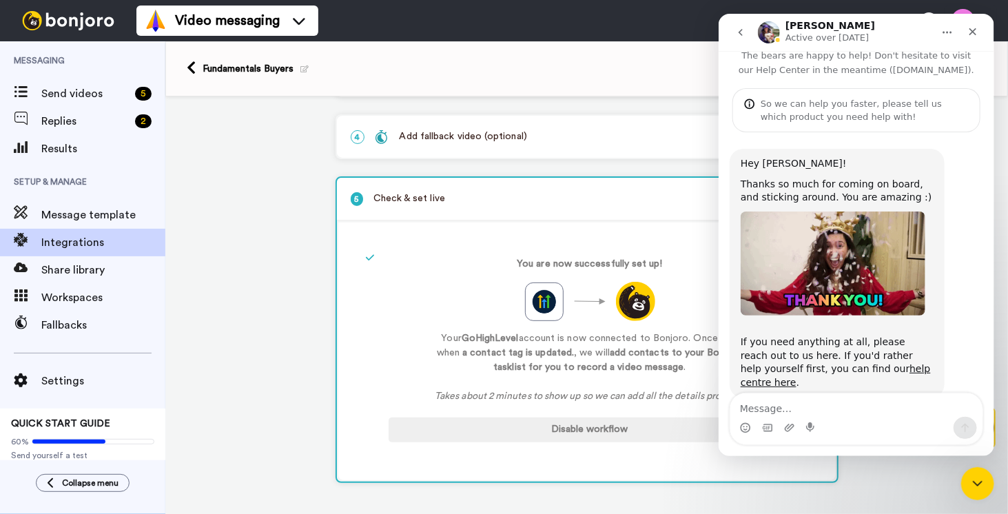
scroll to position [32, 0]
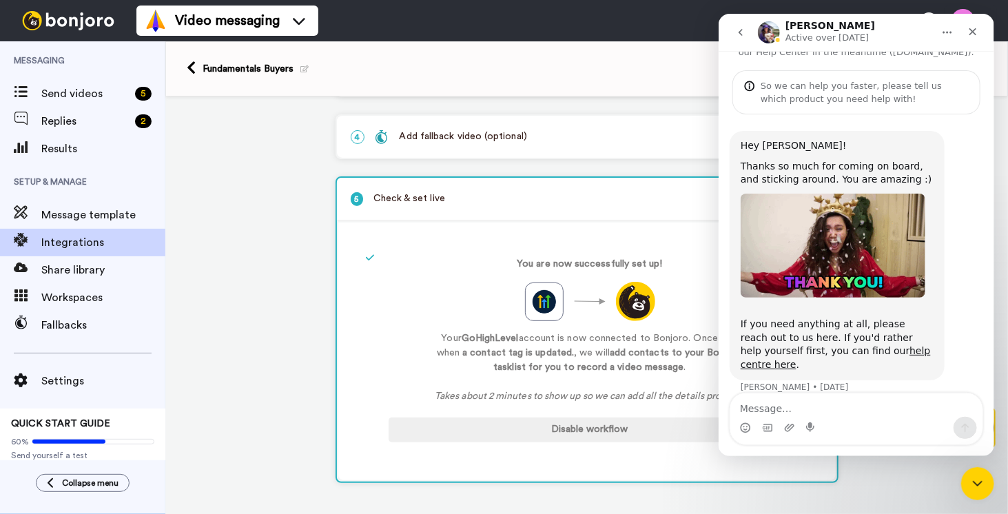
click at [253, 329] on div "1 Contact Tag Updated GoHighLevel Service selected ActiveCampaign AWeber Bonjor…" at bounding box center [586, 214] width 842 height 606
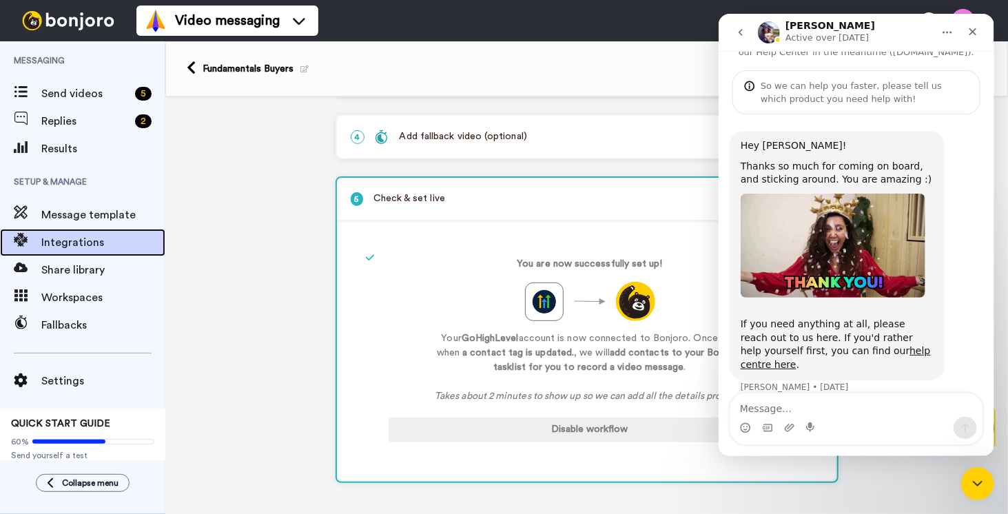
click at [48, 243] on span "Integrations" at bounding box center [103, 242] width 124 height 17
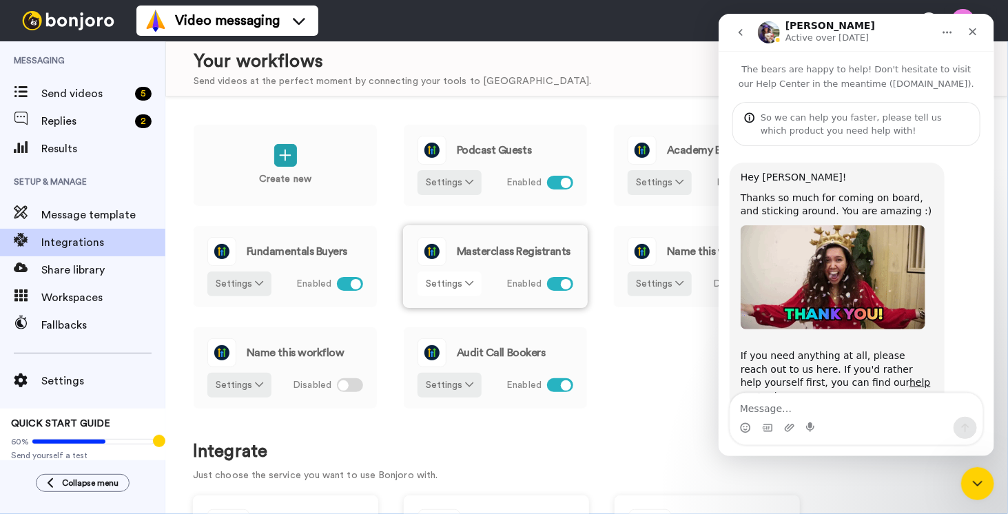
scroll to position [32, 0]
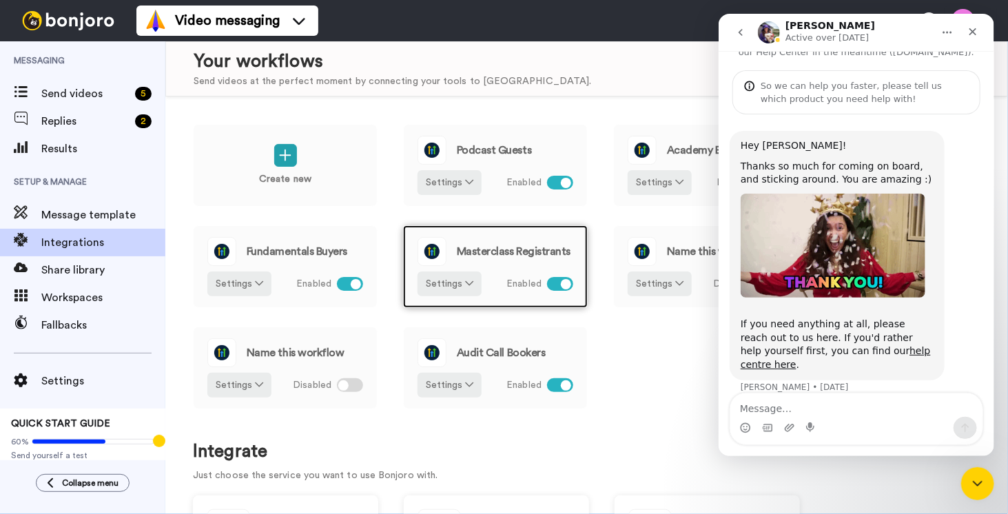
click at [505, 249] on span "Masterclass Registrants" at bounding box center [514, 251] width 114 height 11
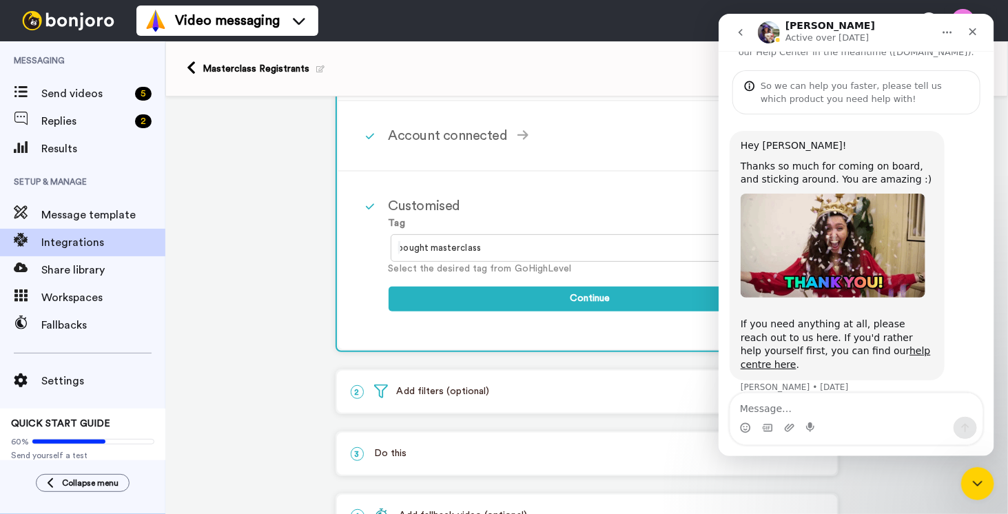
scroll to position [315, 0]
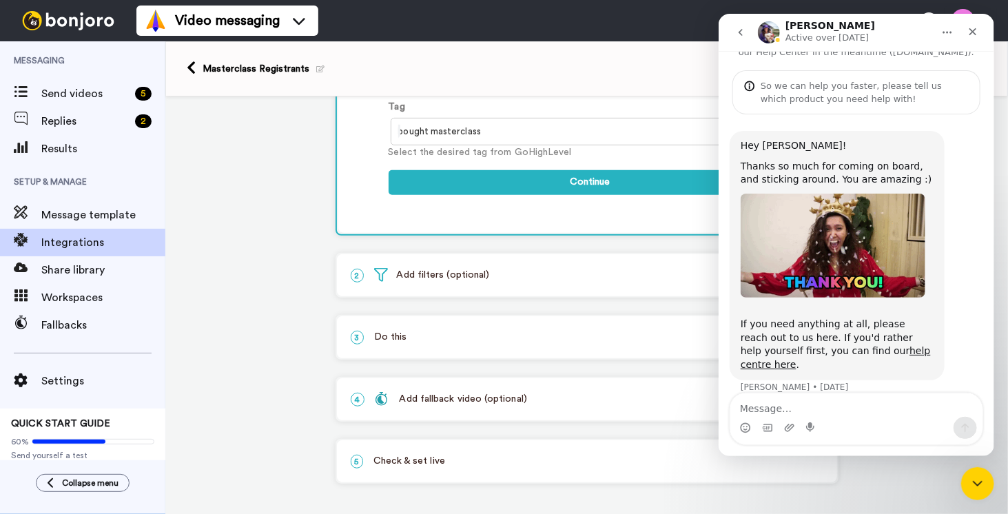
click at [419, 333] on p "3 Do this" at bounding box center [587, 337] width 472 height 14
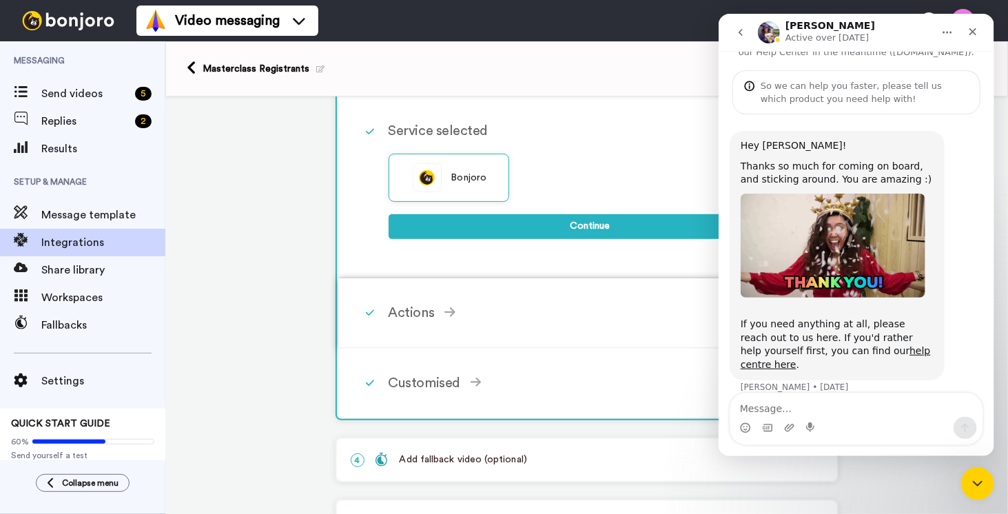
scroll to position [199, 0]
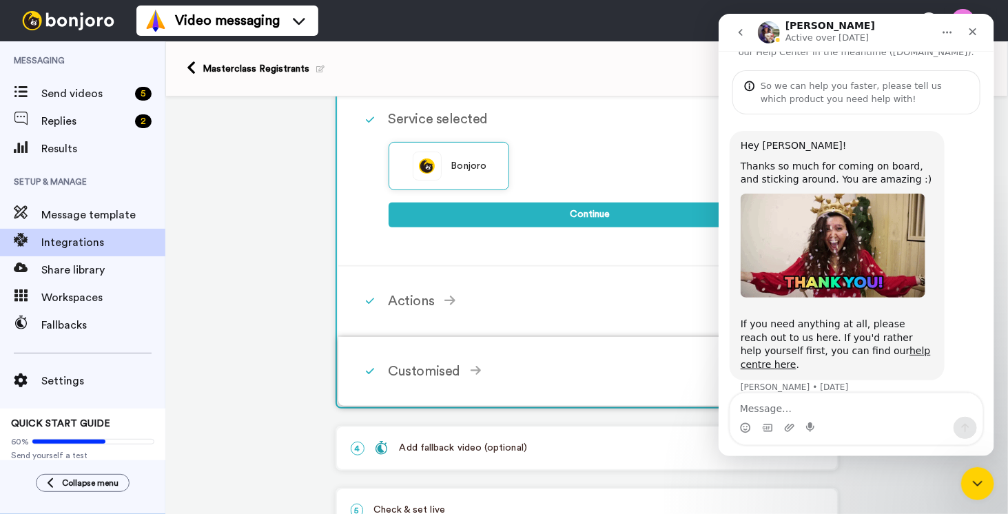
click at [414, 366] on div "Customised" at bounding box center [589, 371] width 403 height 21
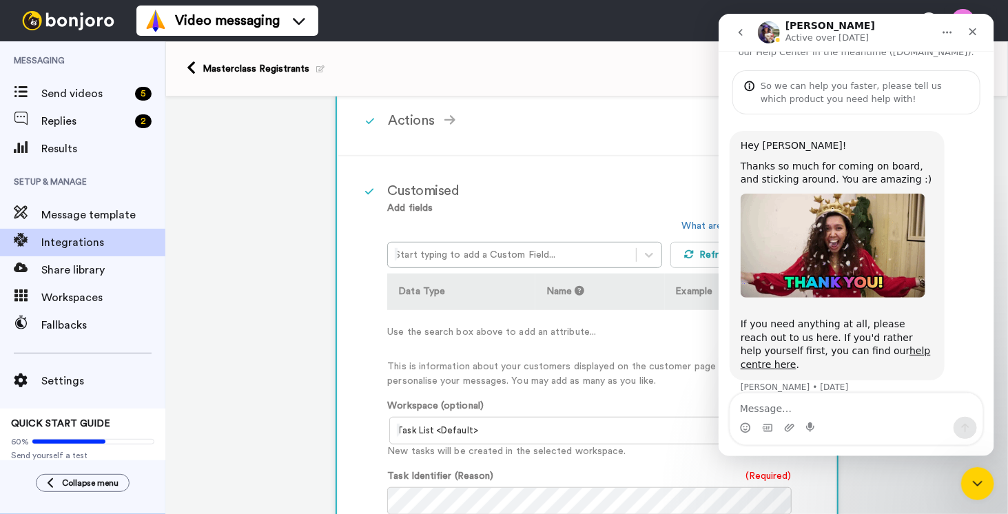
scroll to position [268, 0]
click at [976, 30] on icon "Close" at bounding box center [971, 31] width 11 height 11
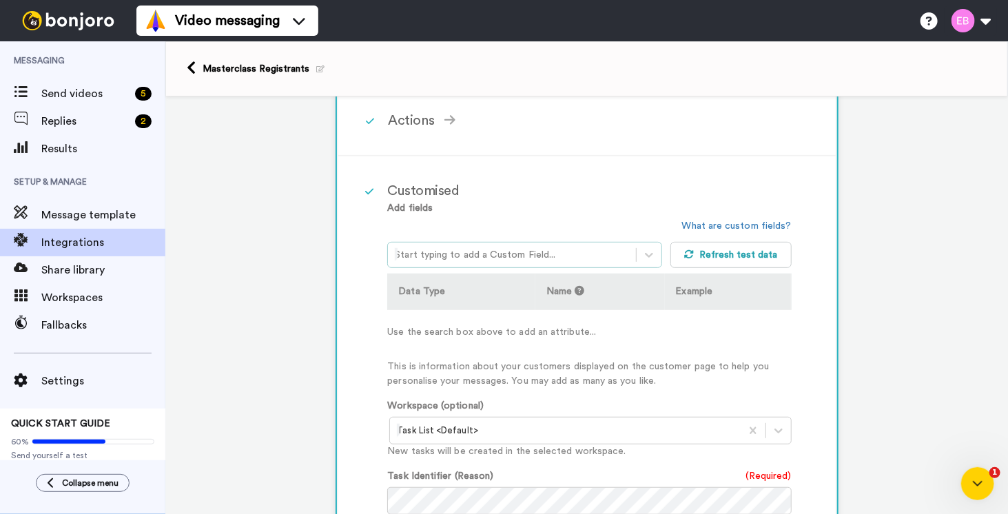
scroll to position [32, 0]
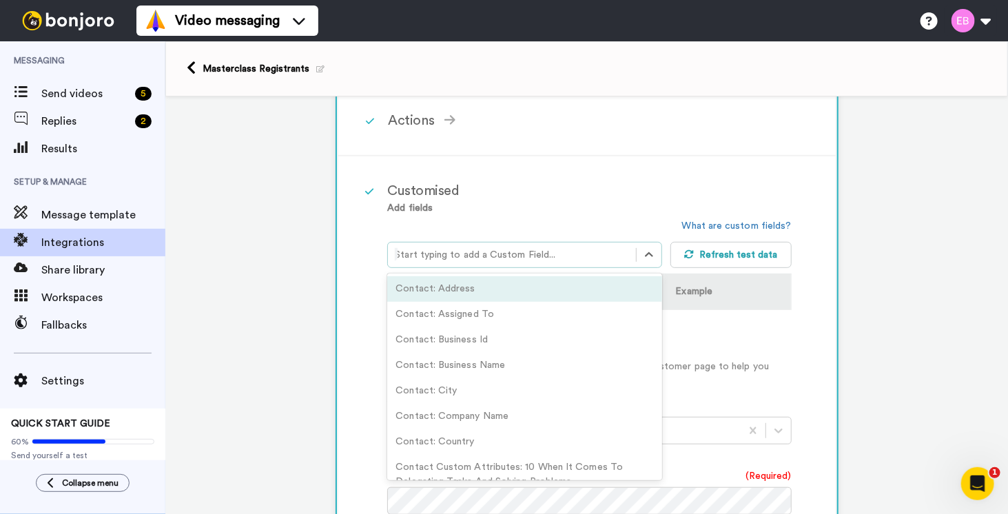
click at [464, 251] on div at bounding box center [511, 255] width 233 height 17
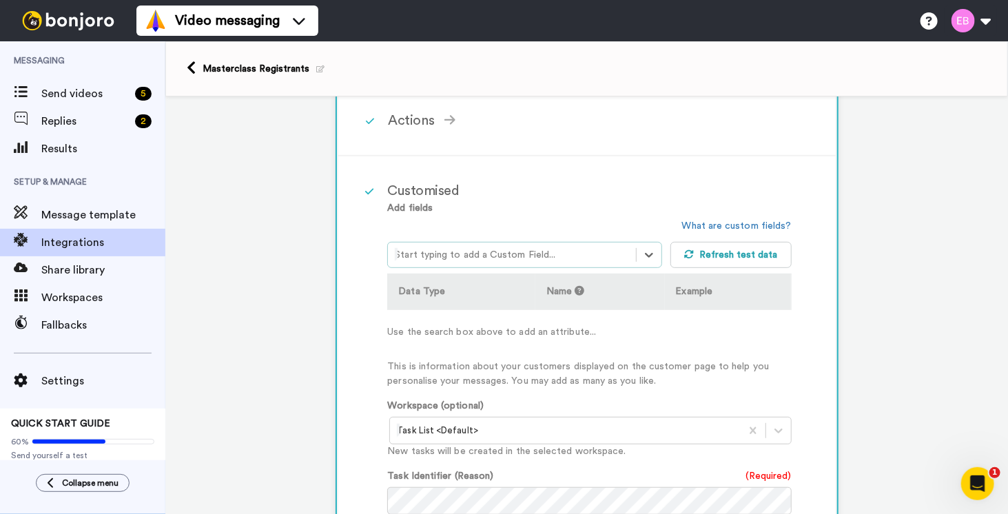
click at [464, 250] on div at bounding box center [511, 255] width 233 height 17
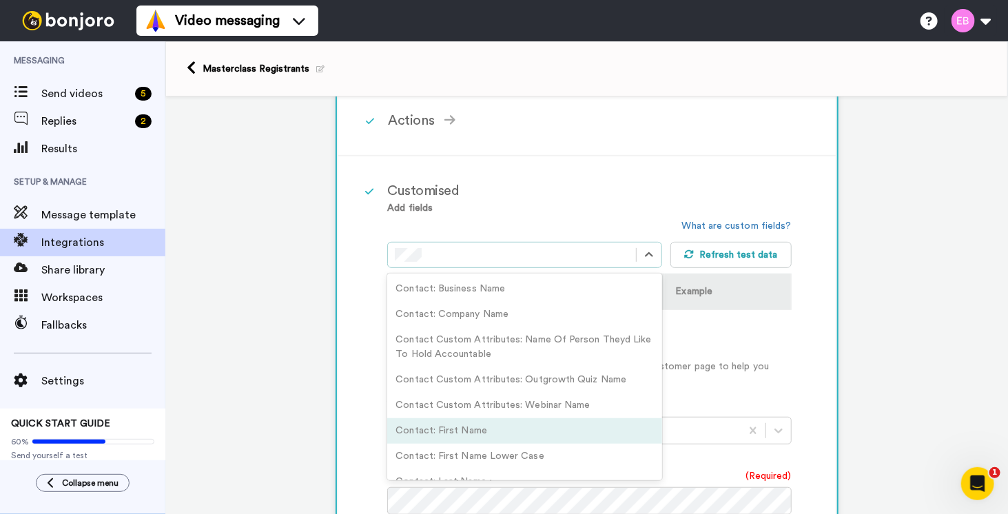
click at [442, 428] on div "Contact: First Name" at bounding box center [524, 430] width 274 height 25
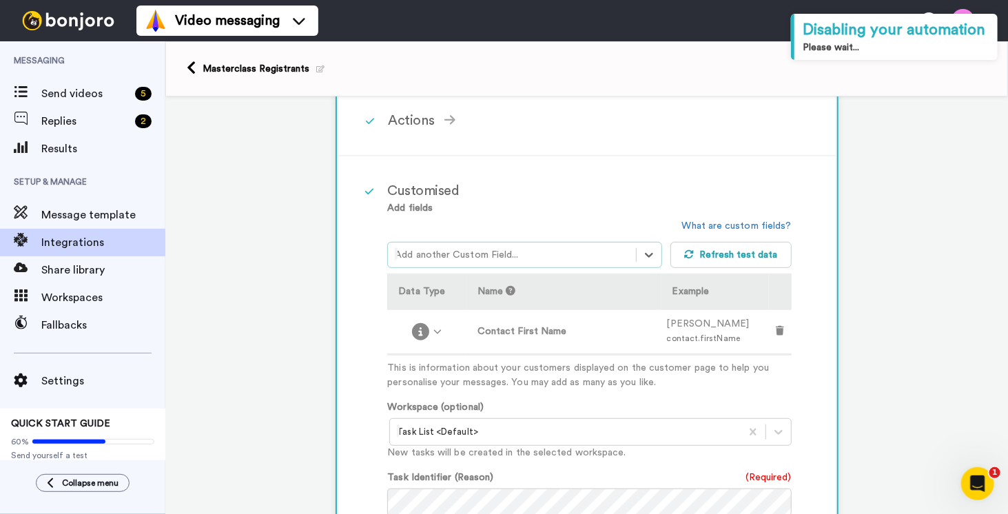
click at [433, 247] on div at bounding box center [511, 255] width 233 height 17
click at [479, 264] on div "Add another Custom Field..." at bounding box center [524, 255] width 274 height 26
click at [478, 262] on div "Add another Custom Field..." at bounding box center [511, 255] width 247 height 22
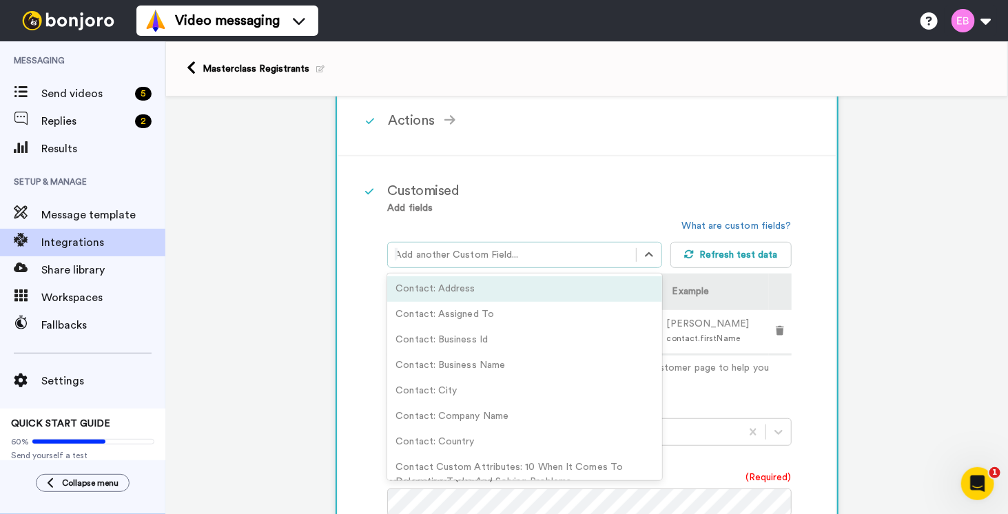
click at [486, 254] on div at bounding box center [511, 255] width 233 height 17
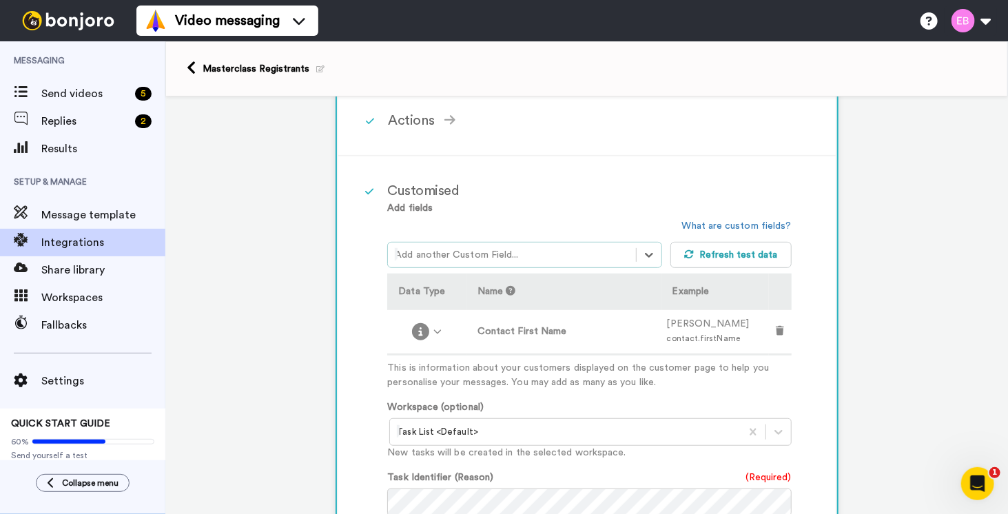
click at [493, 250] on div at bounding box center [511, 255] width 233 height 17
click at [486, 280] on div "Contact: Last Name" at bounding box center [524, 288] width 274 height 25
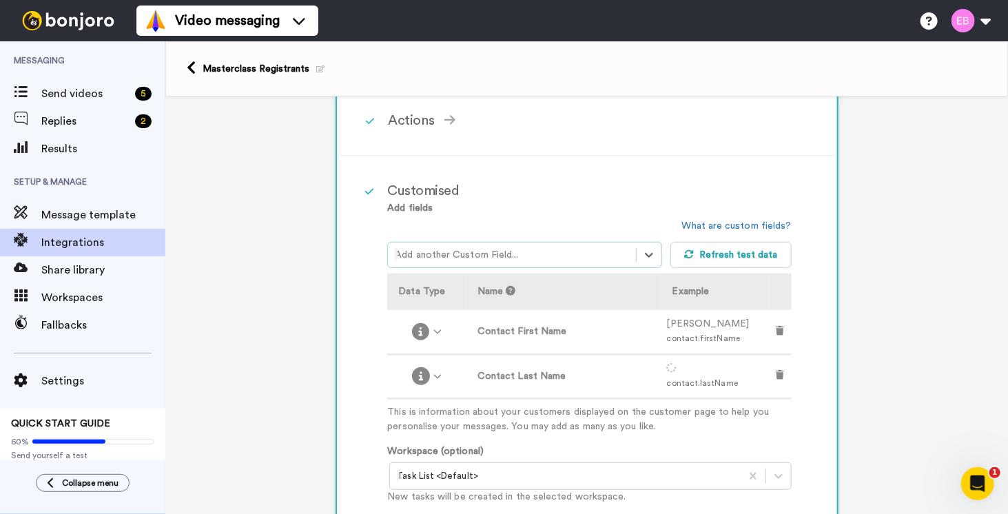
click at [444, 253] on div at bounding box center [511, 255] width 233 height 17
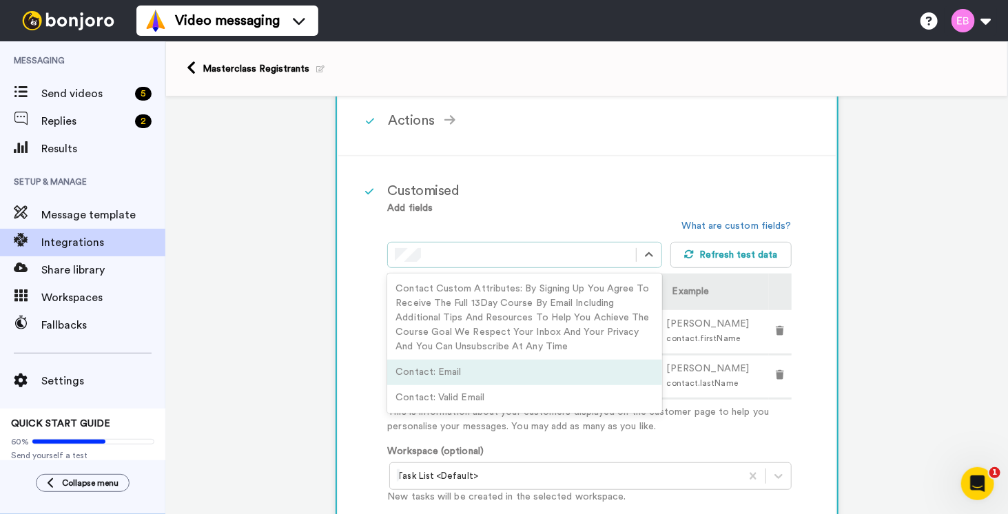
click at [429, 366] on div "Contact: Email" at bounding box center [524, 372] width 274 height 25
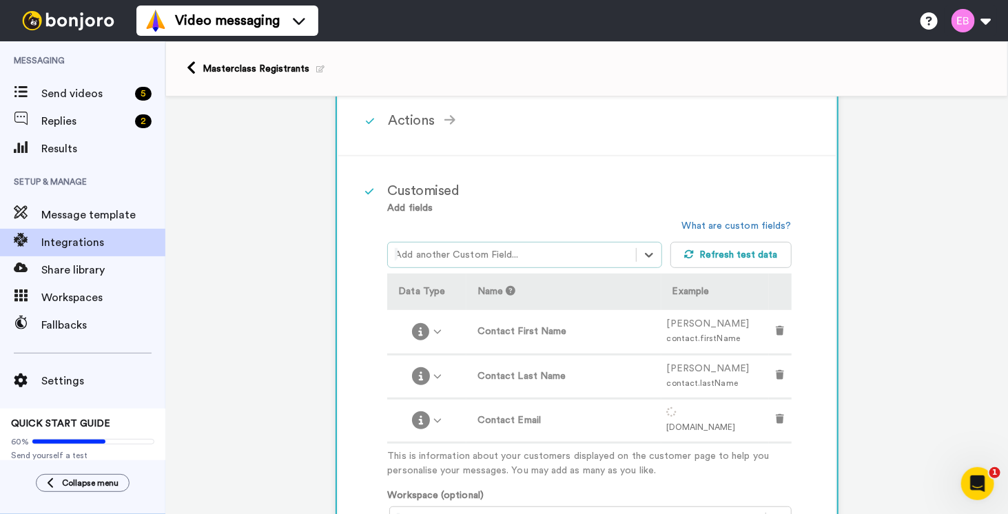
click at [463, 253] on div at bounding box center [511, 255] width 233 height 17
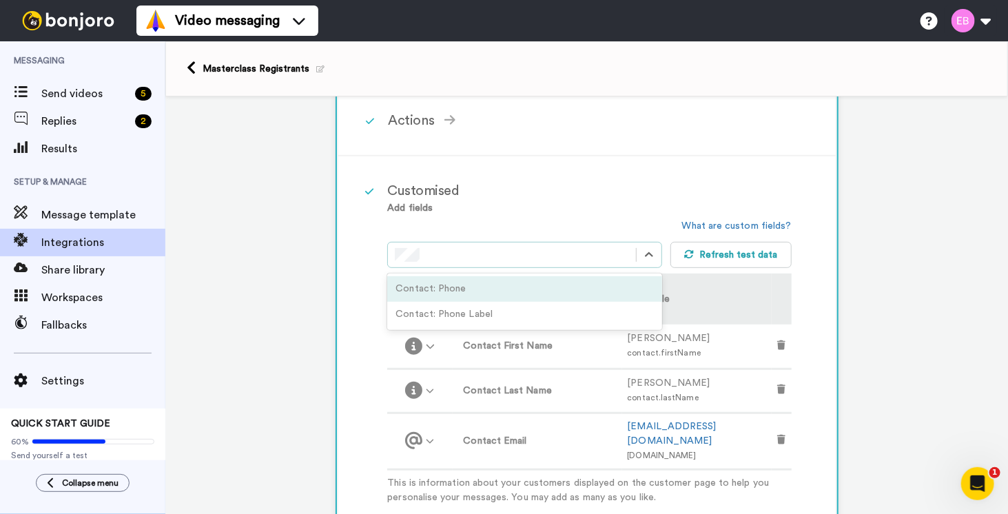
click at [464, 280] on div "Contact: Phone" at bounding box center [524, 288] width 274 height 25
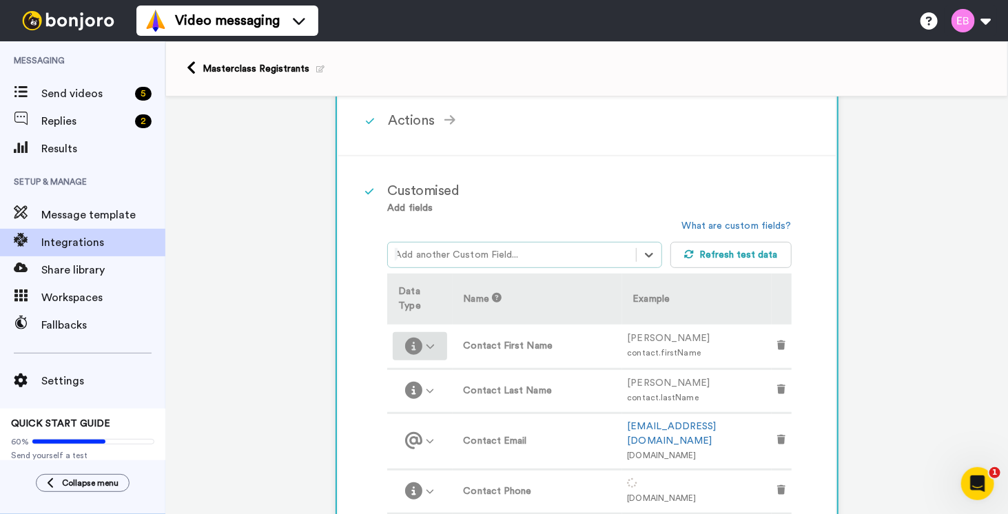
click at [428, 342] on icon at bounding box center [430, 346] width 9 height 9
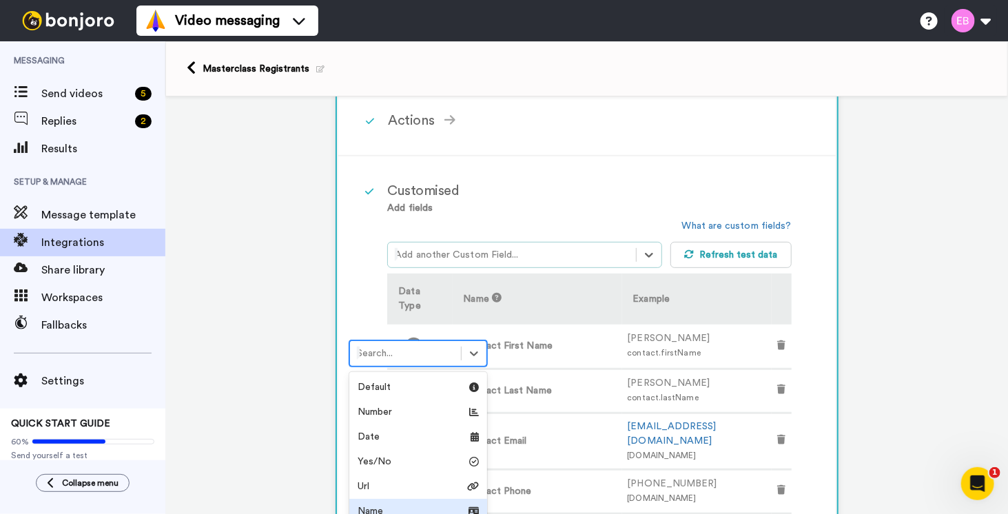
click at [386, 502] on div "Name" at bounding box center [418, 511] width 138 height 25
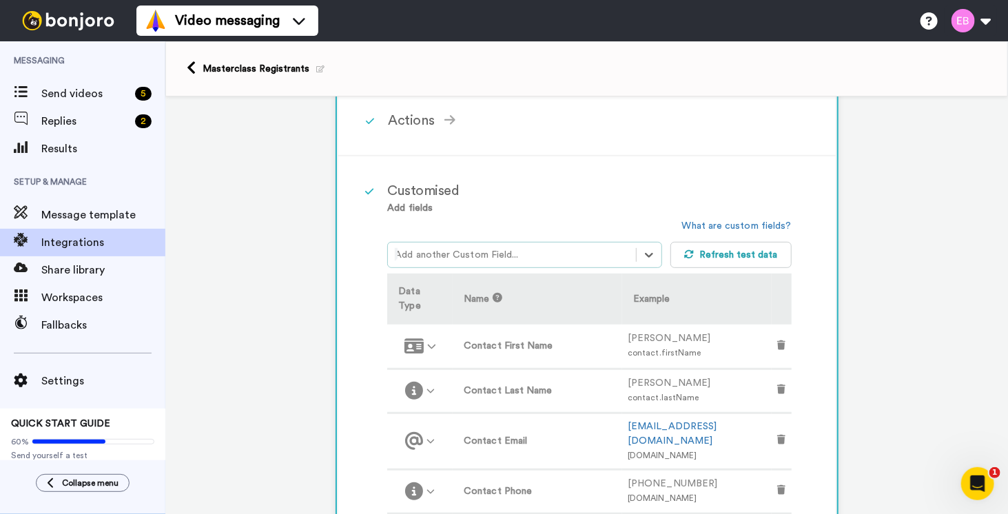
drag, startPoint x: 428, startPoint y: 377, endPoint x: 413, endPoint y: 424, distance: 48.8
click at [428, 382] on div at bounding box center [419, 390] width 43 height 17
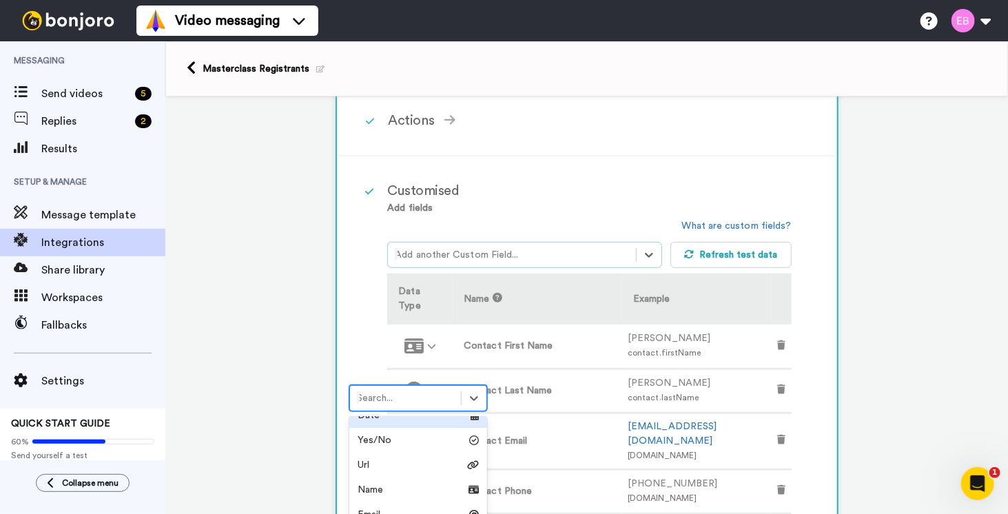
scroll to position [69, 0]
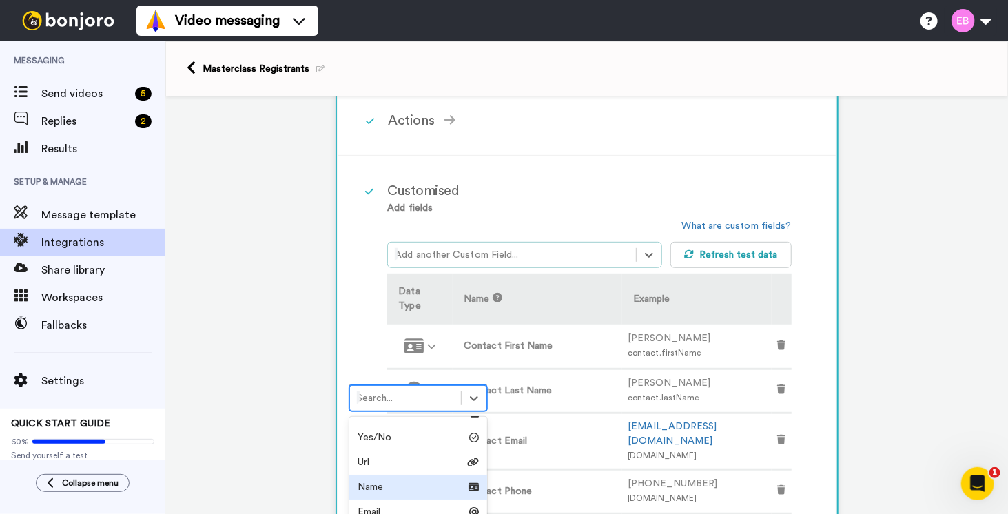
click at [386, 483] on div "Name" at bounding box center [417, 487] width 121 height 14
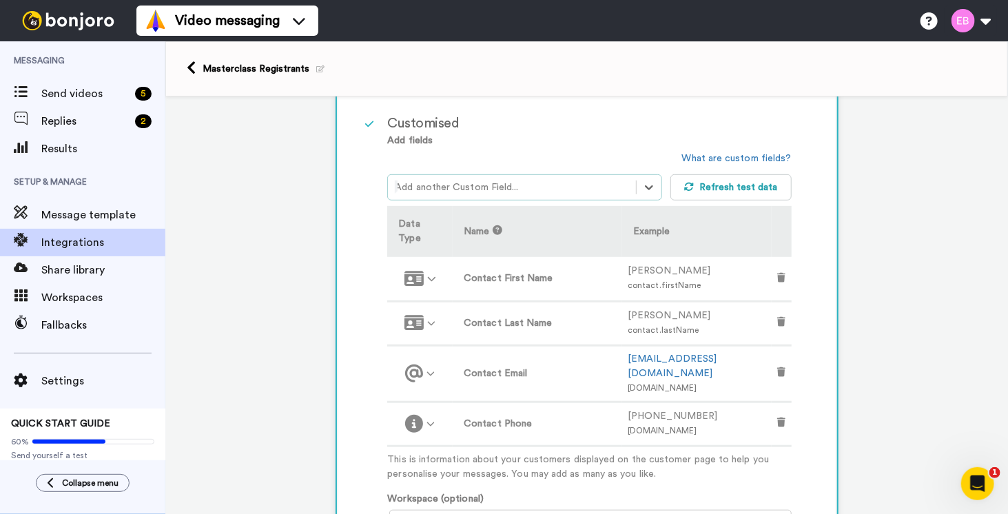
scroll to position [337, 0]
click at [430, 421] on icon at bounding box center [430, 423] width 8 height 4
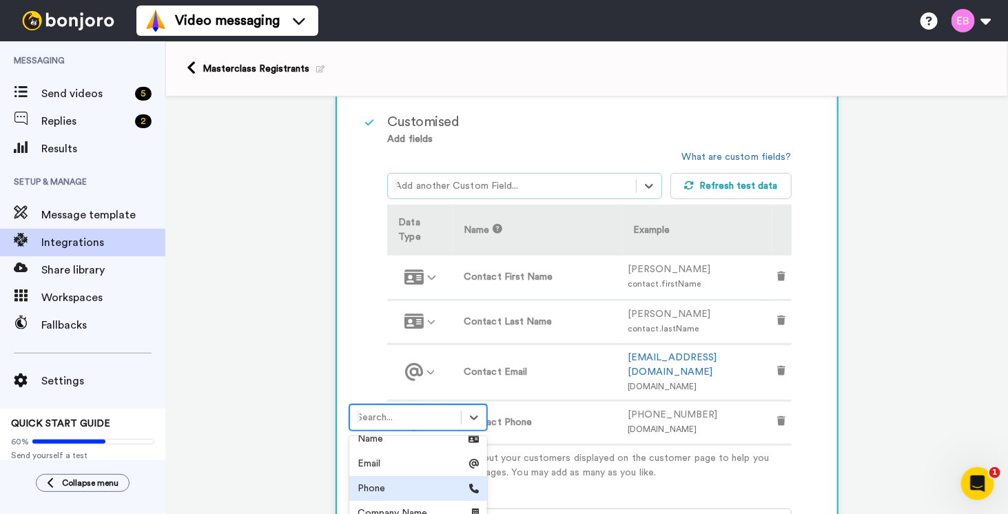
scroll to position [138, 0]
click at [386, 485] on div "Phone" at bounding box center [417, 487] width 121 height 14
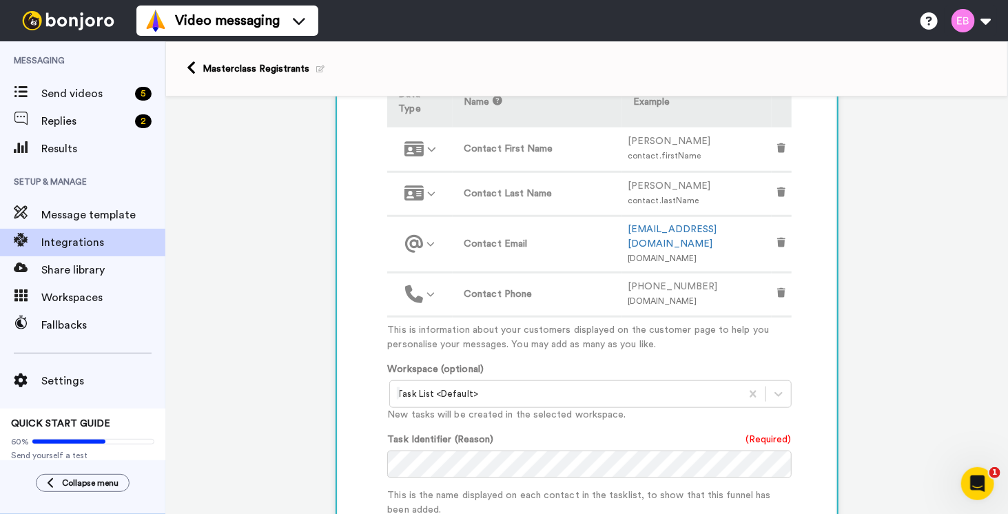
scroll to position [681, 0]
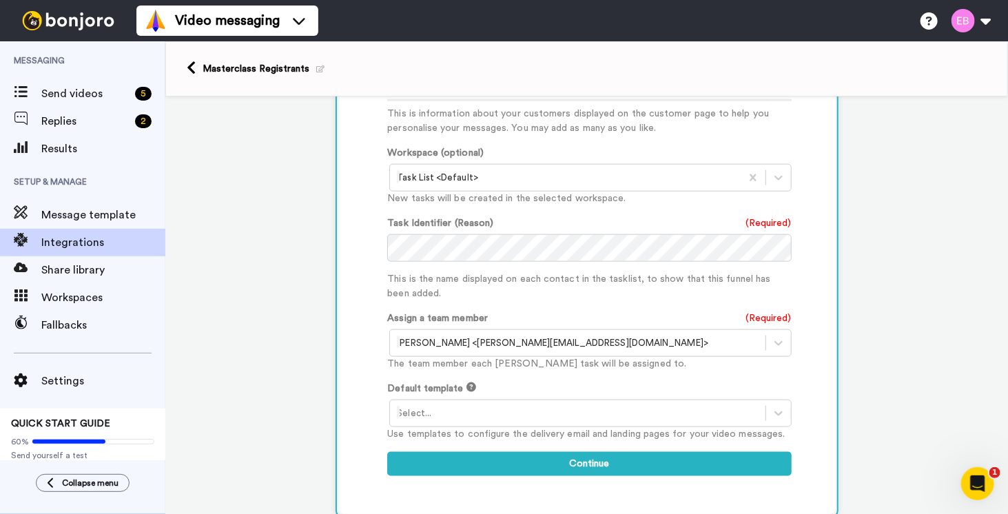
click at [514, 402] on div "Select..." at bounding box center [577, 413] width 375 height 22
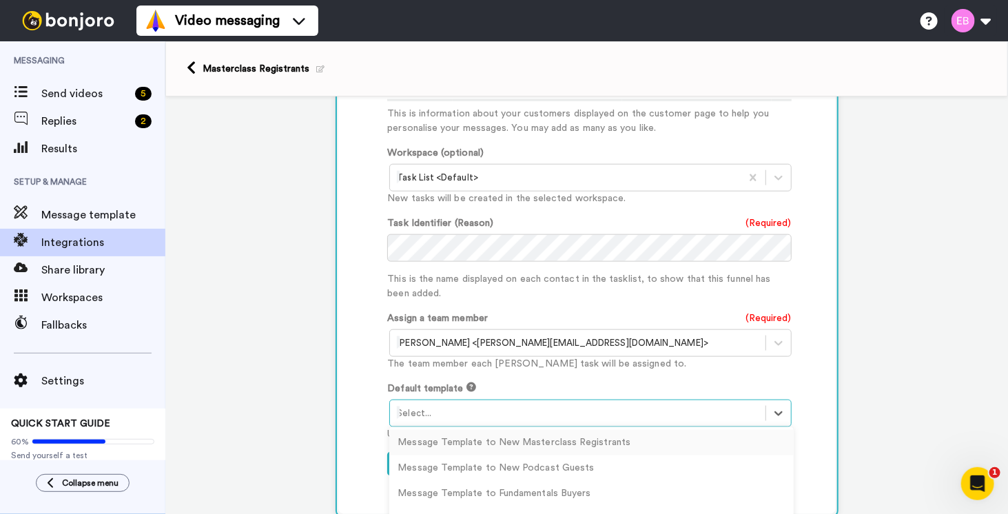
click at [515, 430] on div "Message Template to New Masterclass Registrants" at bounding box center [591, 442] width 404 height 25
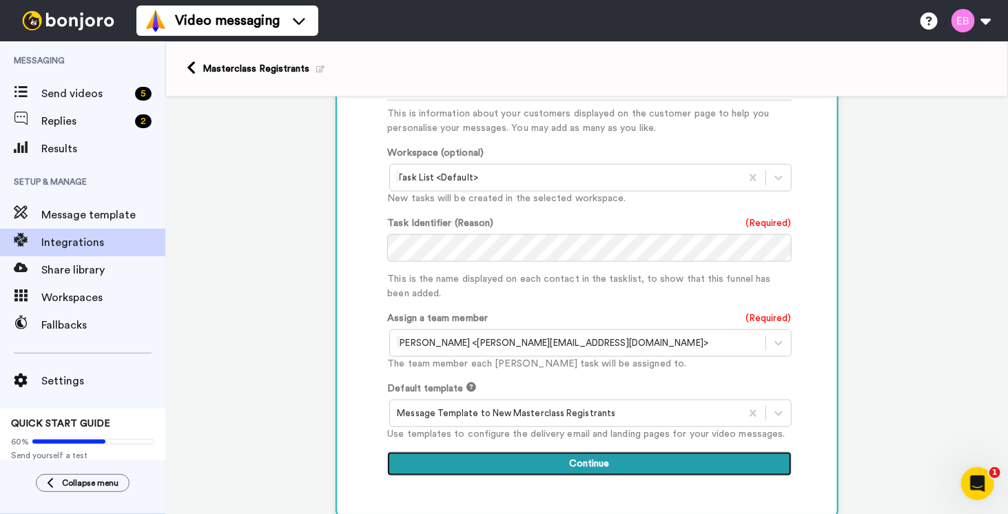
click at [572, 452] on button "Continue" at bounding box center [589, 464] width 404 height 25
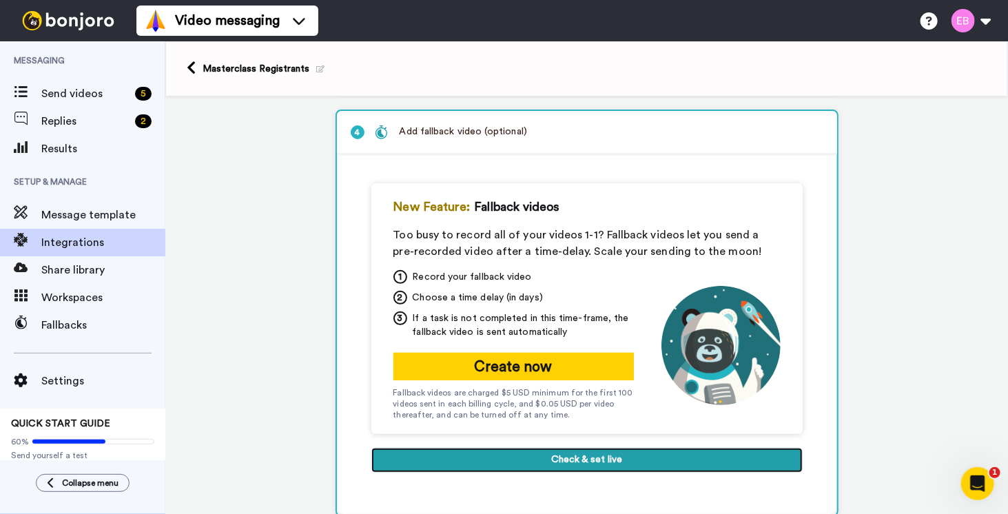
click at [586, 462] on button "Check & set live" at bounding box center [586, 460] width 431 height 25
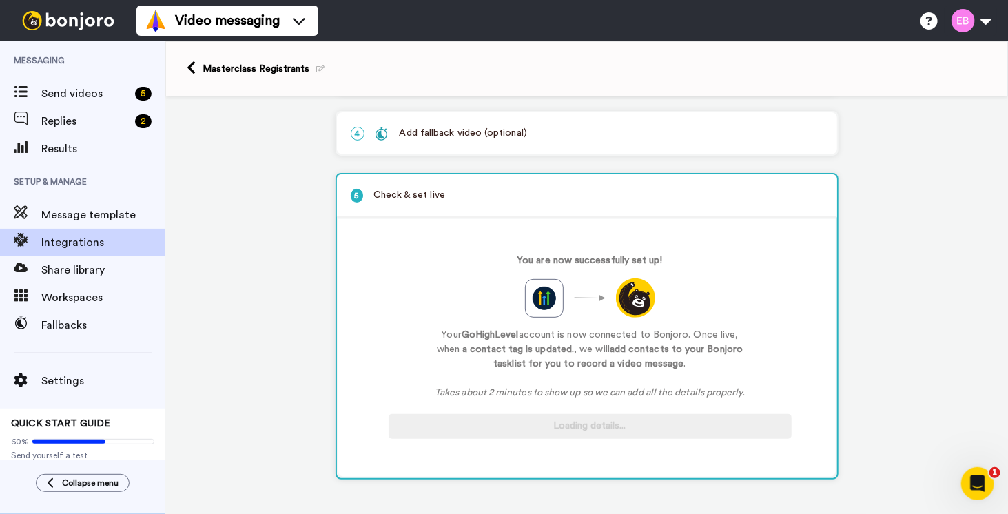
scroll to position [185, 0]
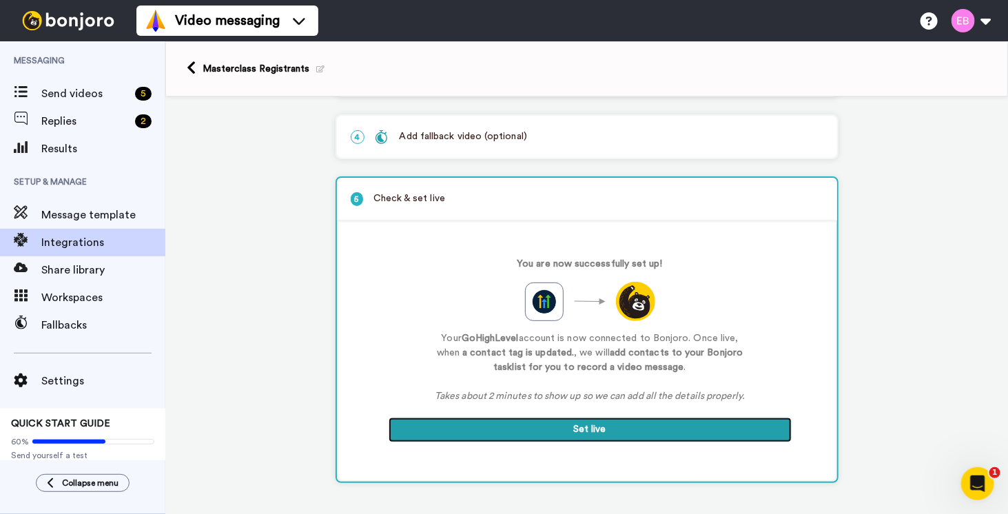
click at [592, 428] on button "Set live" at bounding box center [589, 429] width 403 height 25
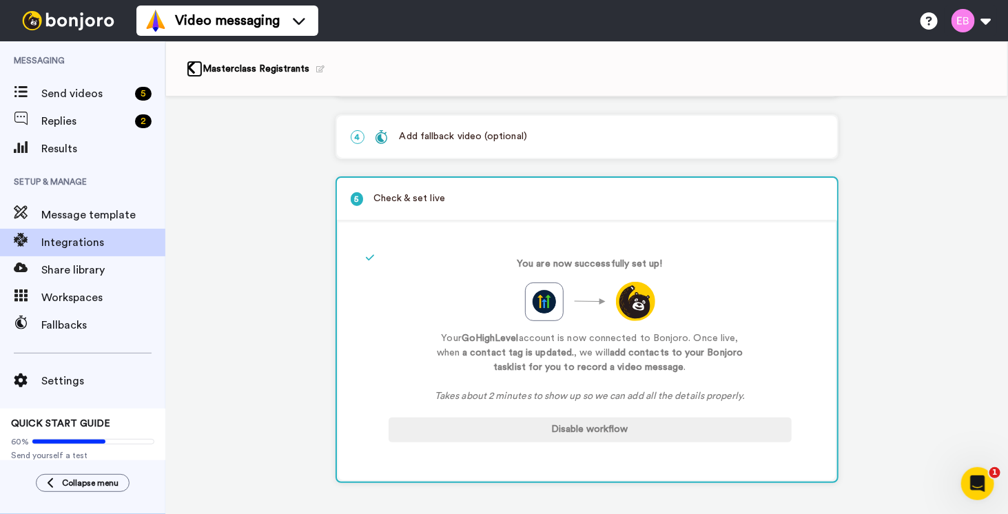
click at [198, 70] on link at bounding box center [195, 69] width 16 height 17
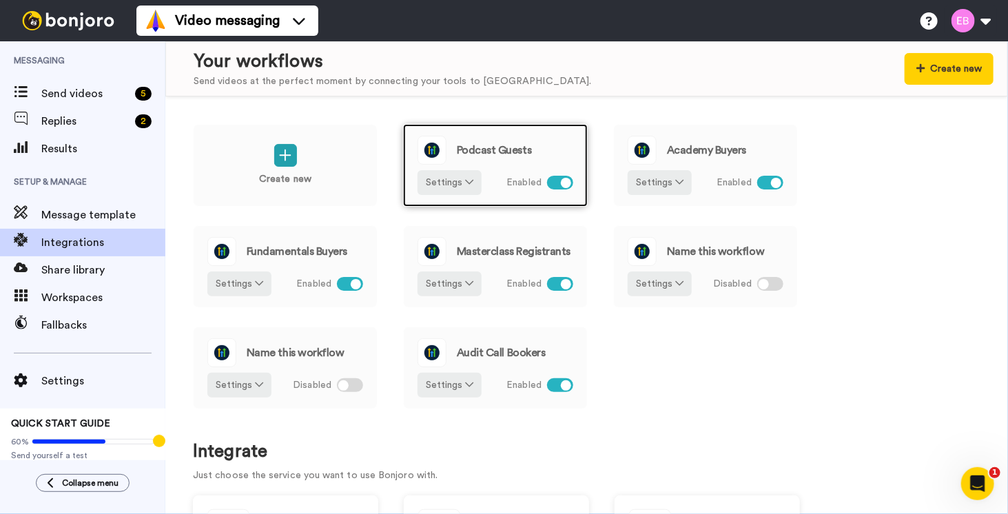
click at [540, 157] on div "Podcast Guests" at bounding box center [495, 150] width 156 height 29
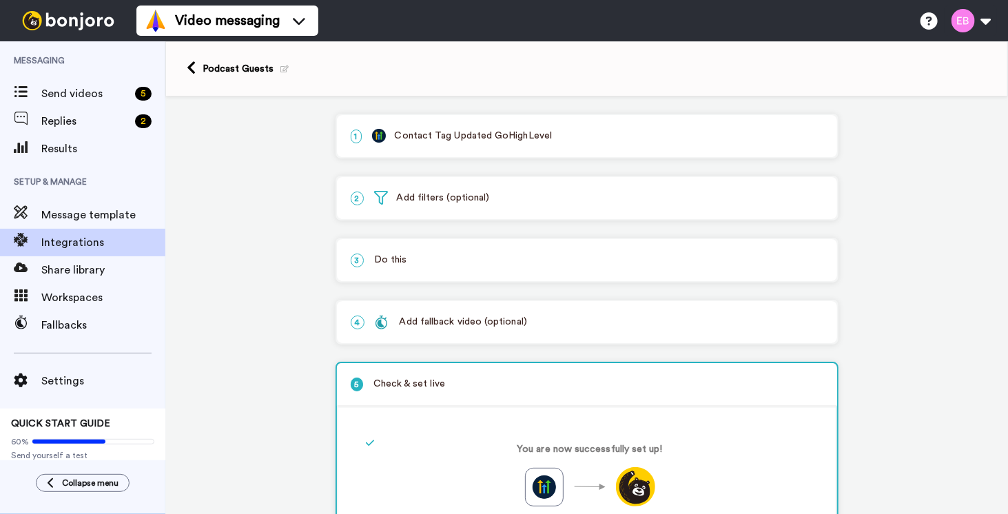
click at [409, 275] on div "3 Do this" at bounding box center [587, 260] width 500 height 42
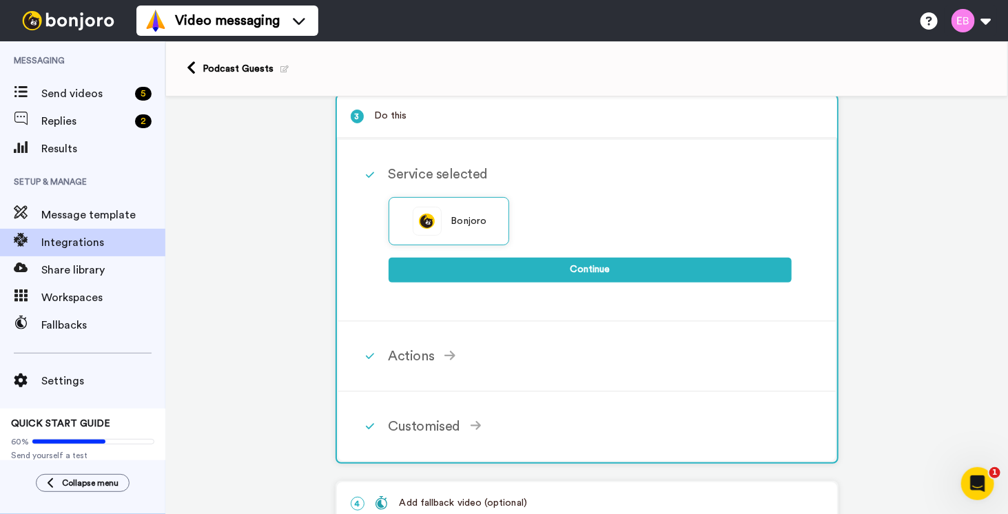
scroll to position [207, 0]
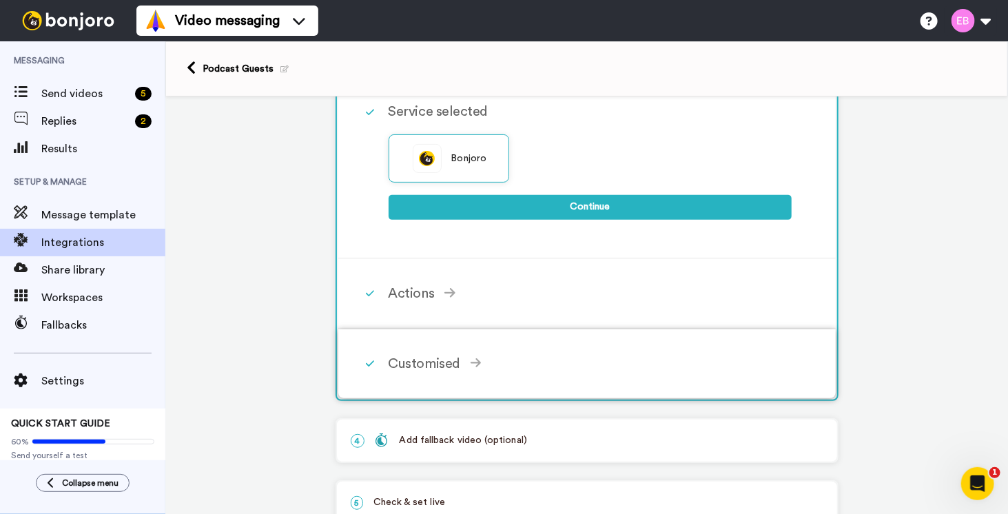
click at [426, 354] on div "Customised" at bounding box center [589, 363] width 403 height 21
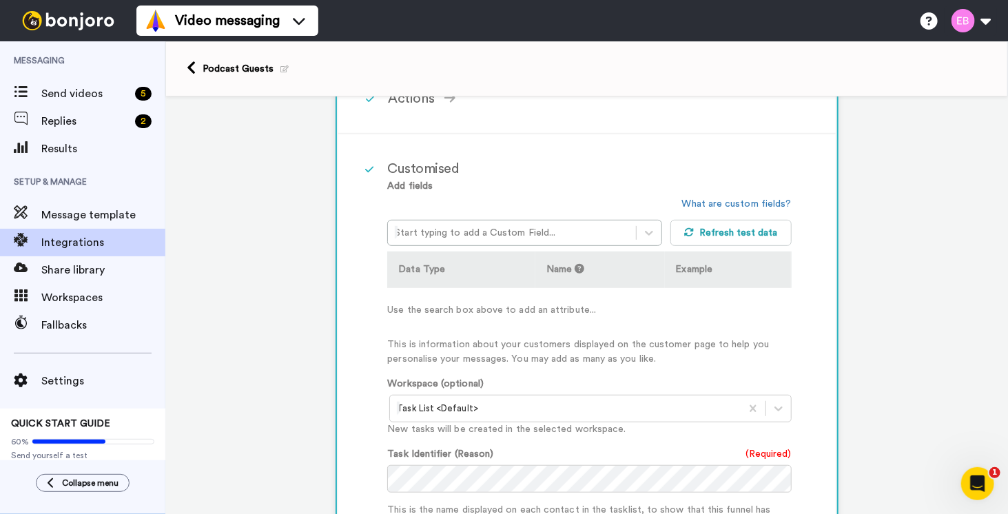
scroll to position [344, 0]
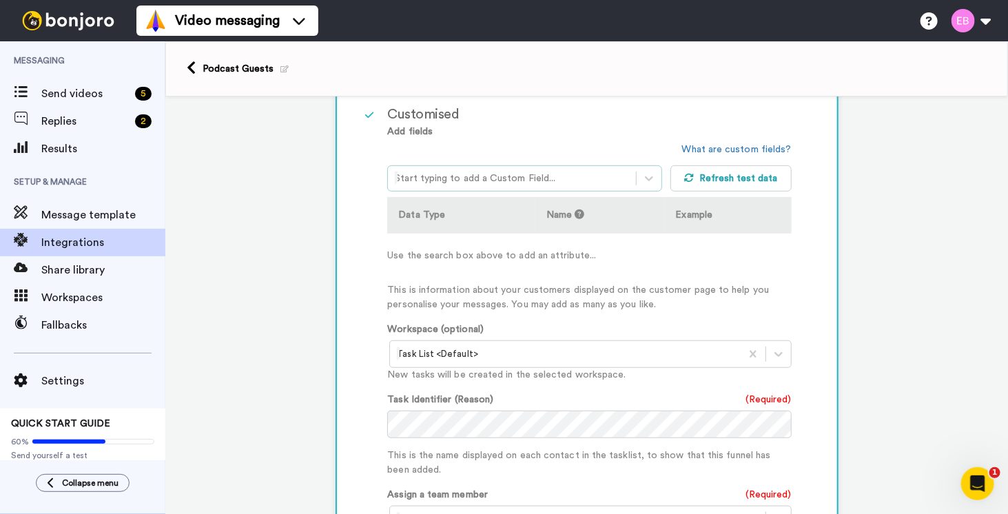
click at [533, 178] on div at bounding box center [511, 178] width 233 height 17
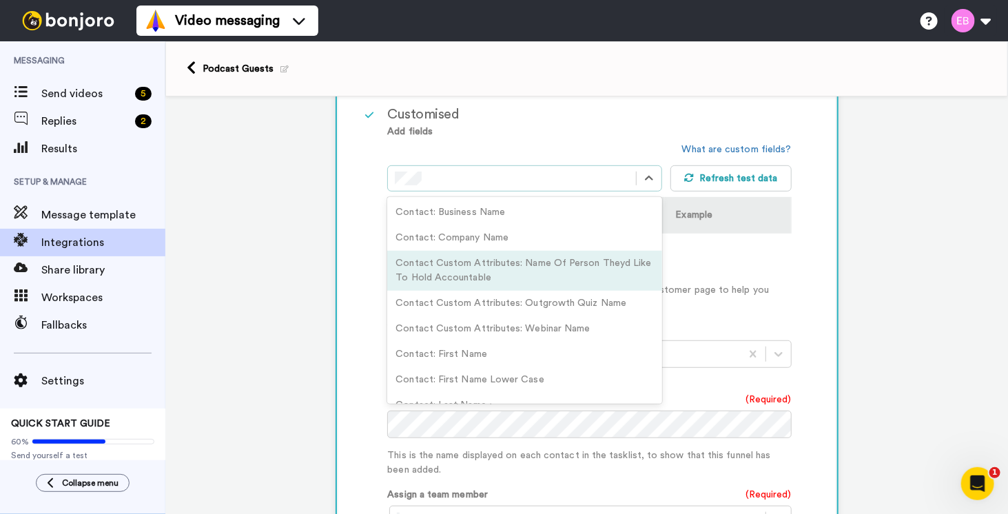
scroll to position [43, 0]
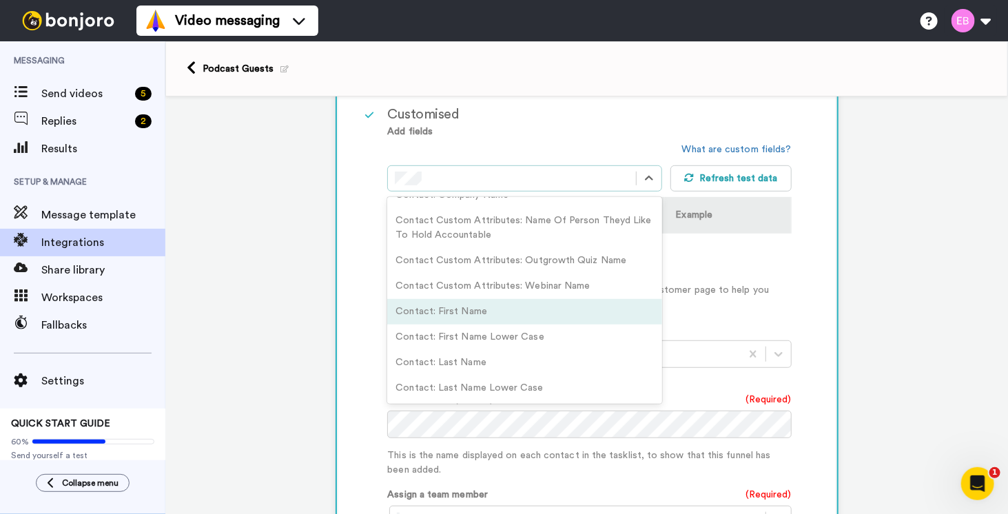
click at [493, 308] on div "Contact: First Name" at bounding box center [524, 311] width 274 height 25
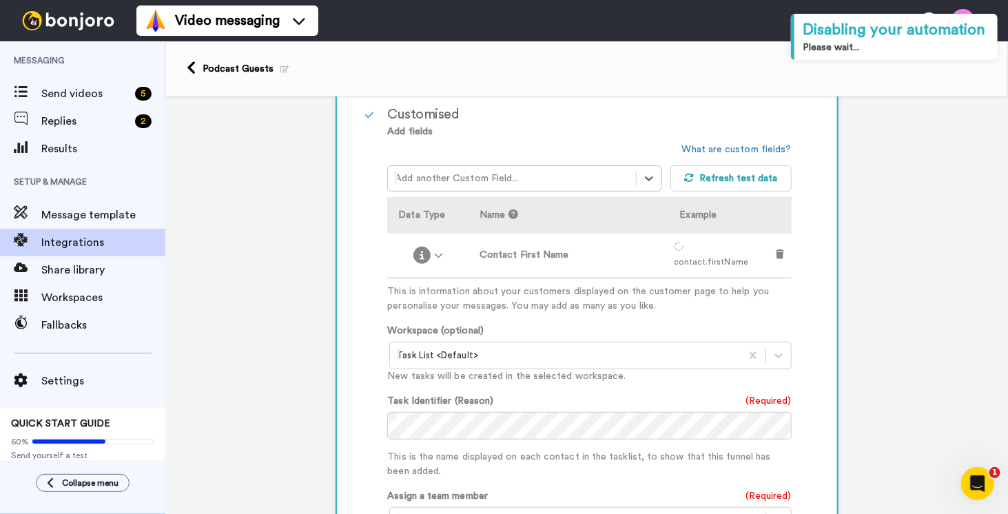
click at [448, 176] on div at bounding box center [511, 178] width 233 height 17
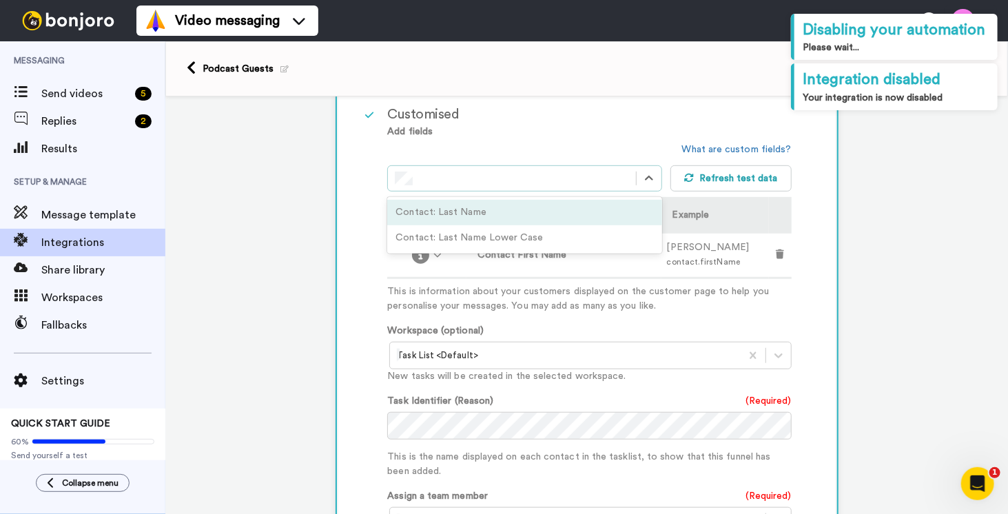
click at [446, 207] on div "Contact: Last Name" at bounding box center [524, 212] width 274 height 25
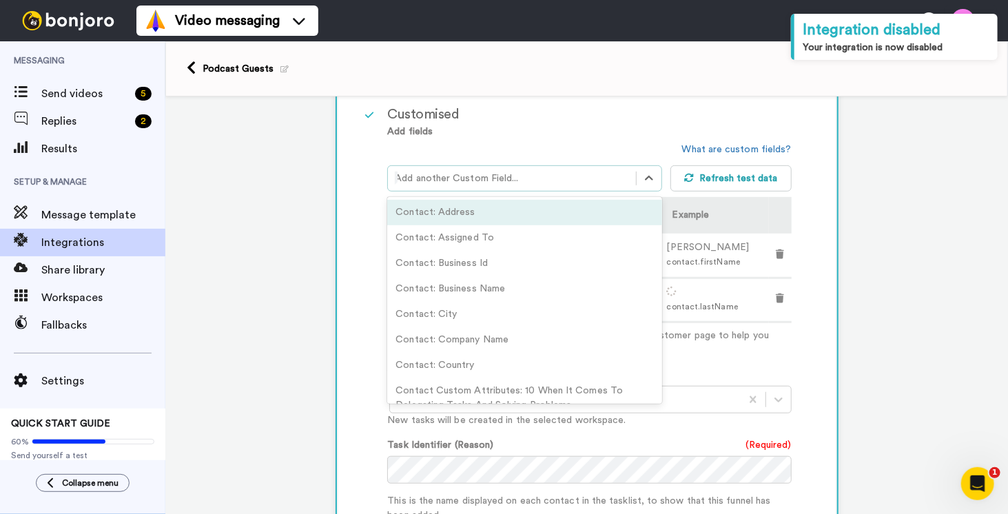
click at [450, 170] on div at bounding box center [511, 178] width 233 height 17
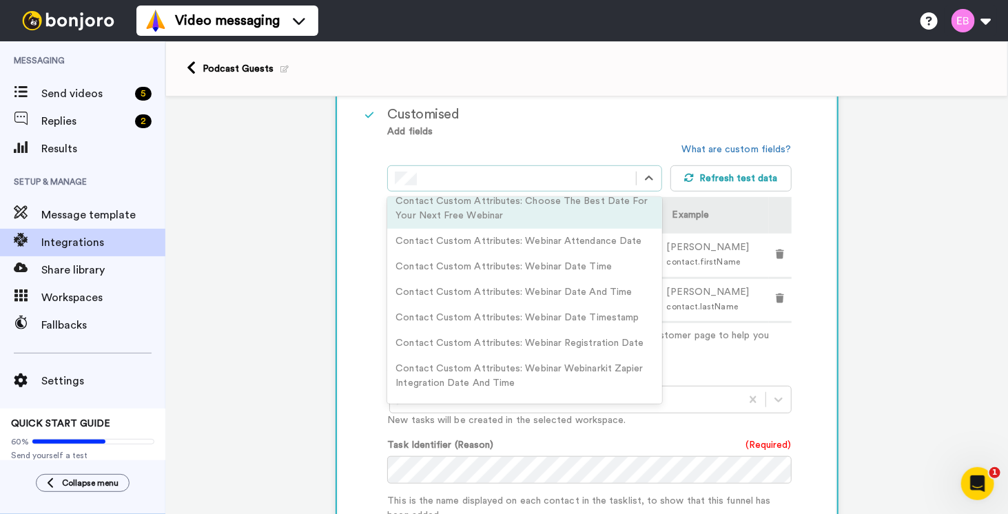
scroll to position [0, 0]
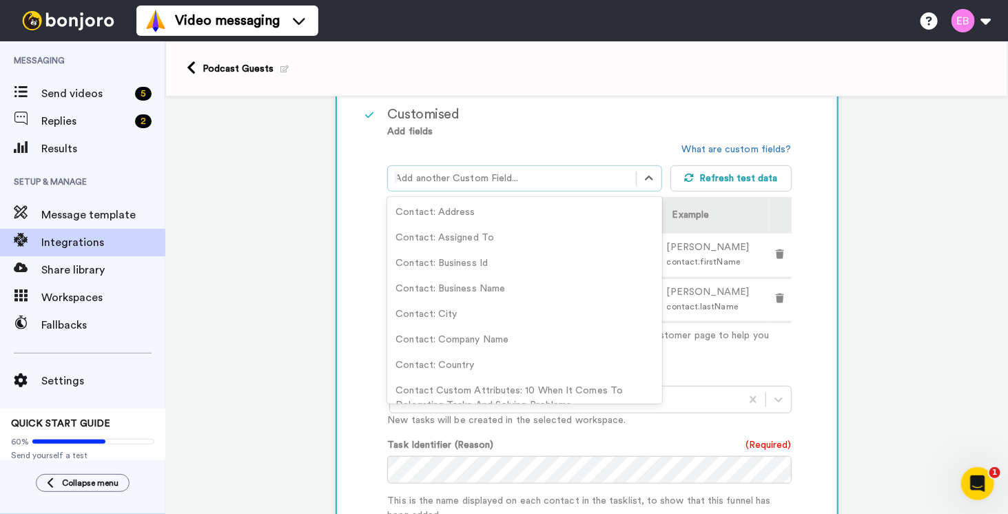
click at [475, 147] on div "option contact.lastName, deselected. option Contact Custom Attributes: How Woul…" at bounding box center [528, 167] width 282 height 49
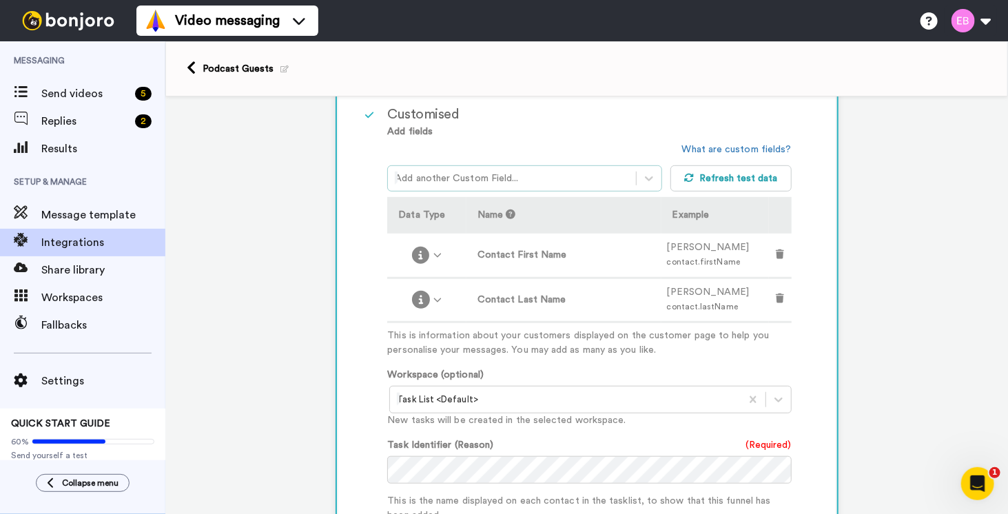
click at [458, 177] on div at bounding box center [511, 178] width 233 height 17
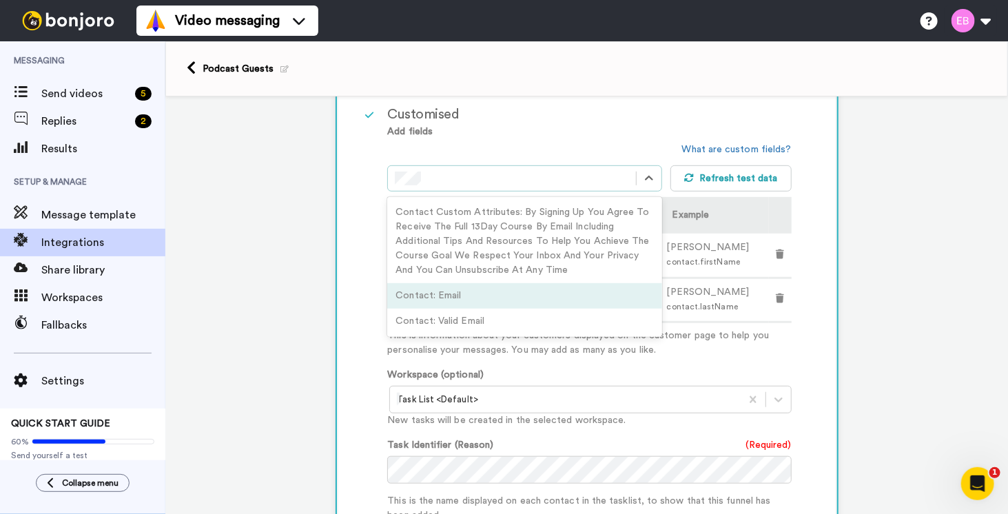
click at [430, 302] on div "Contact: Email" at bounding box center [524, 295] width 274 height 25
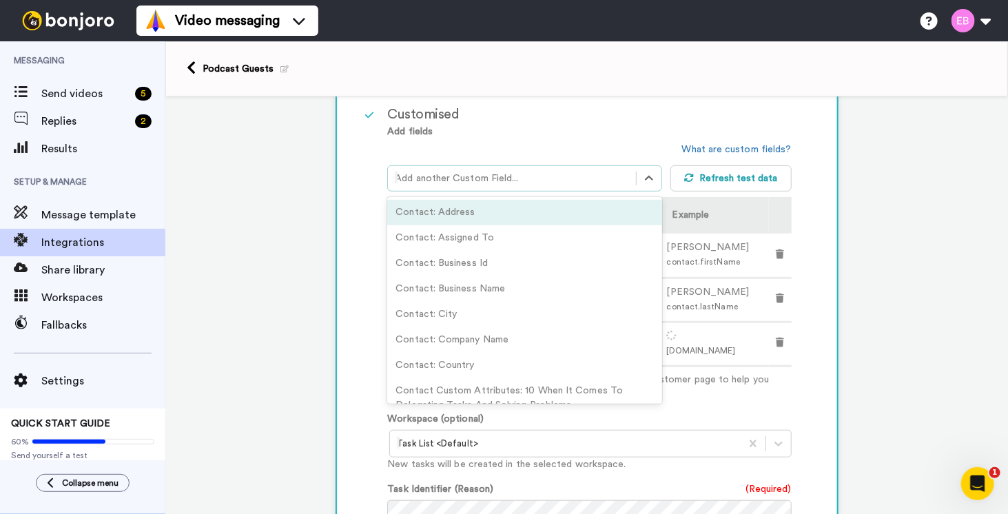
click at [477, 183] on div at bounding box center [511, 178] width 233 height 17
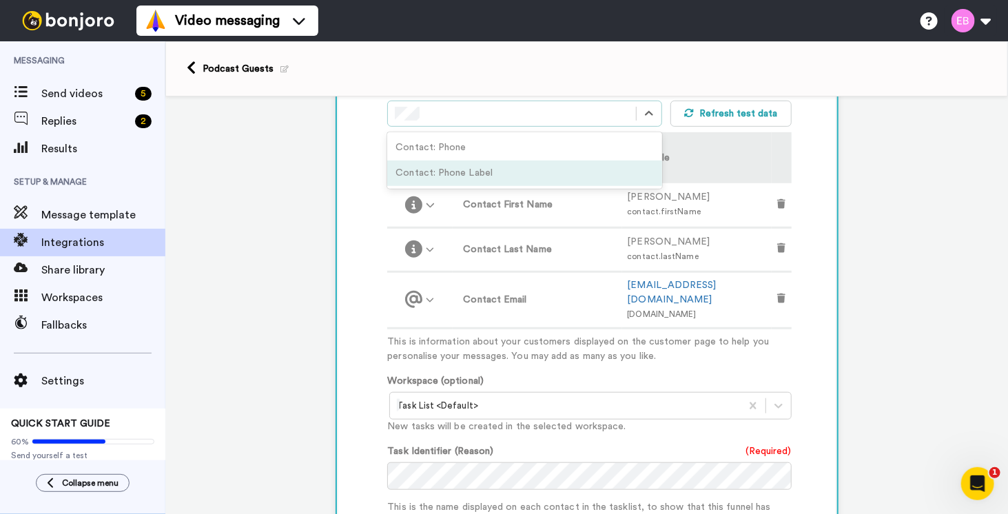
scroll to position [413, 0]
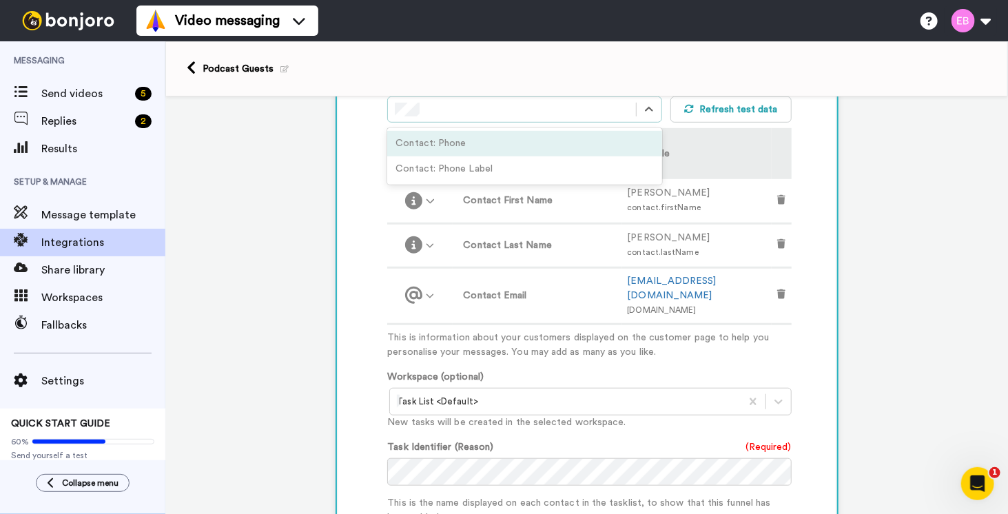
drag, startPoint x: 465, startPoint y: 139, endPoint x: 455, endPoint y: 152, distance: 16.1
click at [464, 138] on div "Contact: Phone" at bounding box center [524, 143] width 274 height 25
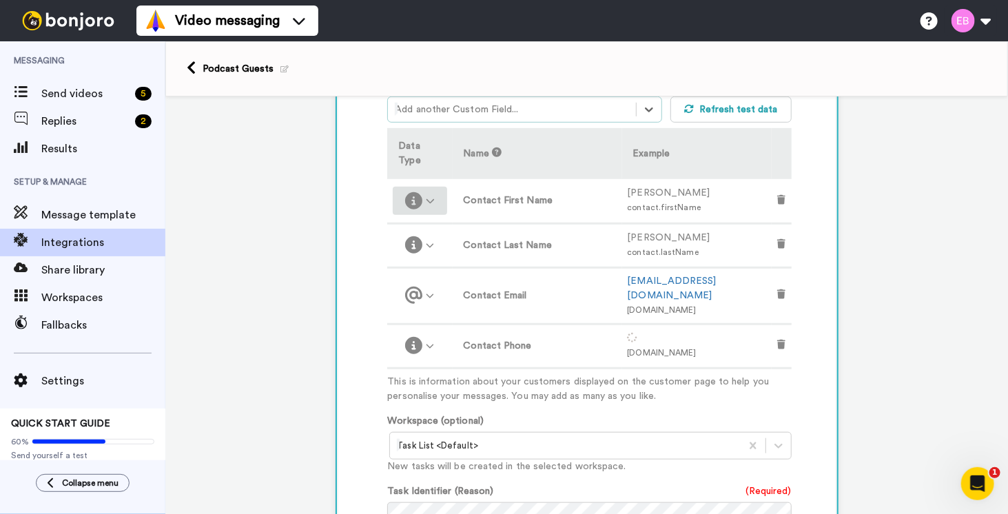
click at [426, 192] on div at bounding box center [419, 200] width 43 height 17
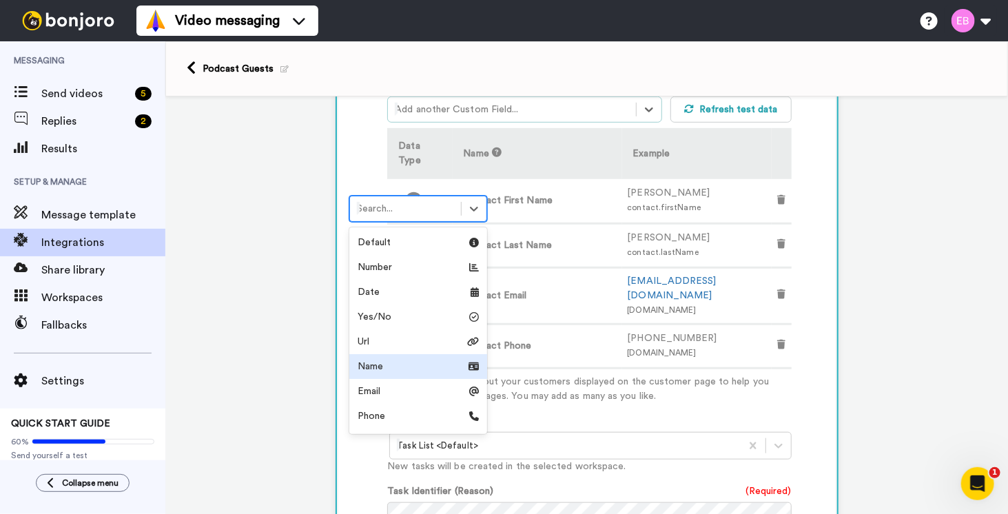
click at [384, 360] on div "Name" at bounding box center [417, 367] width 121 height 14
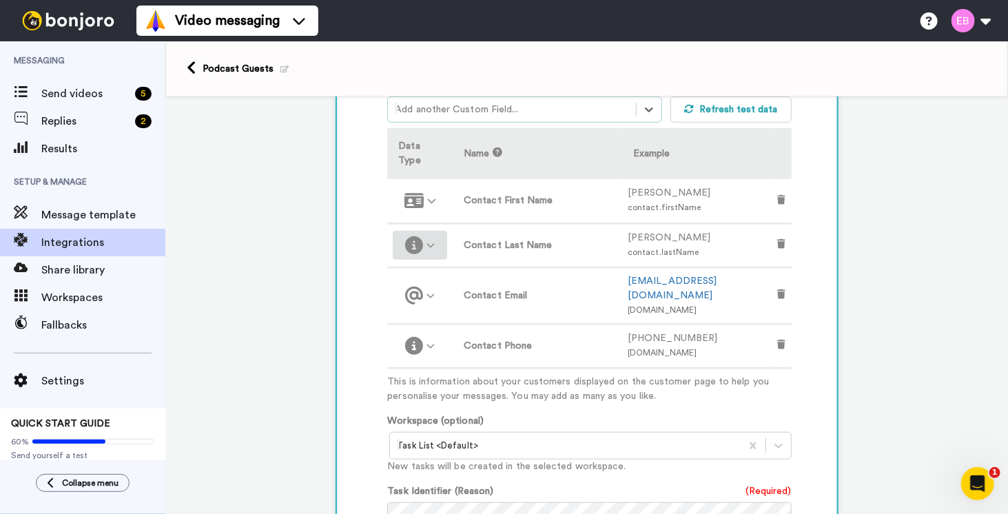
click at [435, 236] on div at bounding box center [419, 244] width 43 height 17
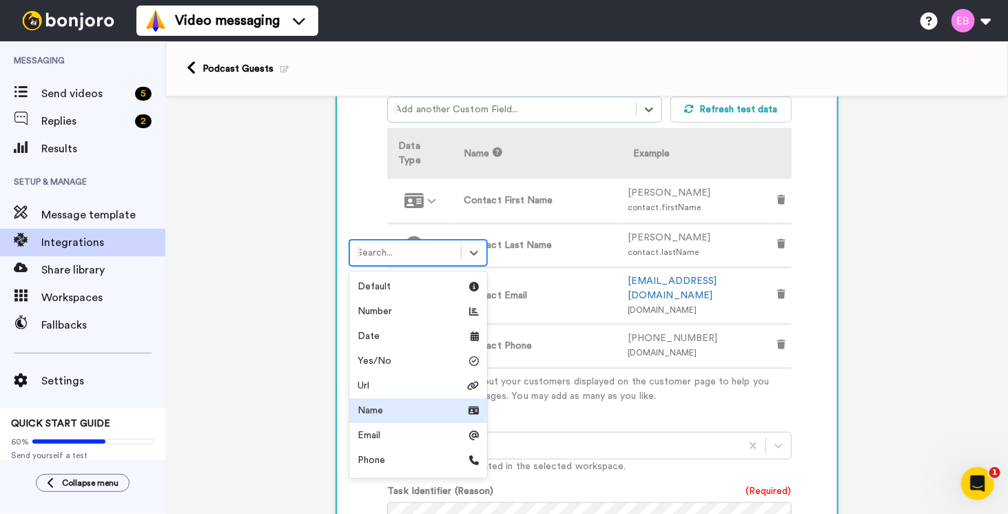
drag, startPoint x: 373, startPoint y: 409, endPoint x: 408, endPoint y: 335, distance: 82.3
click at [373, 410] on div "Name" at bounding box center [417, 411] width 121 height 14
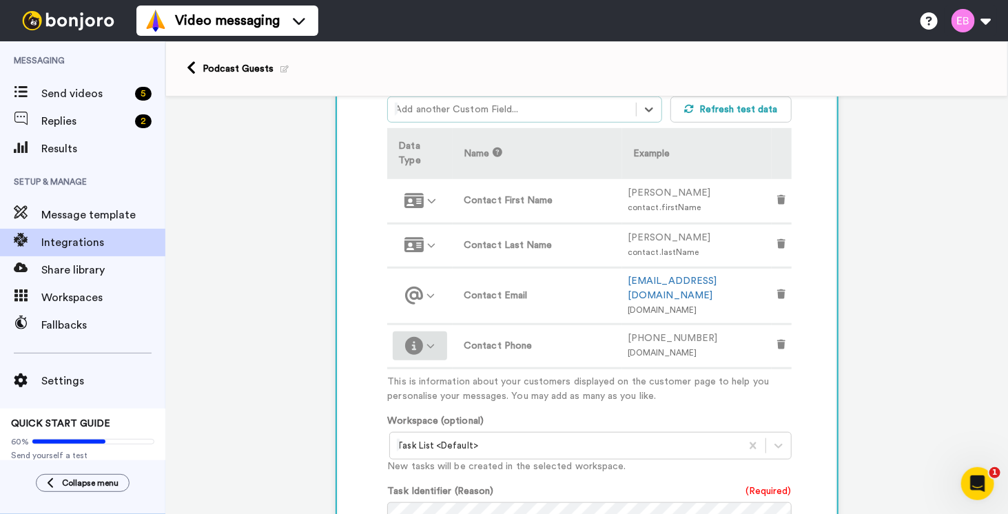
click at [424, 337] on div at bounding box center [419, 345] width 43 height 17
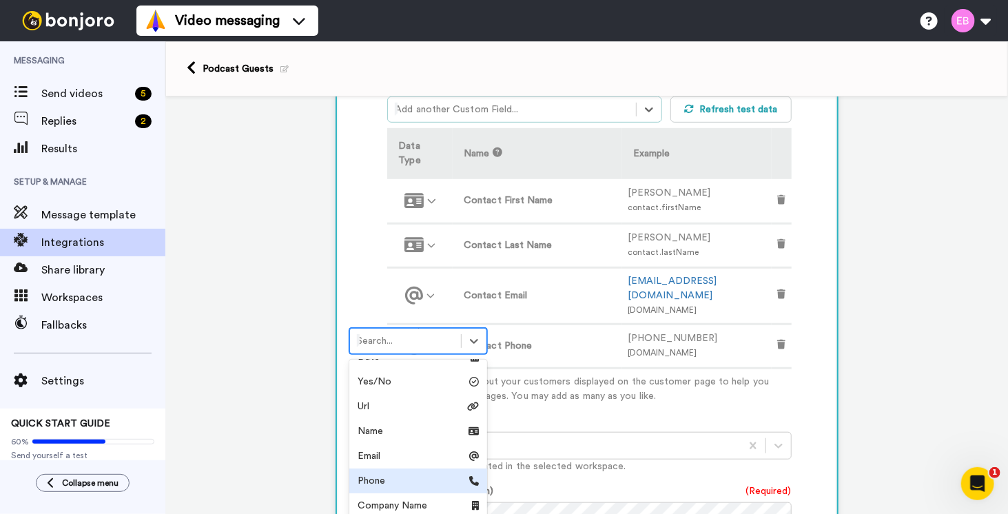
scroll to position [69, 0]
click at [411, 474] on div "Phone" at bounding box center [417, 479] width 121 height 14
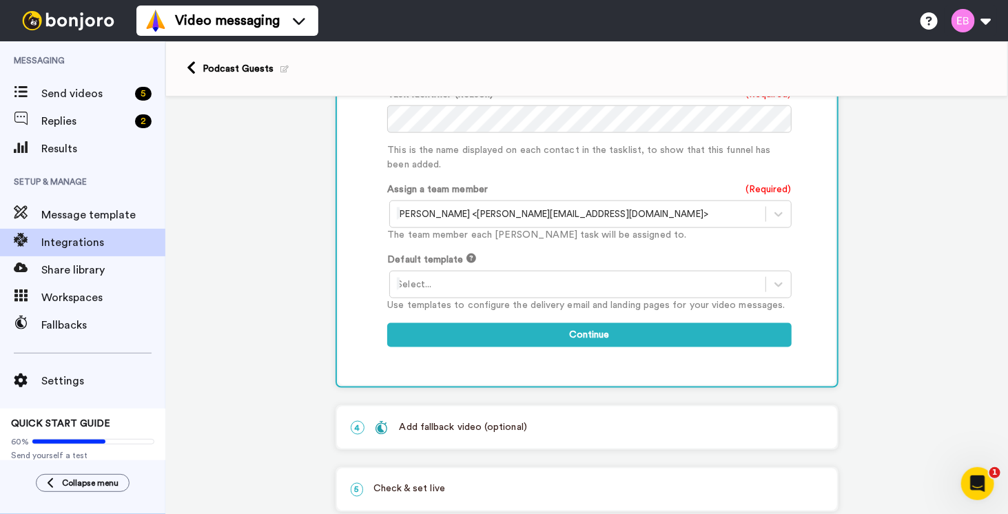
scroll to position [811, 0]
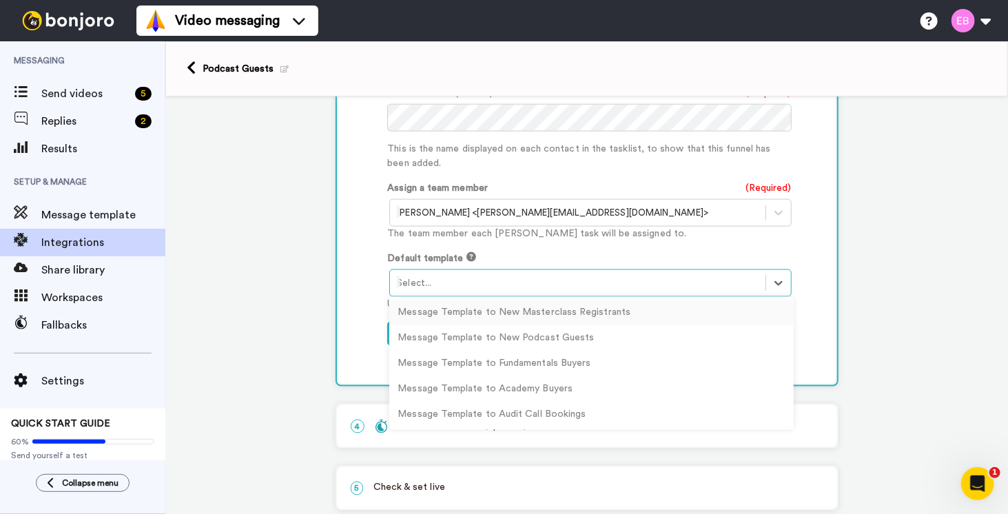
click at [533, 269] on div "Select..." at bounding box center [590, 283] width 402 height 28
click at [508, 325] on div "Message Template to New Podcast Guests" at bounding box center [591, 337] width 404 height 25
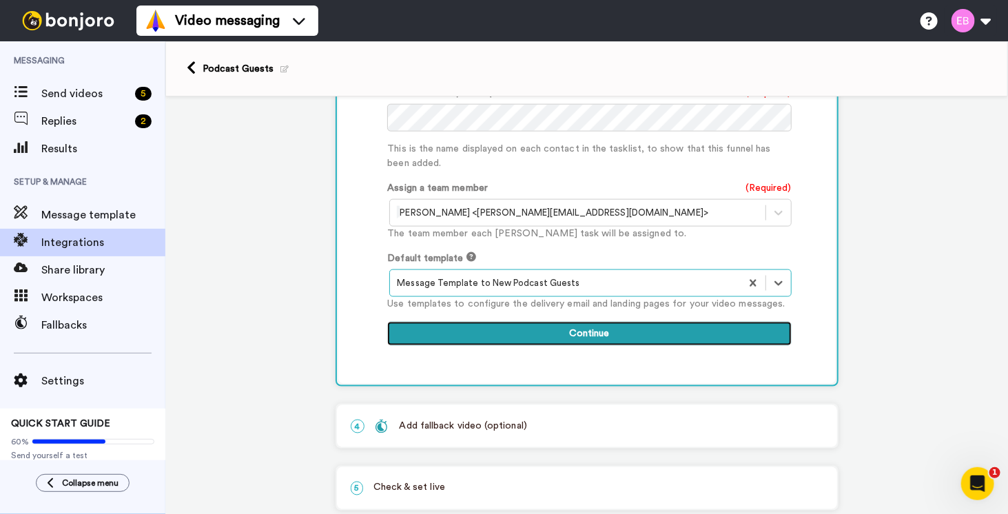
click at [560, 322] on button "Continue" at bounding box center [589, 334] width 404 height 25
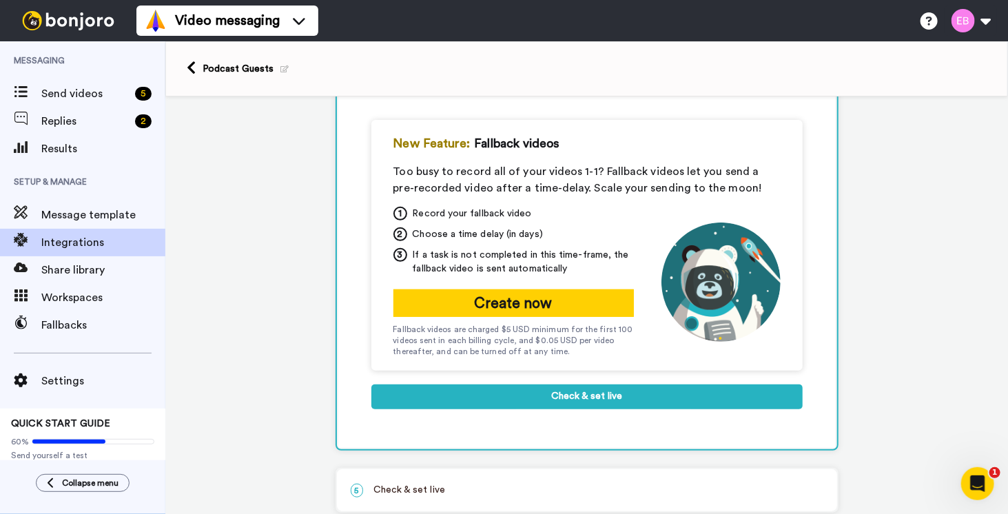
scroll to position [190, 0]
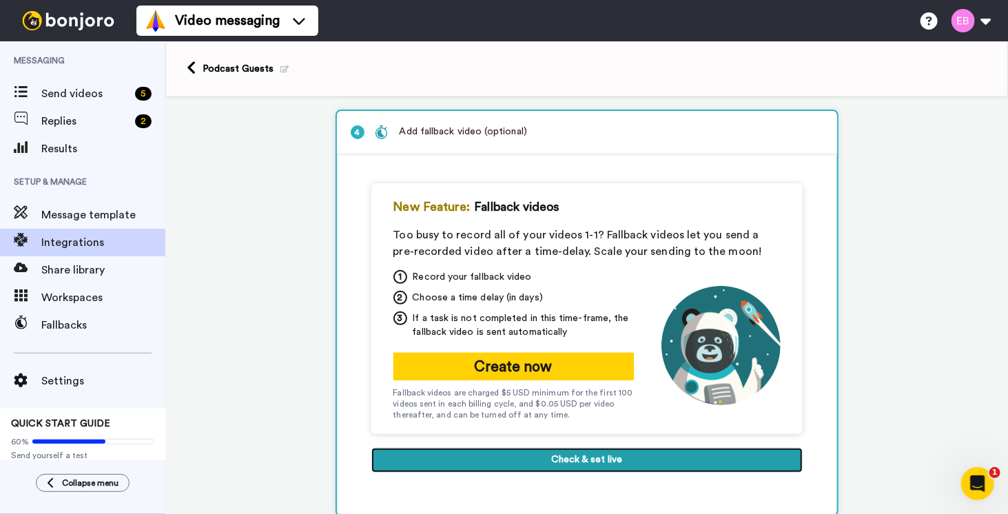
click at [568, 454] on button "Check & set live" at bounding box center [586, 460] width 431 height 25
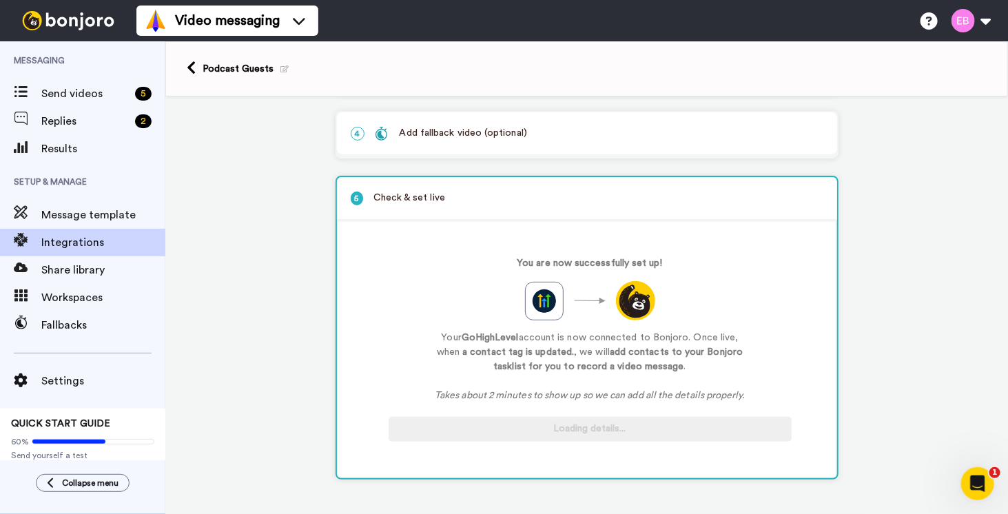
scroll to position [185, 0]
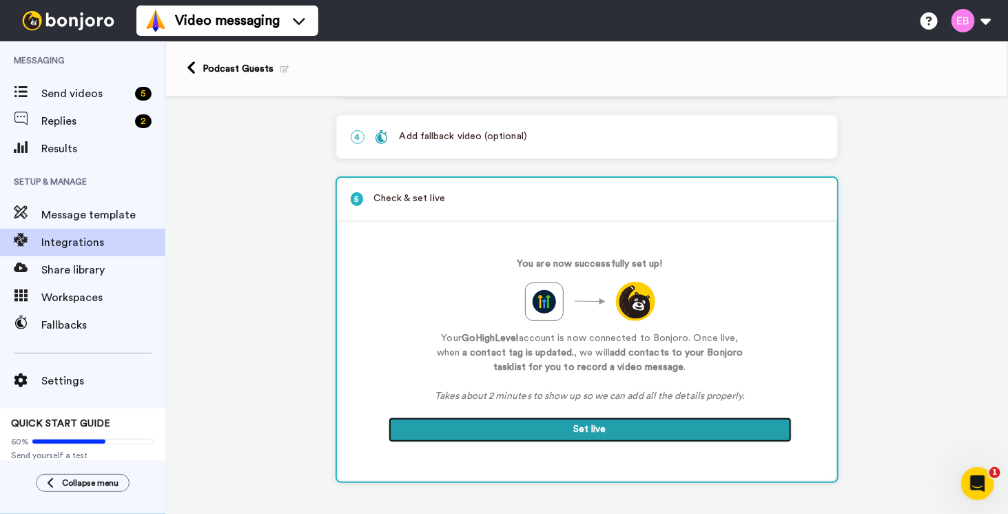
click at [576, 428] on button "Set live" at bounding box center [589, 429] width 403 height 25
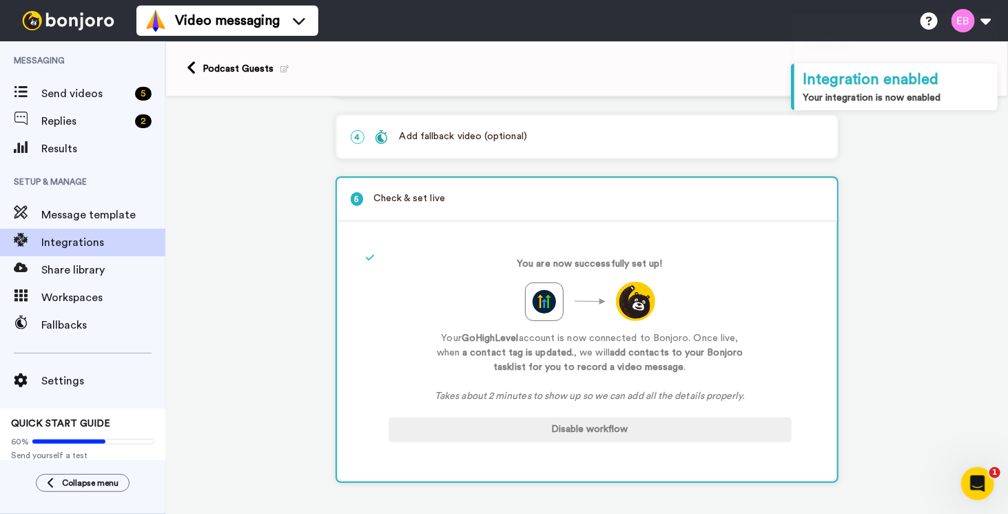
click at [185, 65] on div "Podcast Guests" at bounding box center [586, 68] width 842 height 55
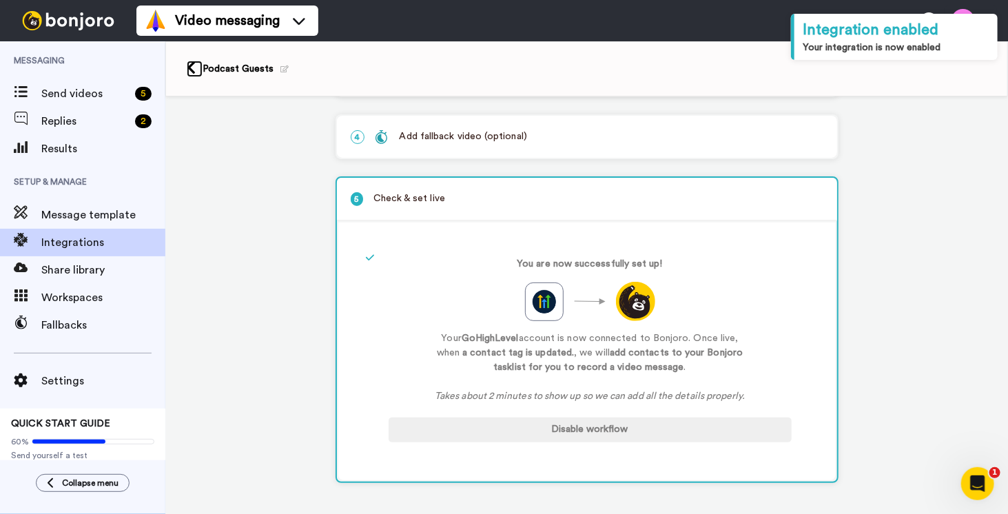
click at [189, 69] on icon at bounding box center [191, 68] width 9 height 14
